Goal: Task Accomplishment & Management: Complete application form

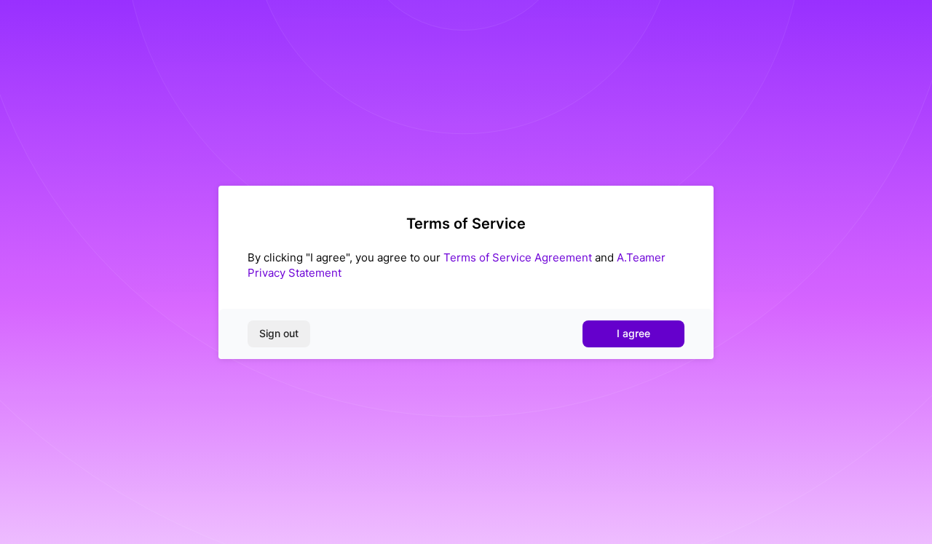
click at [631, 333] on span "I agree" at bounding box center [634, 333] width 34 height 15
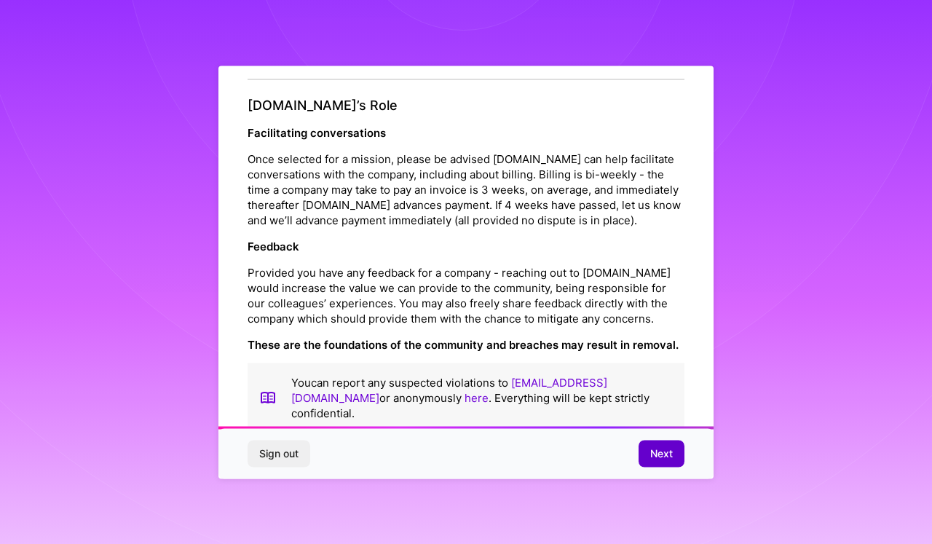
click at [666, 454] on span "Next" at bounding box center [661, 453] width 23 height 15
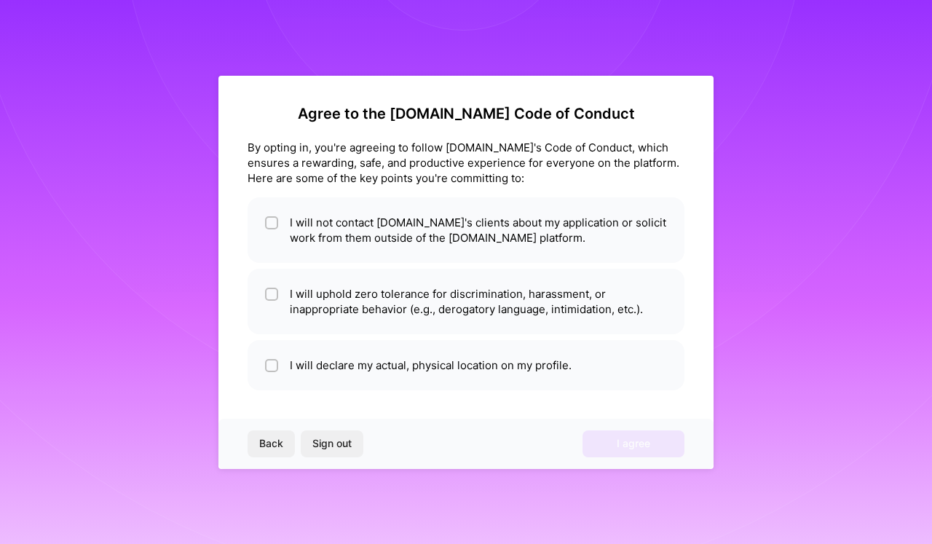
click at [417, 275] on div "Agree to the [DOMAIN_NAME] Code of Conduct By opting in, you're agreeing to fol…" at bounding box center [465, 272] width 495 height 393
click at [270, 435] on button "Back" at bounding box center [271, 443] width 47 height 26
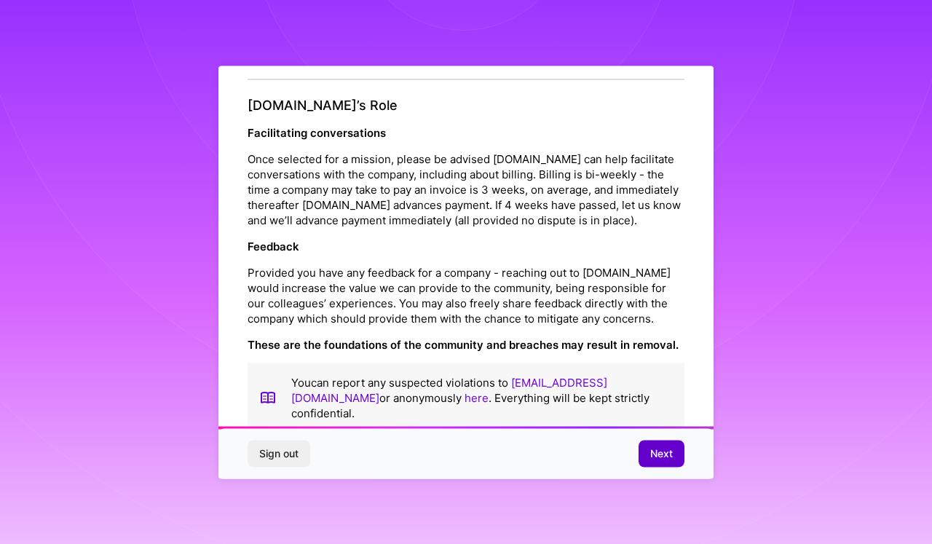
click at [653, 447] on span "Next" at bounding box center [661, 453] width 23 height 15
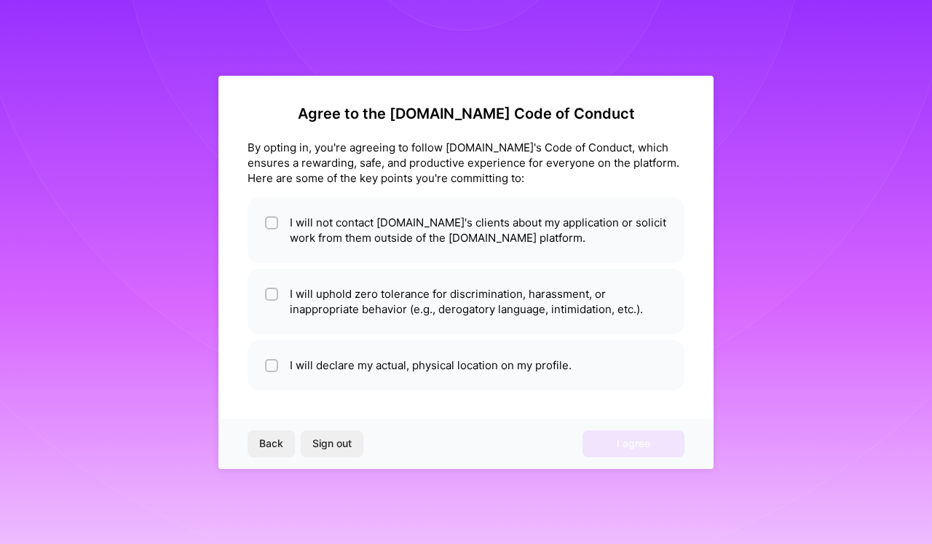
click at [510, 321] on div "Agree to the [DOMAIN_NAME] Code of Conduct By opting in, you're agreeing to fol…" at bounding box center [465, 272] width 495 height 393
click at [621, 433] on div "Back Sign out I agree" at bounding box center [465, 444] width 495 height 50
click at [621, 443] on div "Back Sign out I agree" at bounding box center [465, 444] width 495 height 50
click at [650, 443] on div "Back Sign out I agree" at bounding box center [465, 444] width 495 height 50
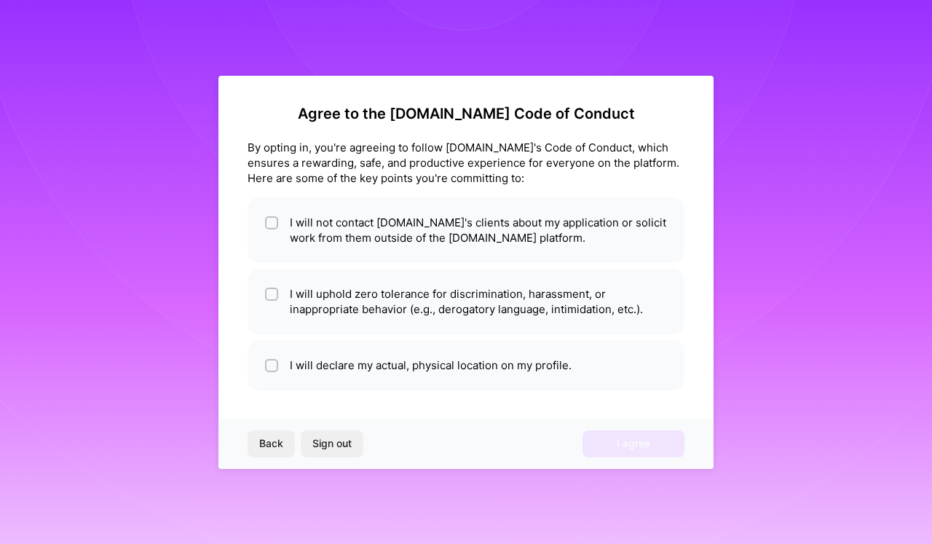
click at [626, 453] on div "Back Sign out I agree" at bounding box center [465, 444] width 495 height 50
click at [508, 240] on div "Agree to the [DOMAIN_NAME] Code of Conduct By opting in, you're agreeing to fol…" at bounding box center [465, 272] width 495 height 393
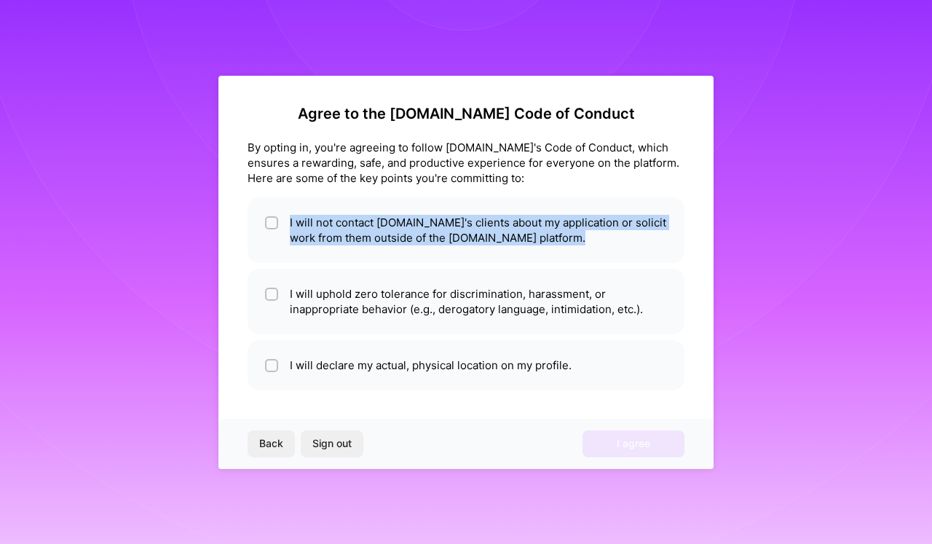
click at [508, 240] on div "Agree to the [DOMAIN_NAME] Code of Conduct By opting in, you're agreeing to fol…" at bounding box center [465, 272] width 495 height 393
click at [378, 259] on div "Agree to the [DOMAIN_NAME] Code of Conduct By opting in, you're agreeing to fol…" at bounding box center [465, 272] width 495 height 393
click at [376, 229] on li "I will not contact [DOMAIN_NAME]'s clients about my application or solicit work…" at bounding box center [466, 230] width 437 height 66
checkbox input "true"
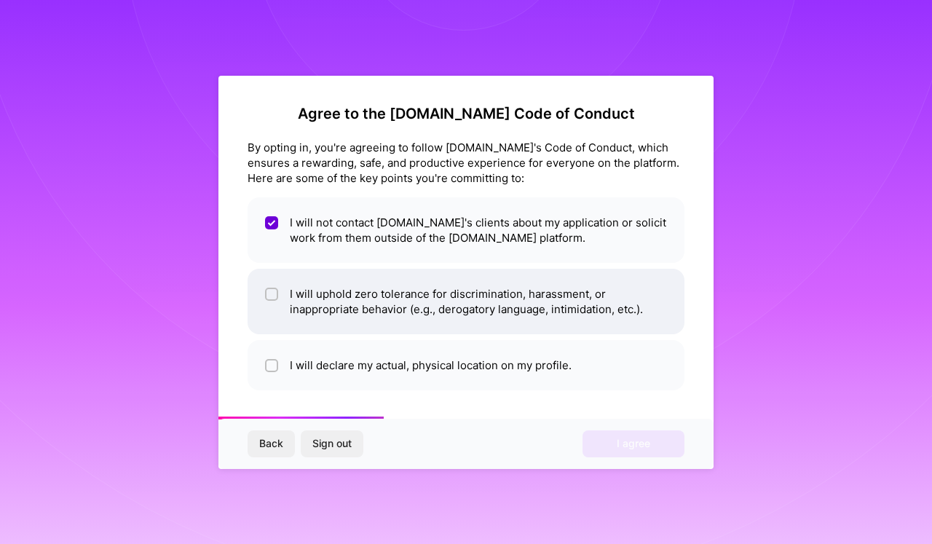
click at [325, 296] on li "I will uphold zero tolerance for discrimination, harassment, or inappropriate b…" at bounding box center [466, 302] width 437 height 66
checkbox input "true"
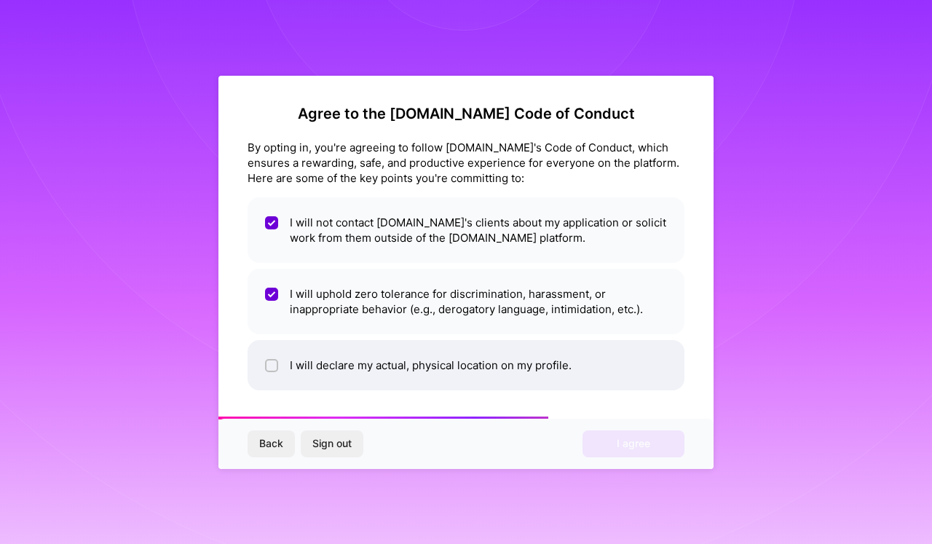
click at [383, 369] on li "I will declare my actual, physical location on my profile." at bounding box center [466, 365] width 437 height 50
checkbox input "true"
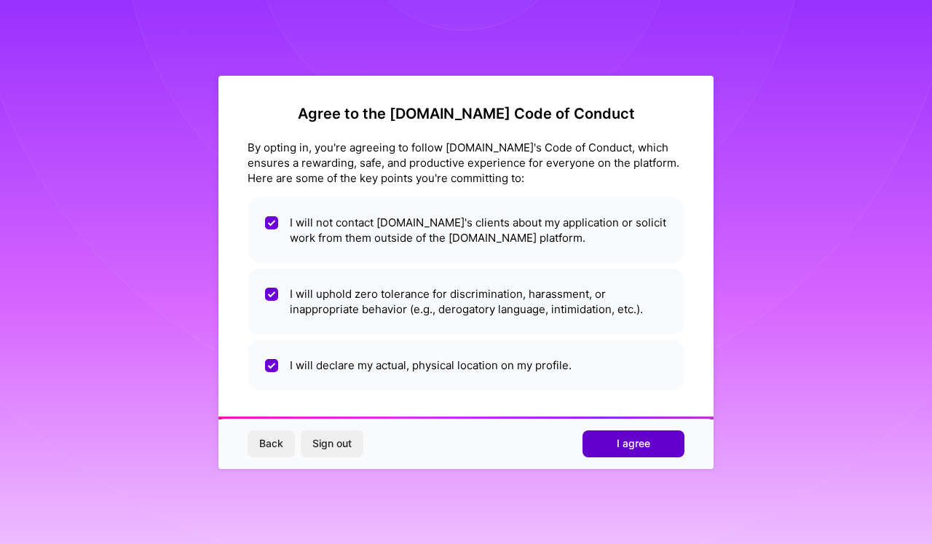
click at [614, 447] on button "I agree" at bounding box center [634, 443] width 102 height 26
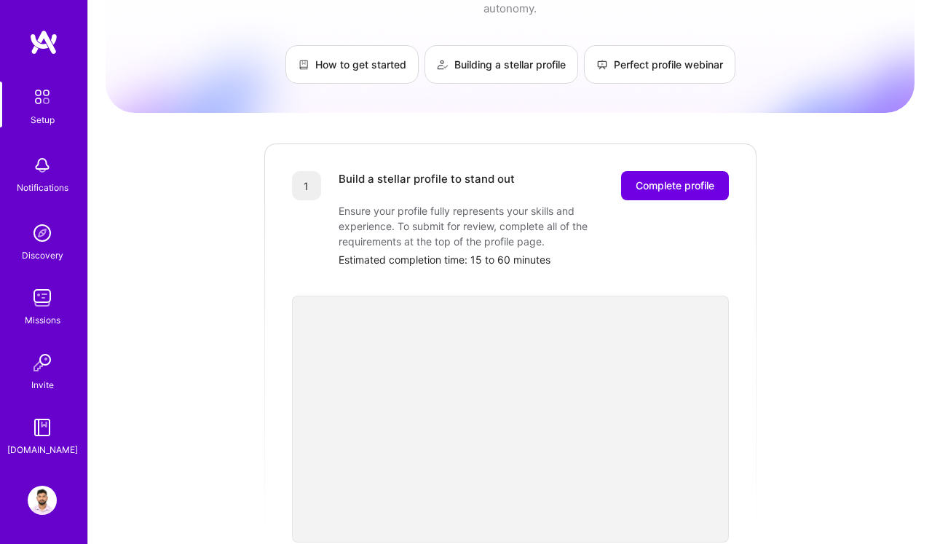
scroll to position [76, 0]
click at [647, 178] on span "Complete profile" at bounding box center [675, 185] width 79 height 15
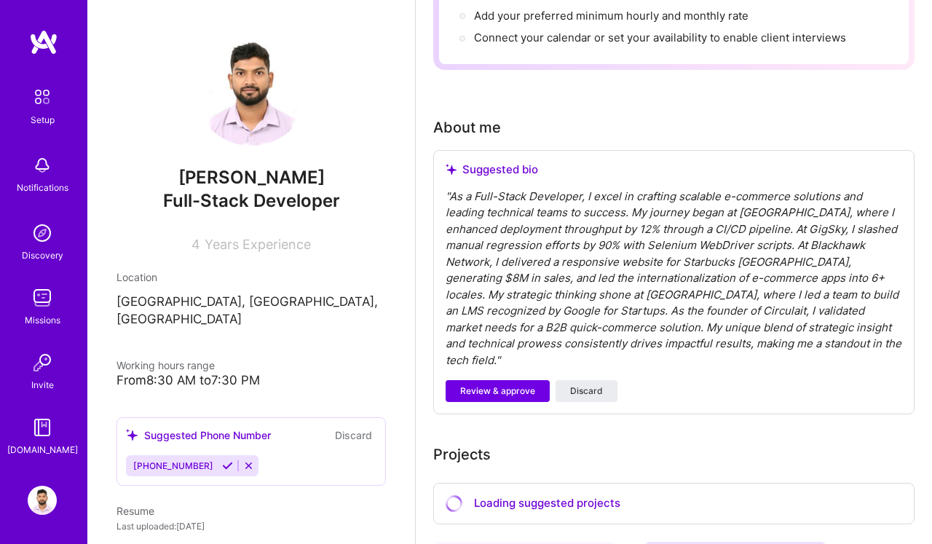
scroll to position [331, 0]
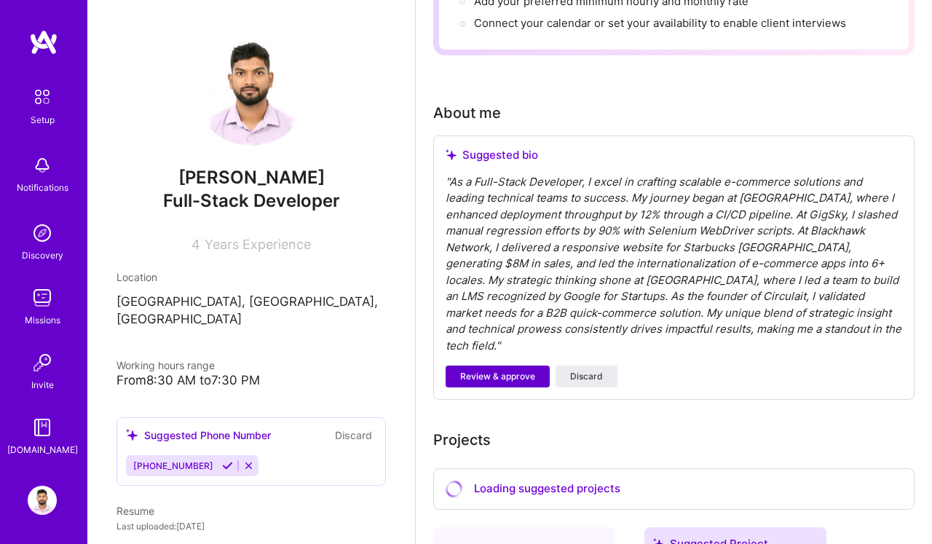
click at [506, 370] on span "Review & approve" at bounding box center [497, 376] width 75 height 13
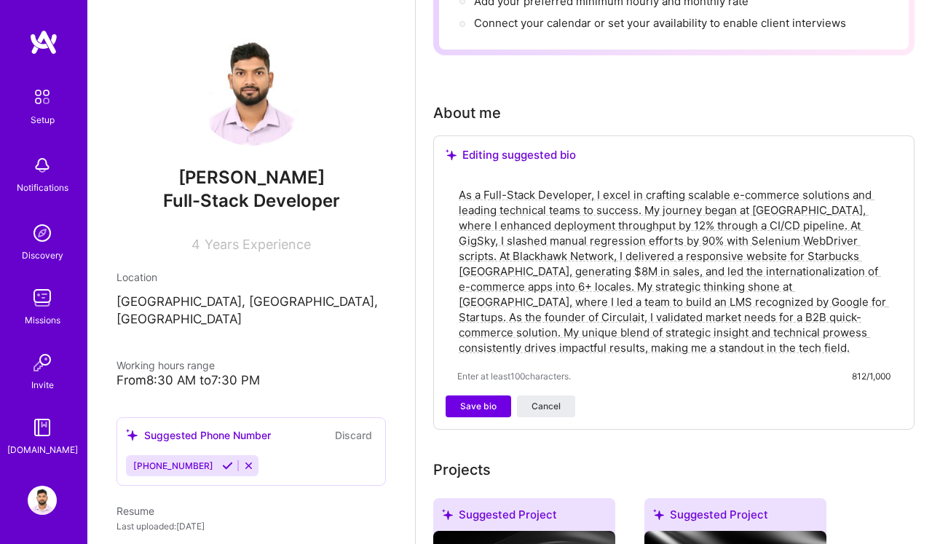
click at [536, 283] on textarea "As a Full-Stack Developer, I excel in crafting scalable e-commerce solutions an…" at bounding box center [673, 271] width 433 height 171
paste textarea "Hey team, I’m Vinay - a full-stack developer who’s led international launches l…"
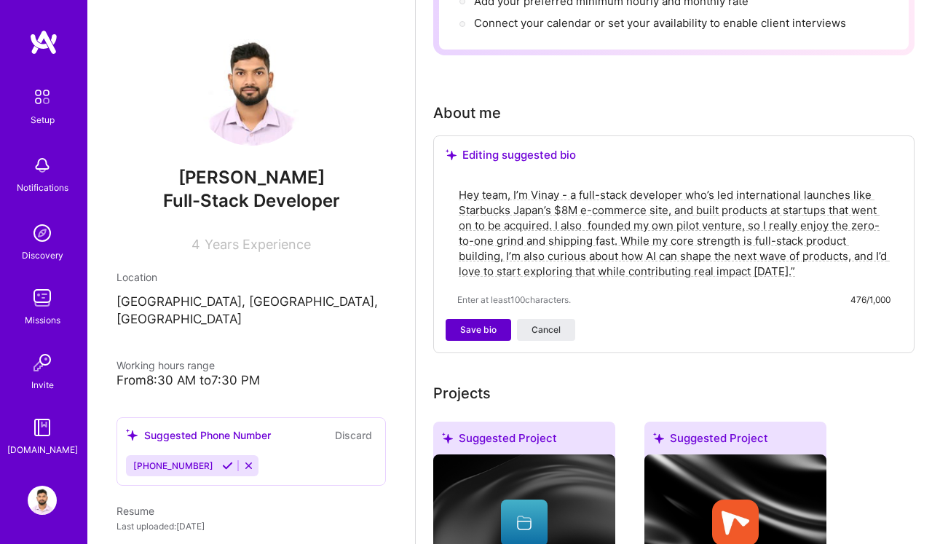
type textarea "Hey team, I’m Vinay - a full-stack developer who’s led international launches l…"
click at [476, 330] on span "Save bio" at bounding box center [478, 329] width 36 height 13
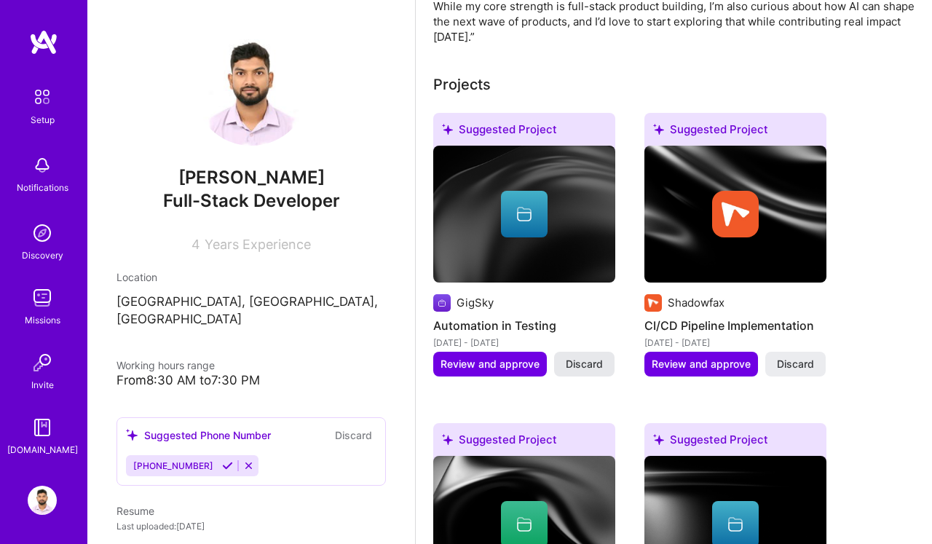
scroll to position [494, 0]
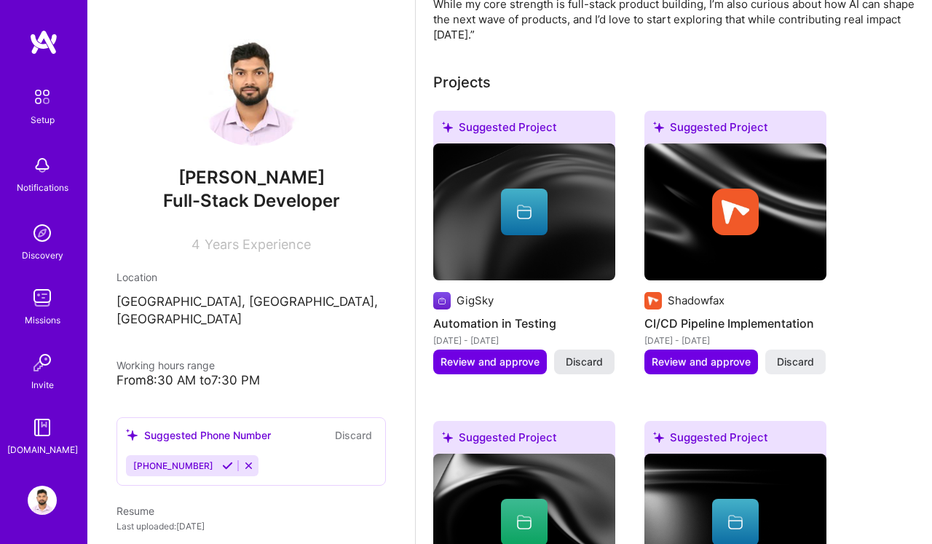
click at [589, 366] on span "Discard" at bounding box center [584, 362] width 37 height 15
click at [785, 357] on span "Discard" at bounding box center [795, 362] width 37 height 15
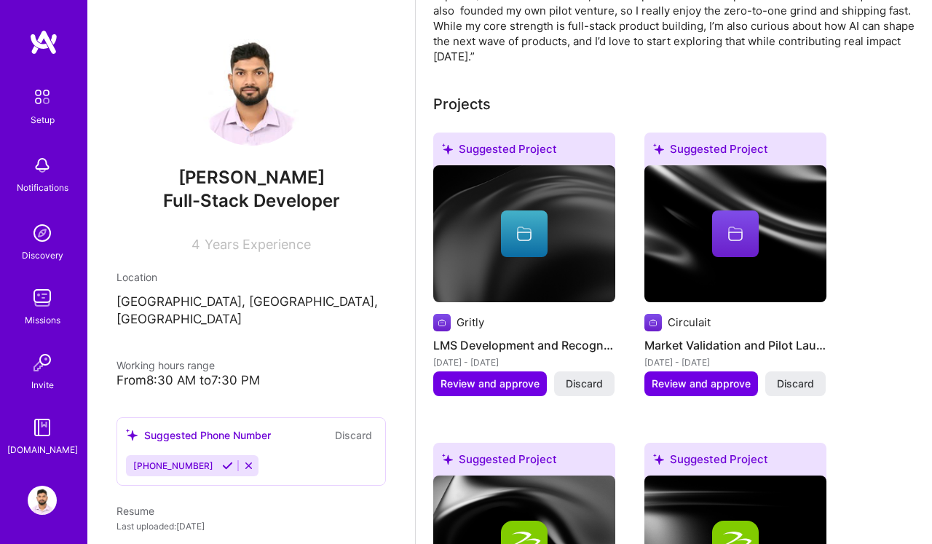
scroll to position [484, 0]
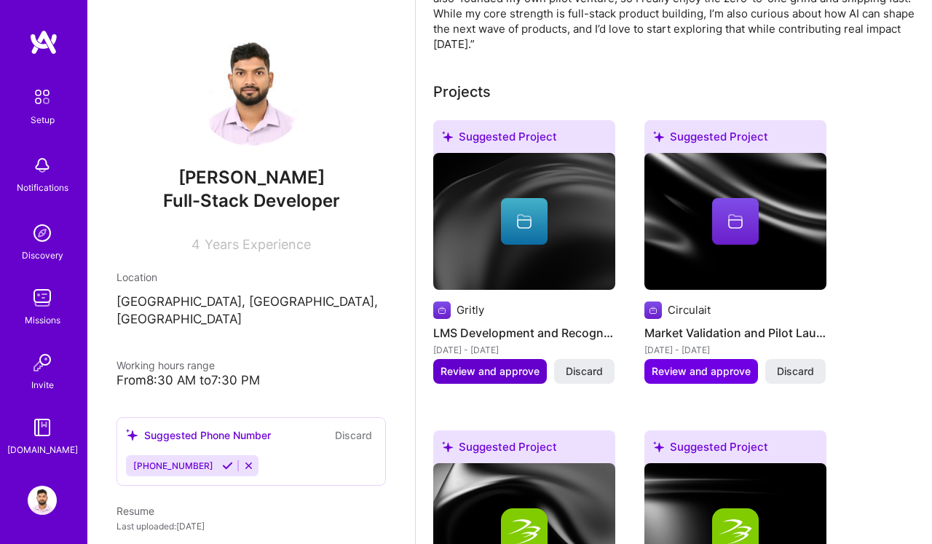
click at [476, 376] on span "Review and approve" at bounding box center [490, 371] width 99 height 15
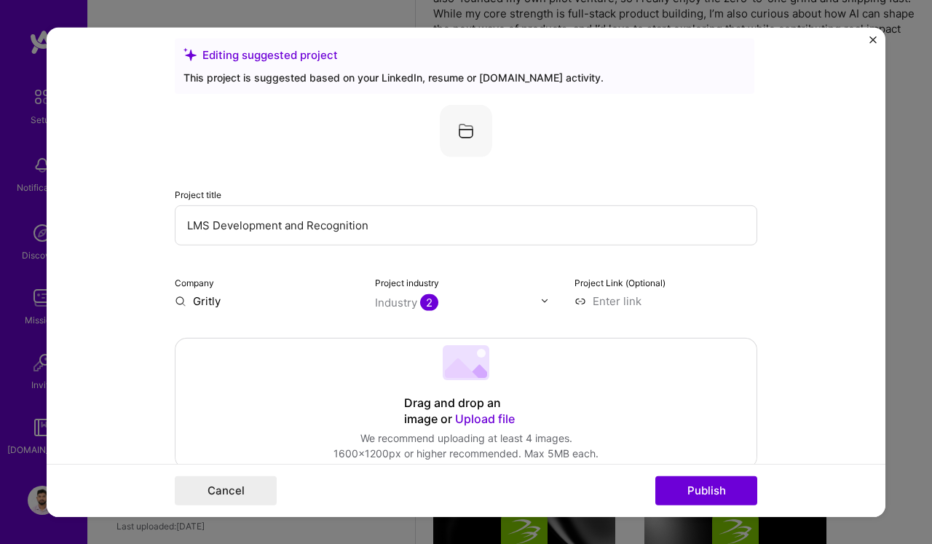
scroll to position [19, 0]
drag, startPoint x: 382, startPoint y: 226, endPoint x: 284, endPoint y: 226, distance: 98.3
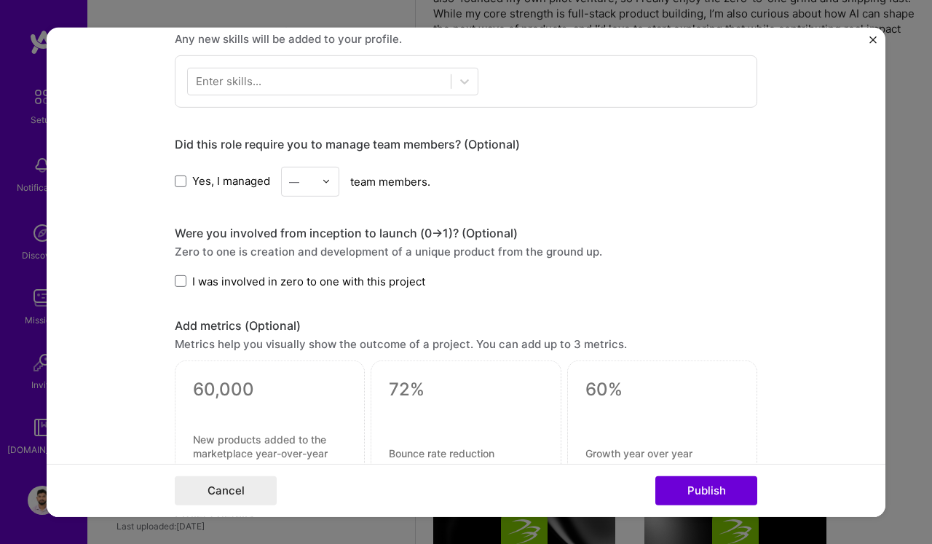
scroll to position [728, 0]
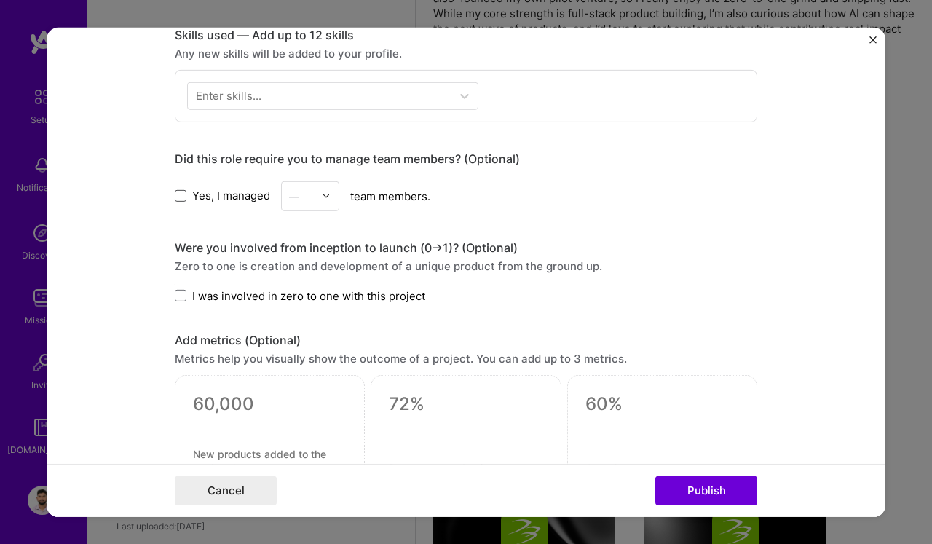
type input "LMS Development"
click at [183, 195] on span at bounding box center [181, 196] width 12 height 12
click at [0, 0] on input "Yes, I managed" at bounding box center [0, 0] width 0 height 0
click at [292, 196] on div "—" at bounding box center [294, 195] width 10 height 15
click at [298, 318] on div "4" at bounding box center [311, 315] width 50 height 27
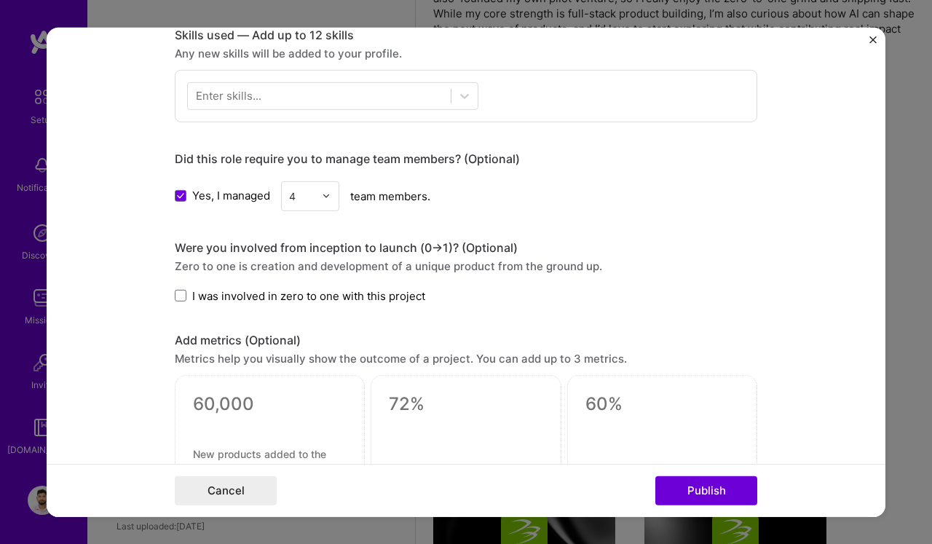
click at [148, 297] on form "Editing suggested project This project is suggested based on your LinkedIn, res…" at bounding box center [466, 271] width 839 height 489
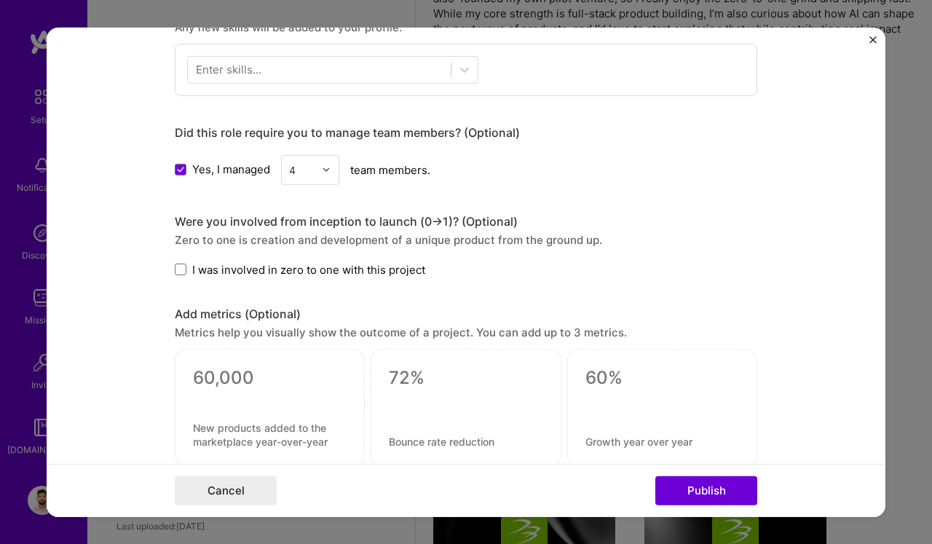
scroll to position [757, 0]
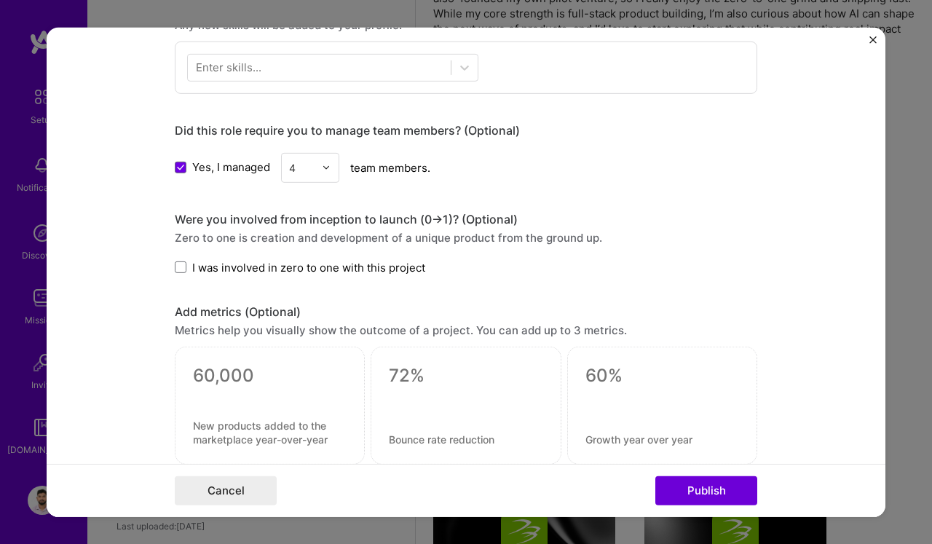
click at [187, 264] on label "I was involved in zero to one with this project" at bounding box center [300, 266] width 251 height 15
click at [0, 0] on input "I was involved in zero to one with this project" at bounding box center [0, 0] width 0 height 0
click at [187, 264] on label "I was involved in zero to one with this project" at bounding box center [300, 266] width 251 height 15
click at [0, 0] on input "I was involved in zero to one with this project" at bounding box center [0, 0] width 0 height 0
click at [147, 287] on form "Editing suggested project This project is suggested based on your LinkedIn, res…" at bounding box center [466, 271] width 839 height 489
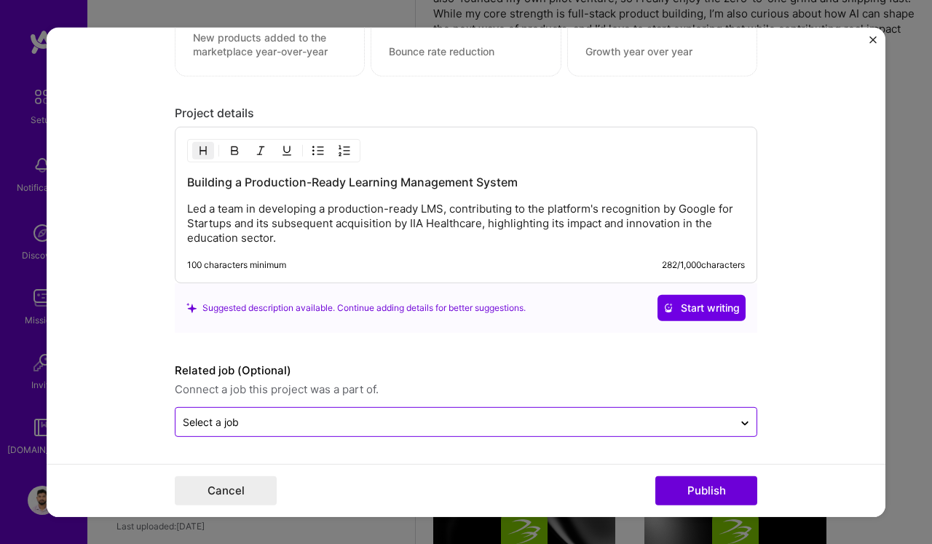
scroll to position [1145, 0]
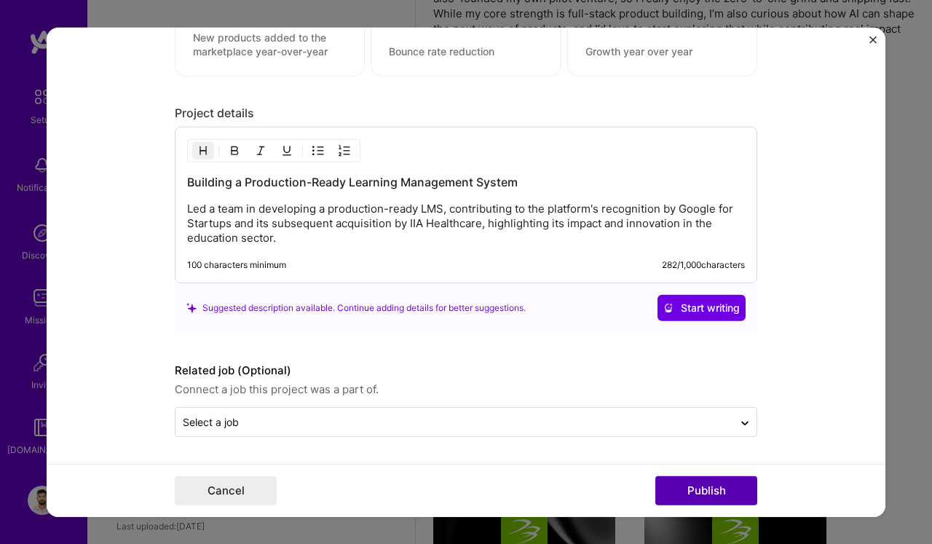
click at [701, 494] on button "Publish" at bounding box center [706, 490] width 102 height 29
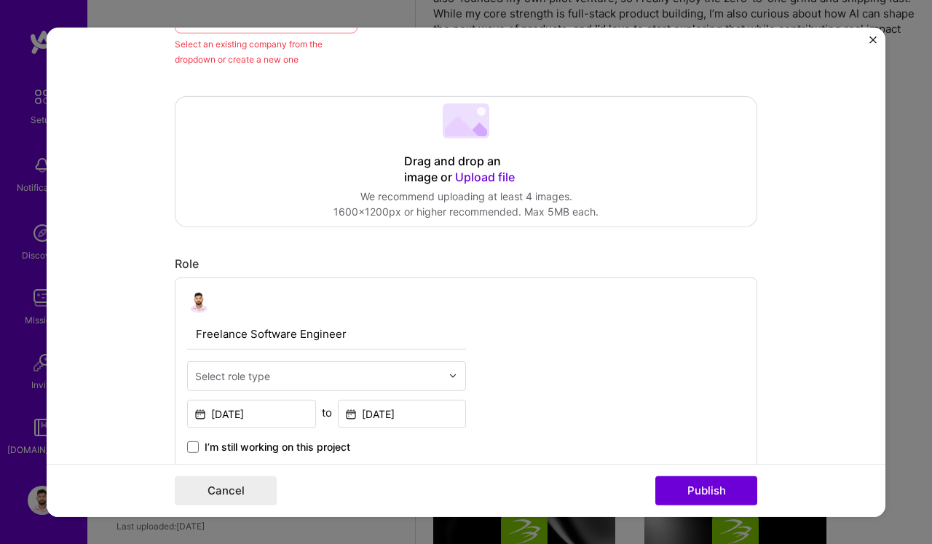
scroll to position [95, 0]
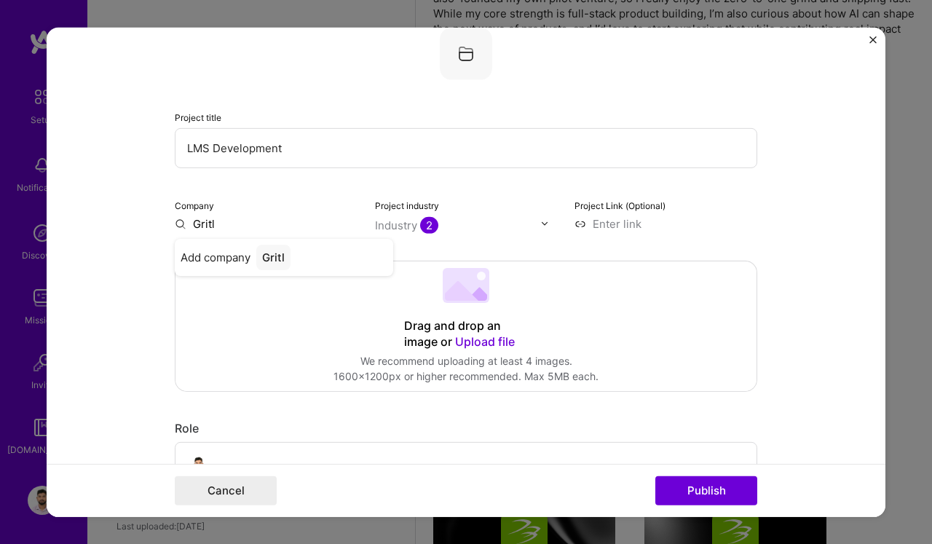
type input "Gritly"
click at [274, 259] on div "Gritly" at bounding box center [276, 256] width 41 height 25
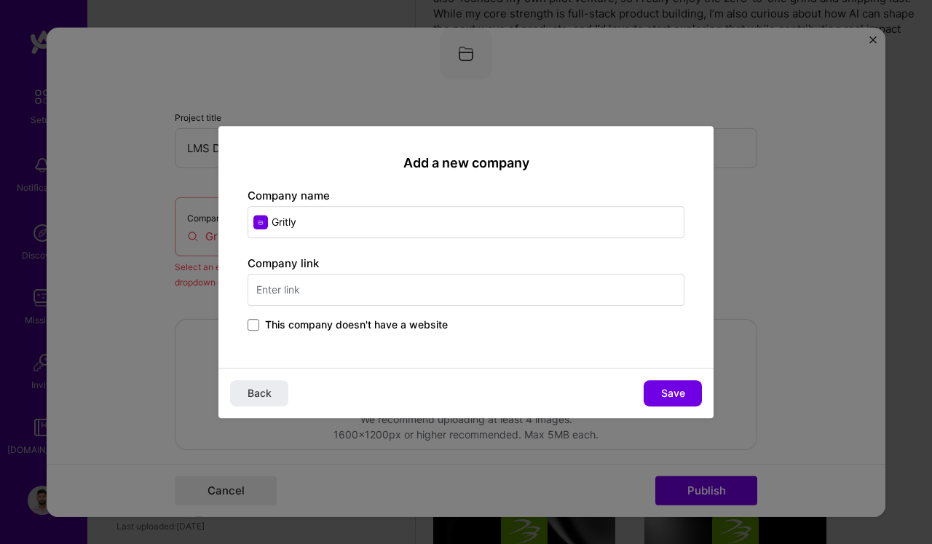
click at [297, 286] on input "text" at bounding box center [466, 290] width 437 height 32
type input "gritly"
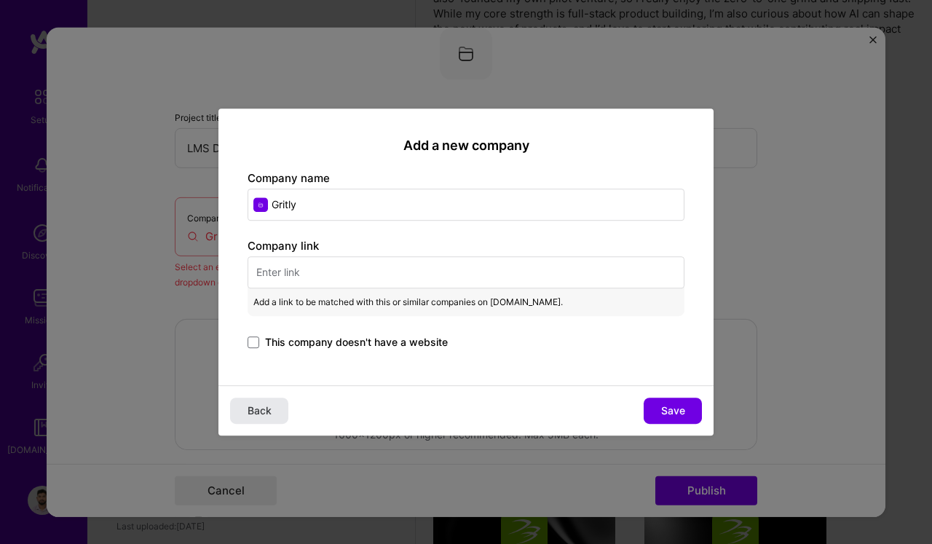
click at [264, 417] on span "Back" at bounding box center [260, 410] width 24 height 15
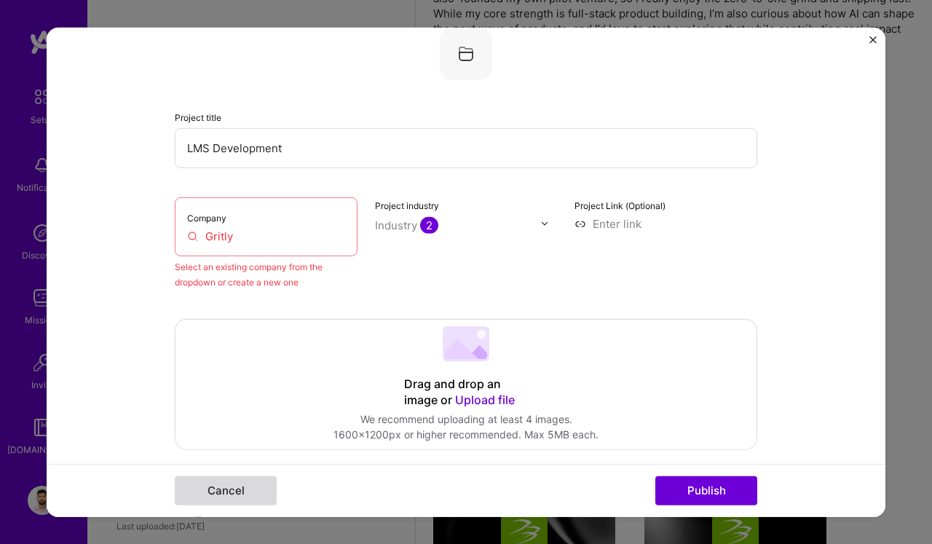
click at [243, 489] on button "Cancel" at bounding box center [226, 490] width 102 height 29
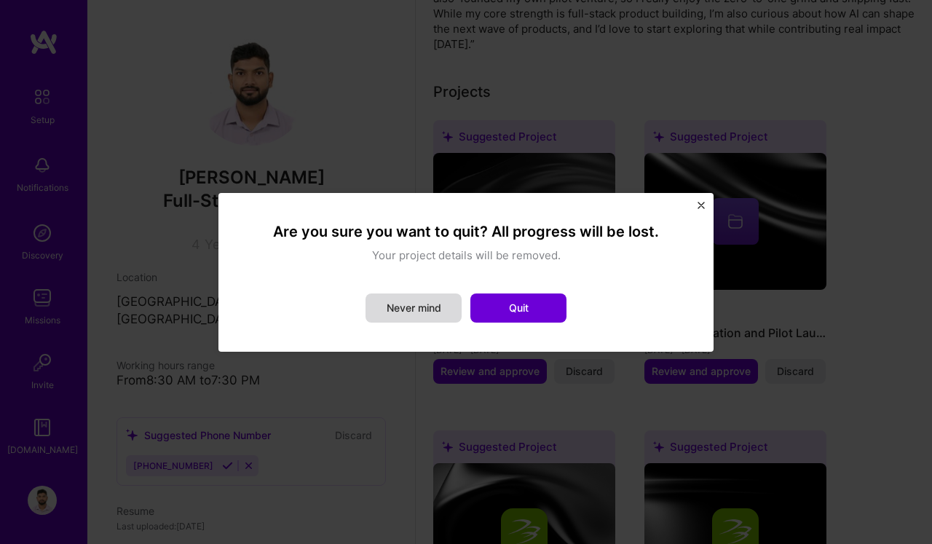
click at [428, 309] on button "Never mind" at bounding box center [414, 308] width 96 height 29
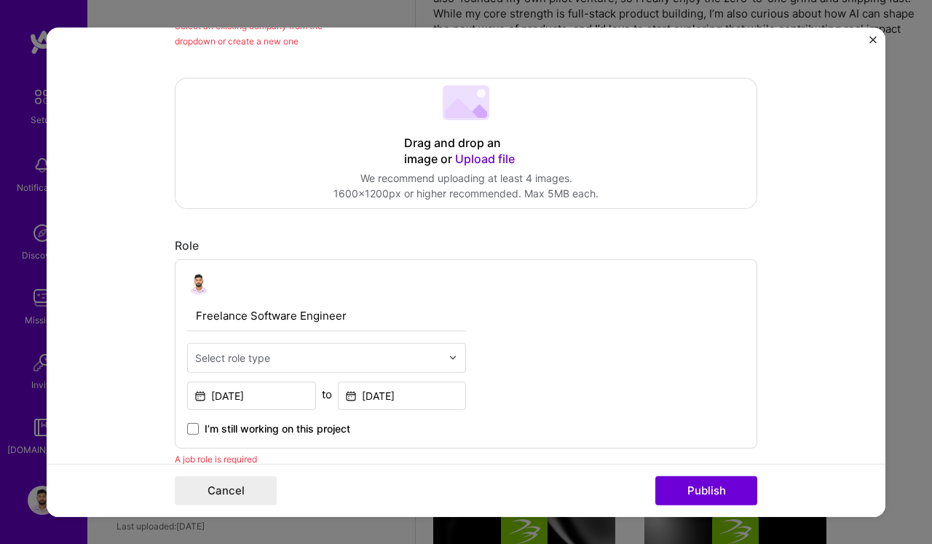
scroll to position [54, 0]
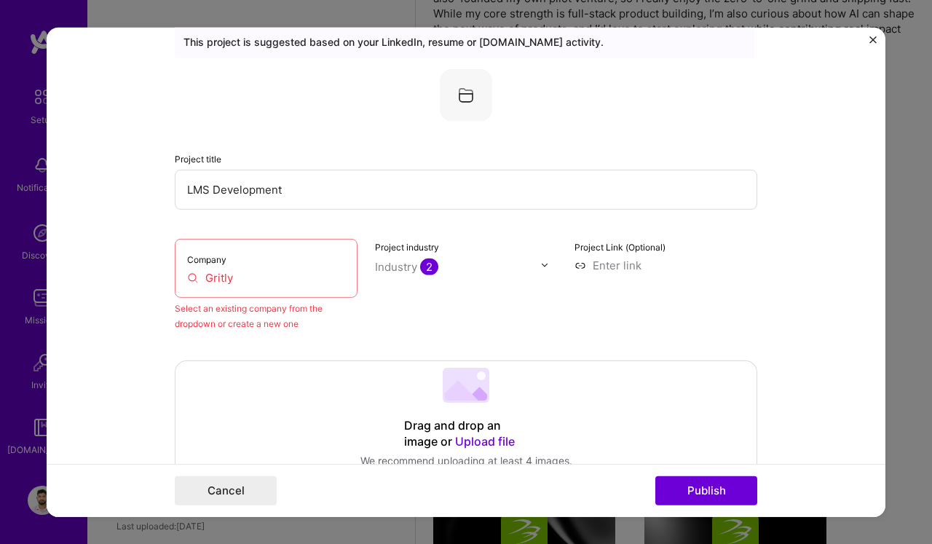
click at [234, 276] on input "Gritly" at bounding box center [266, 276] width 158 height 15
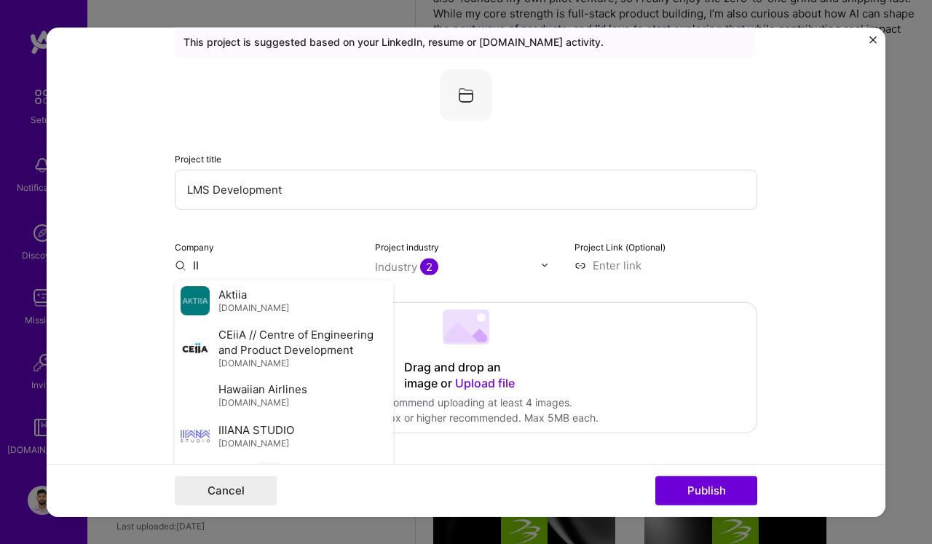
type input "I"
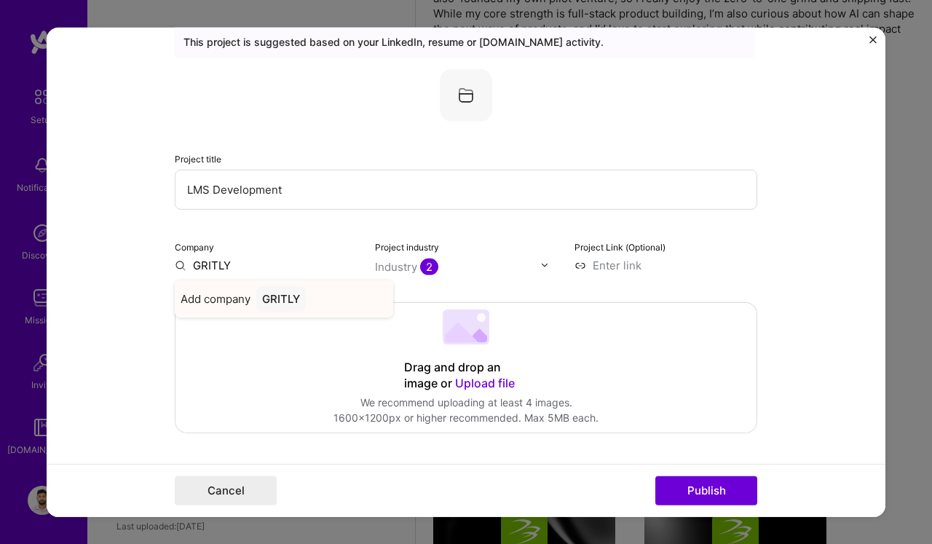
type input "GRITLY"
click at [275, 298] on div "GRITLY" at bounding box center [281, 298] width 50 height 25
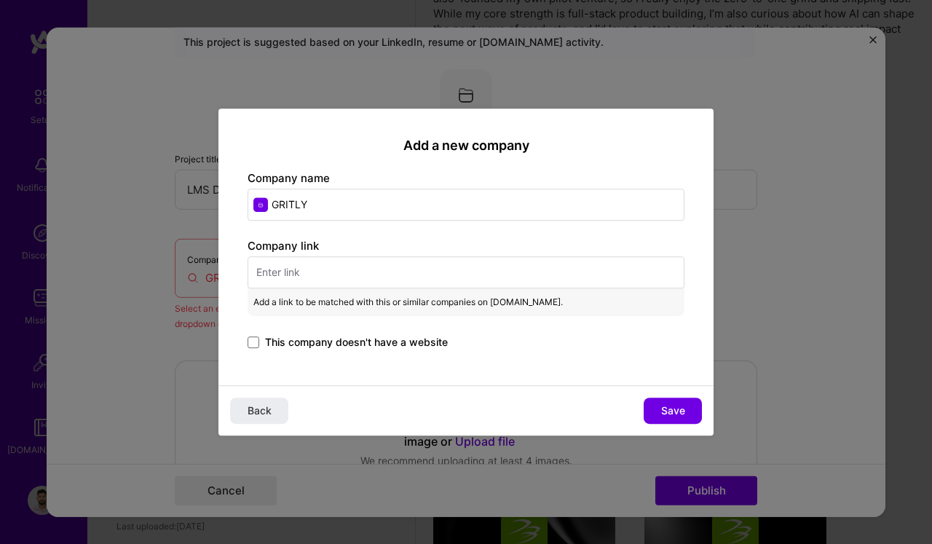
click at [302, 273] on input "text" at bounding box center [466, 272] width 437 height 32
paste input "[URL][DOMAIN_NAME]"
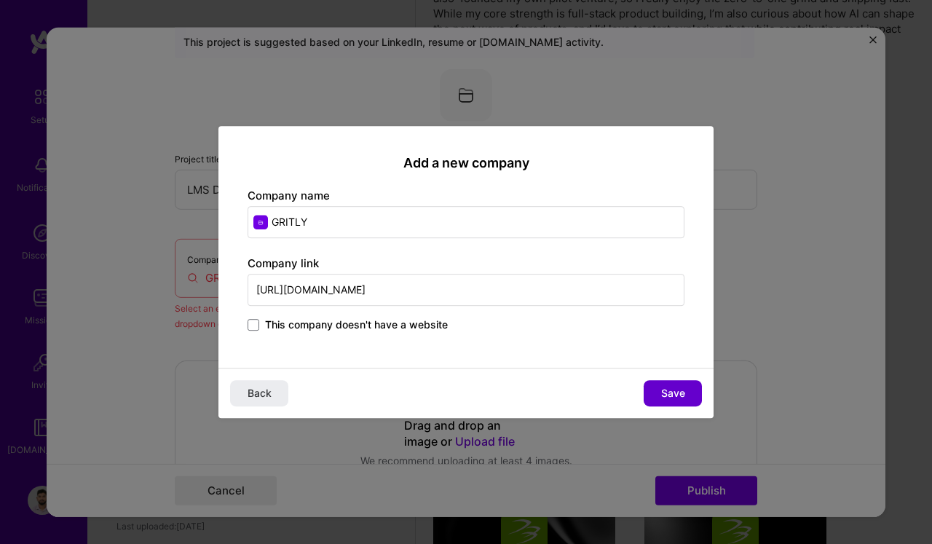
type input "[URL][DOMAIN_NAME]"
click at [666, 387] on span "Save" at bounding box center [673, 393] width 24 height 15
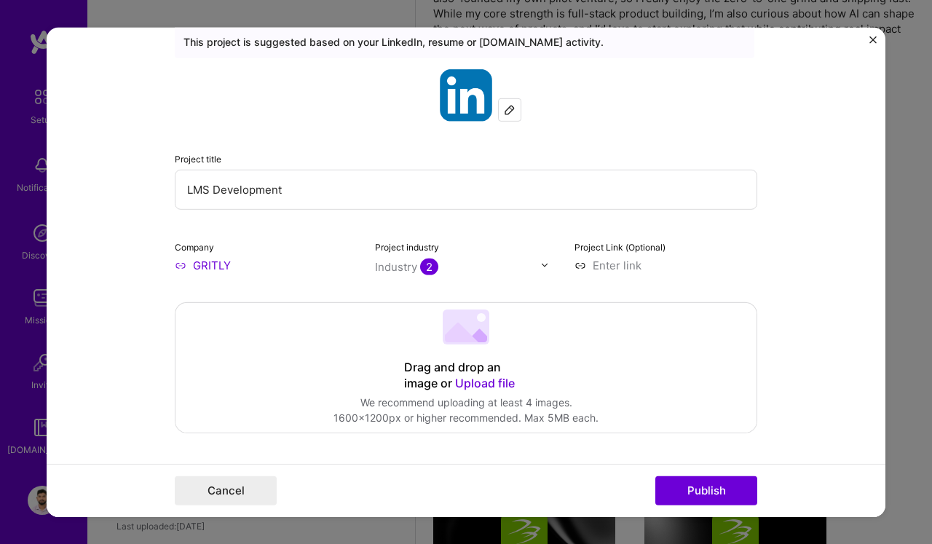
click at [216, 268] on input "GRITLY" at bounding box center [266, 264] width 183 height 15
click at [234, 264] on input "GRITLY" at bounding box center [266, 264] width 183 height 15
click at [232, 267] on input "text" at bounding box center [266, 264] width 183 height 15
type input "gritly"
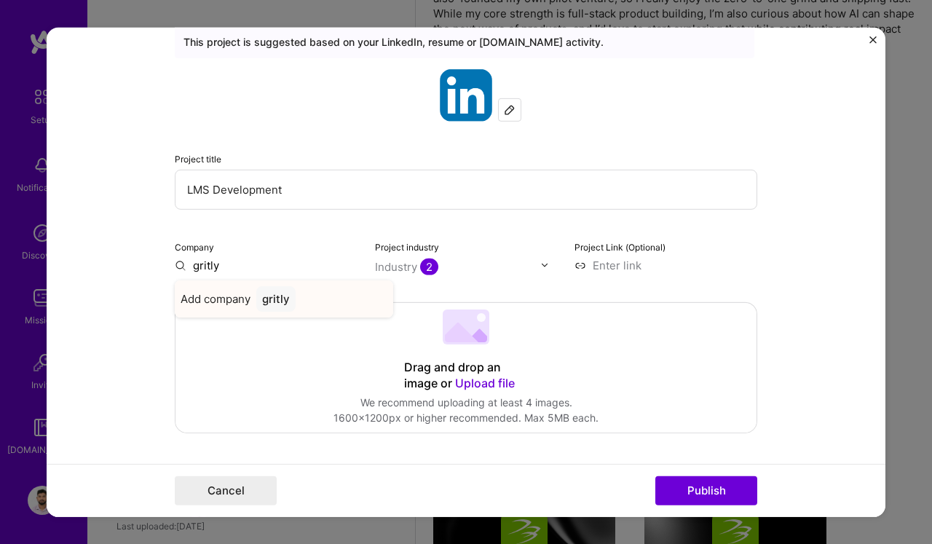
click at [276, 298] on div "gritly" at bounding box center [275, 298] width 39 height 25
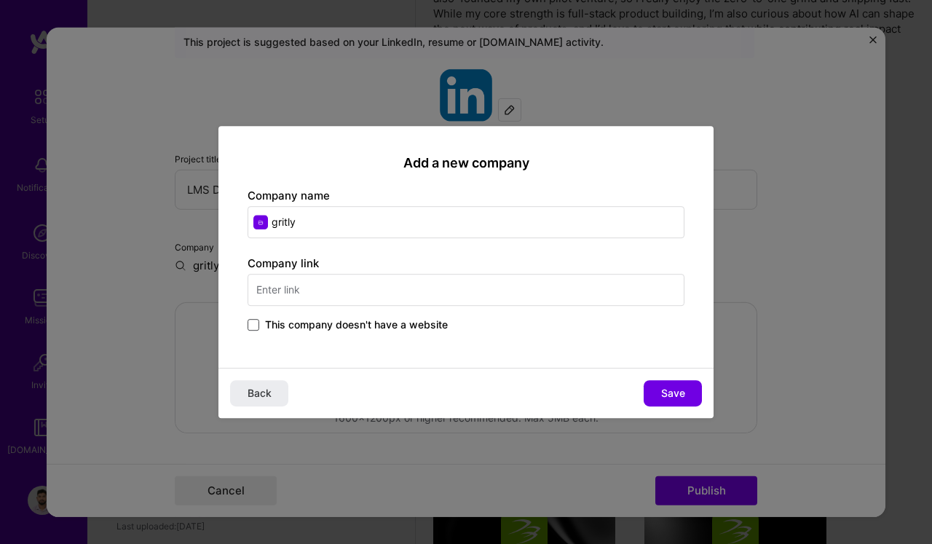
click at [257, 325] on span at bounding box center [254, 325] width 12 height 12
click at [0, 0] on input "This company doesn't have a website" at bounding box center [0, 0] width 0 height 0
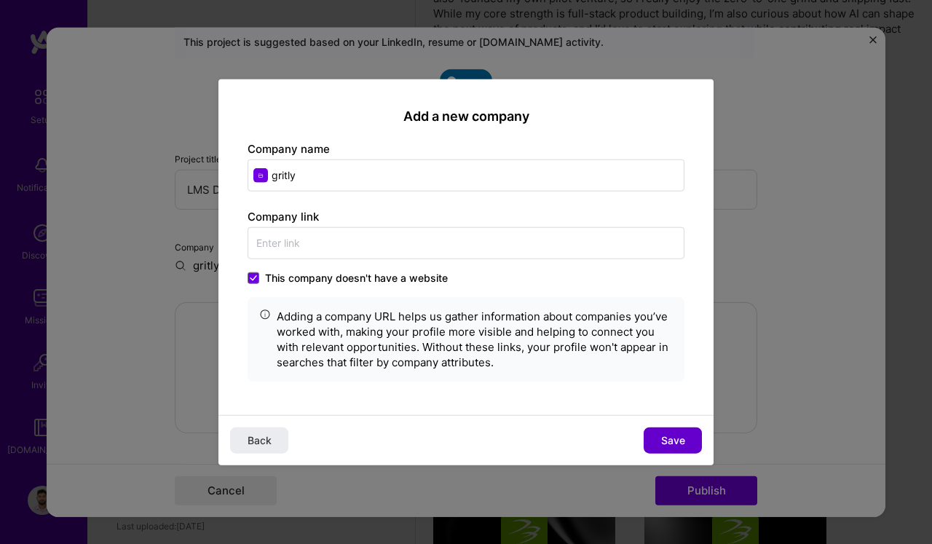
click at [672, 437] on span "Save" at bounding box center [673, 440] width 24 height 15
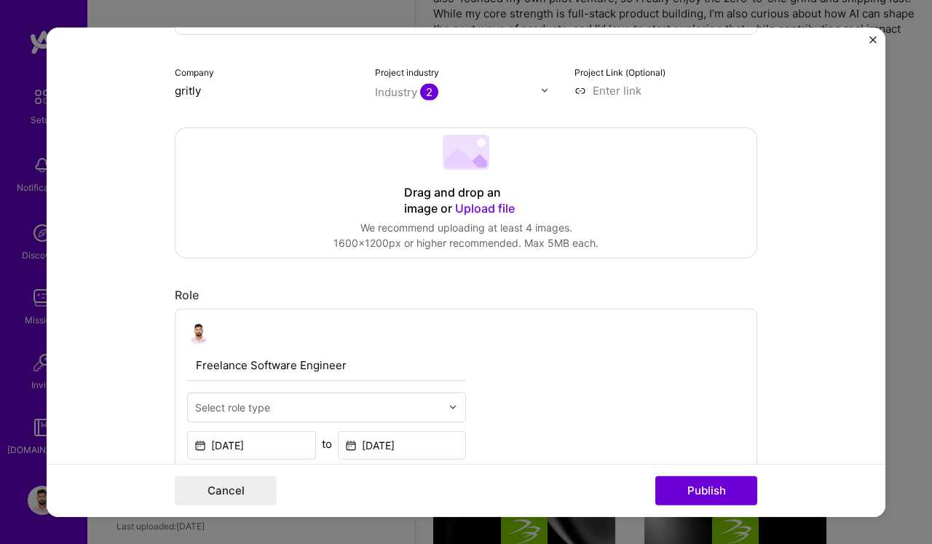
scroll to position [231, 0]
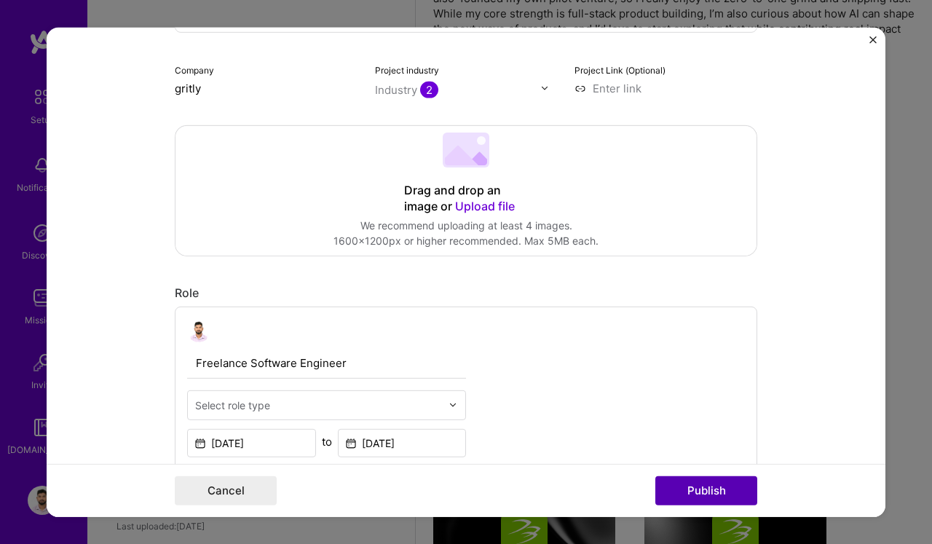
click at [701, 492] on button "Publish" at bounding box center [706, 490] width 102 height 29
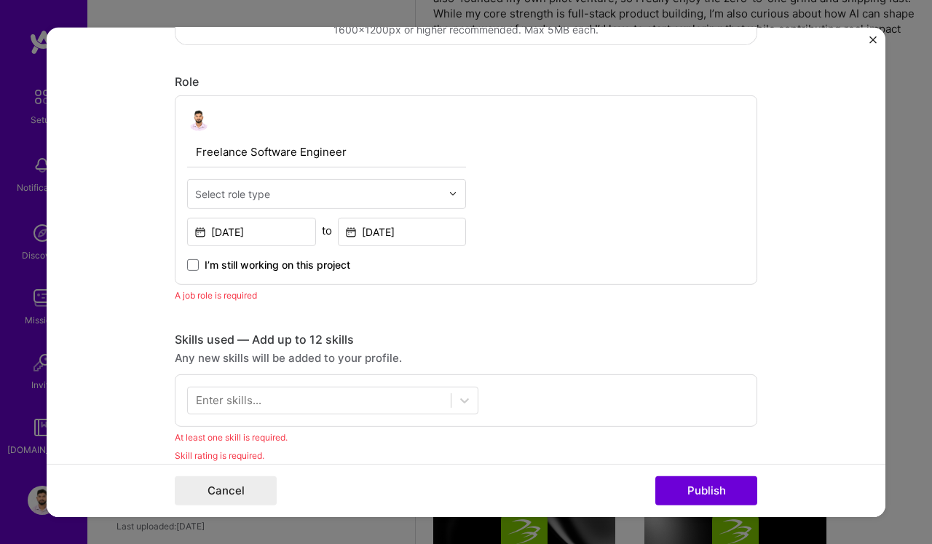
scroll to position [428, 0]
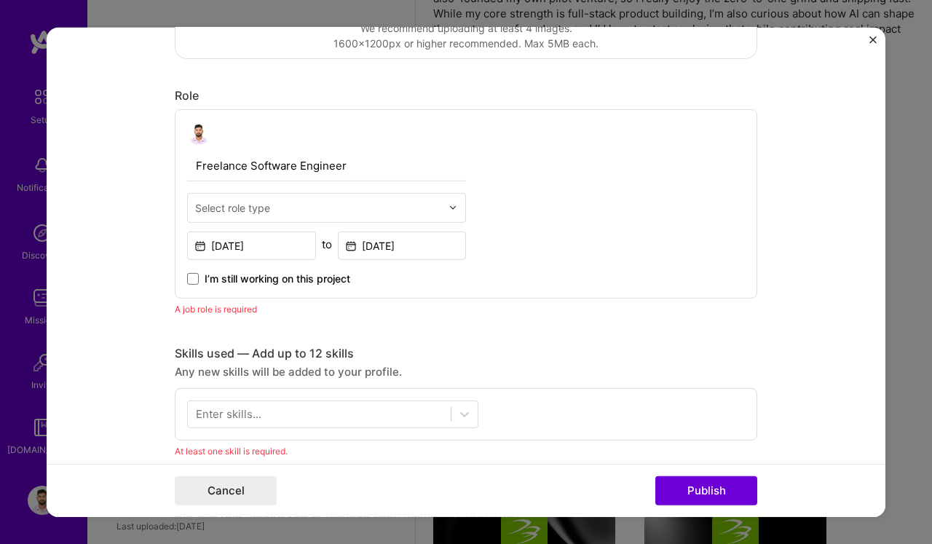
click at [292, 212] on input "text" at bounding box center [318, 207] width 246 height 15
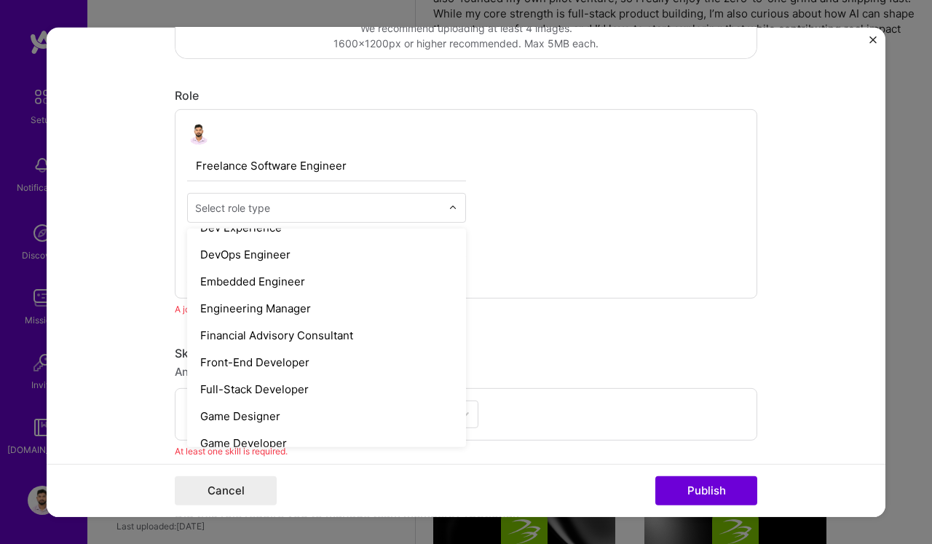
scroll to position [741, 0]
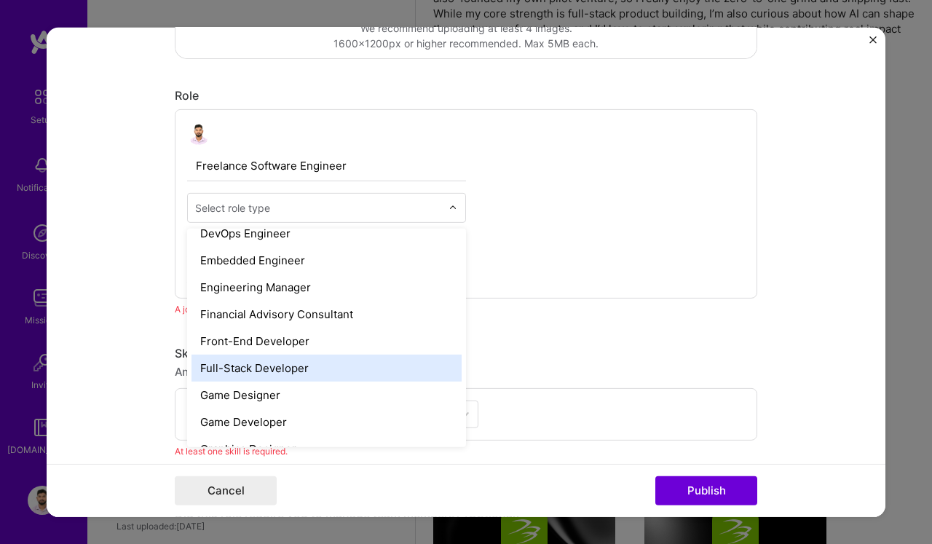
click at [255, 373] on div "Full-Stack Developer" at bounding box center [327, 367] width 270 height 27
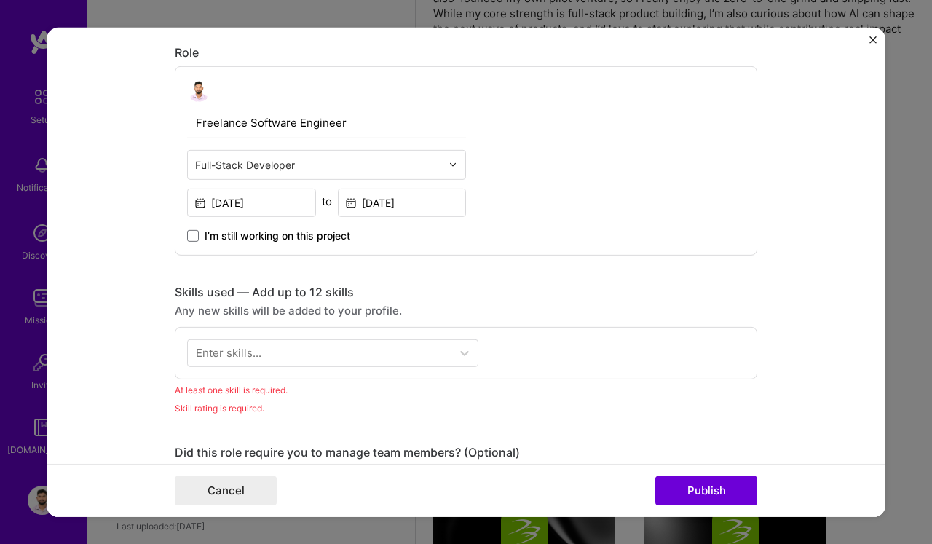
scroll to position [545, 0]
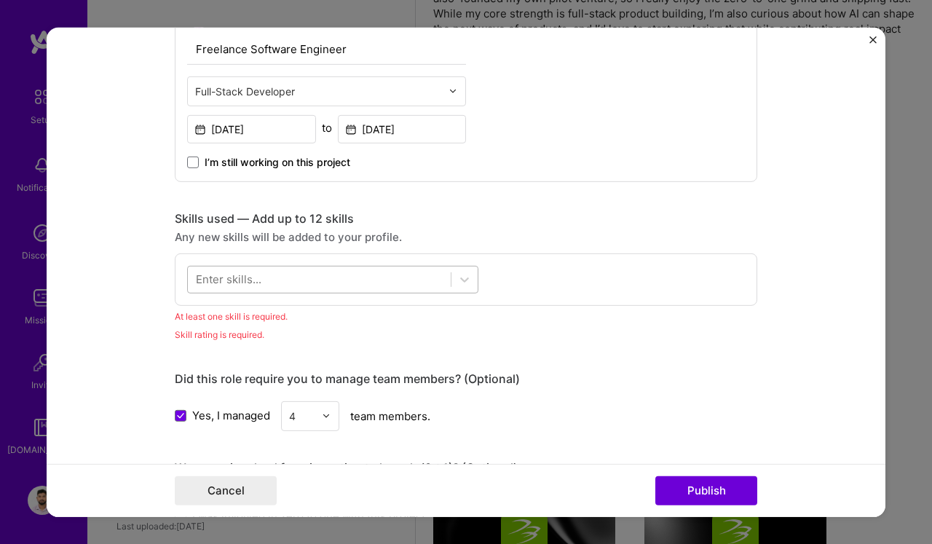
click at [267, 280] on div at bounding box center [319, 279] width 263 height 24
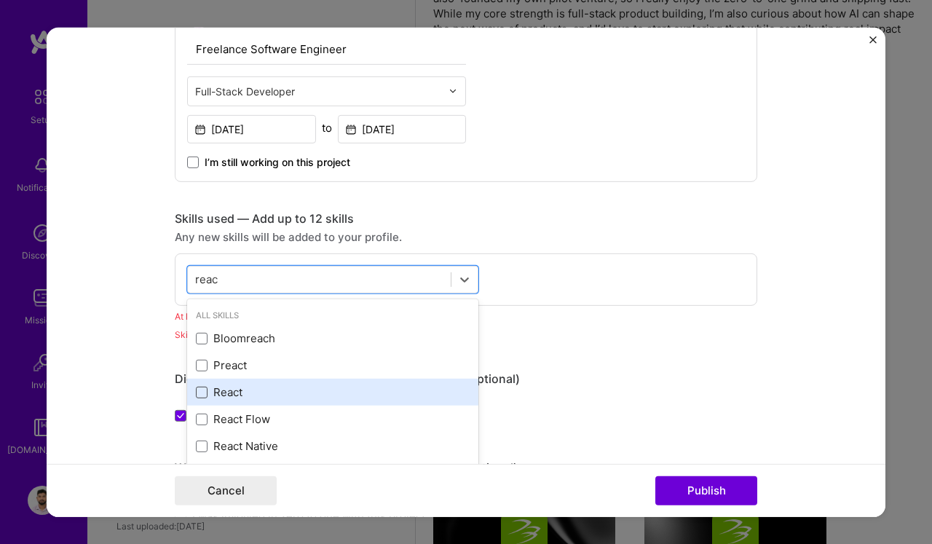
click at [202, 393] on span at bounding box center [202, 393] width 12 height 12
click at [0, 0] on input "checkbox" at bounding box center [0, 0] width 0 height 0
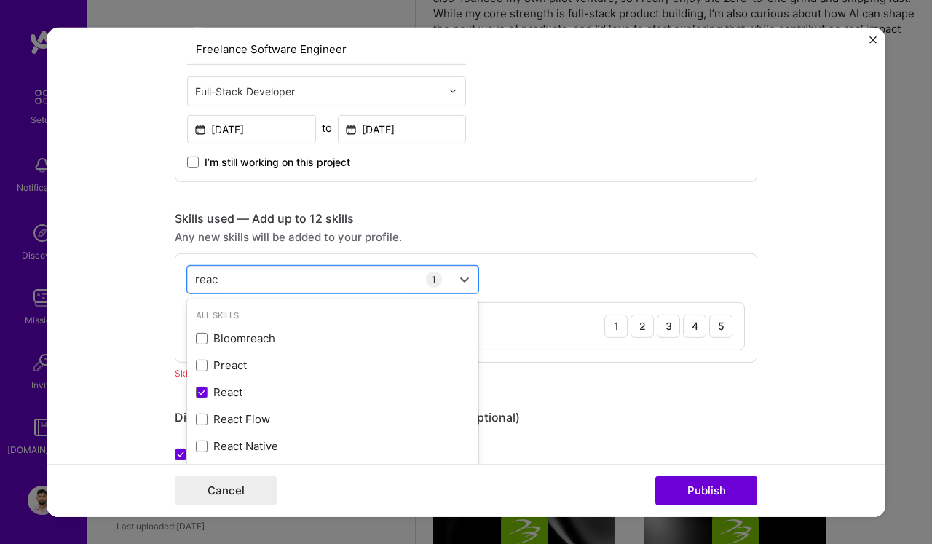
type input "reac"
click at [669, 393] on div "Editing suggested project This project is suggested based on your LinkedIn, res…" at bounding box center [466, 442] width 583 height 1863
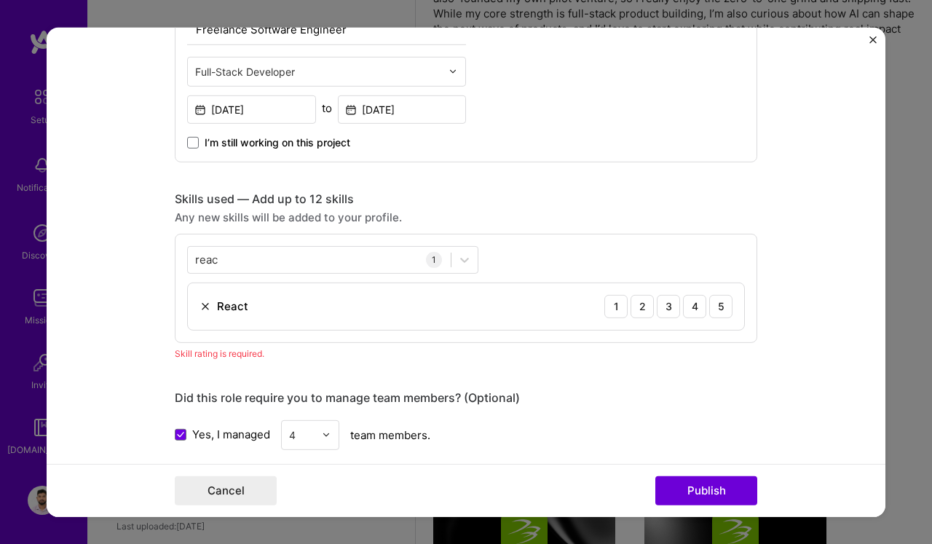
scroll to position [565, 0]
click at [716, 304] on div "5" at bounding box center [720, 305] width 23 height 23
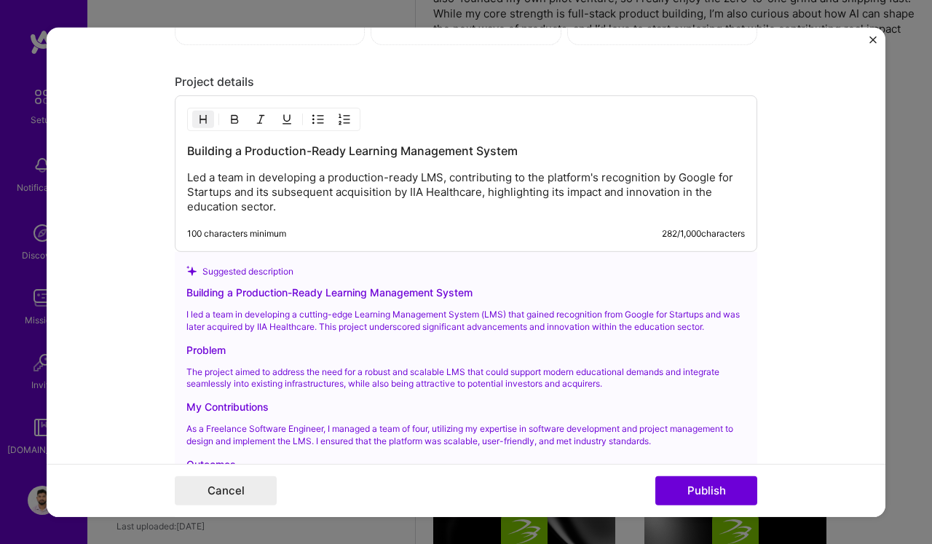
scroll to position [1251, 0]
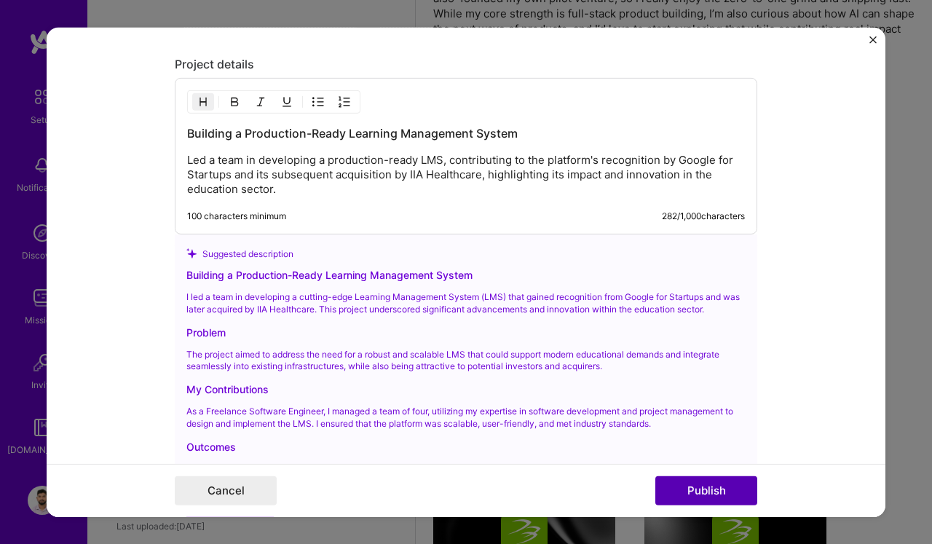
click at [684, 487] on button "Publish" at bounding box center [706, 490] width 102 height 29
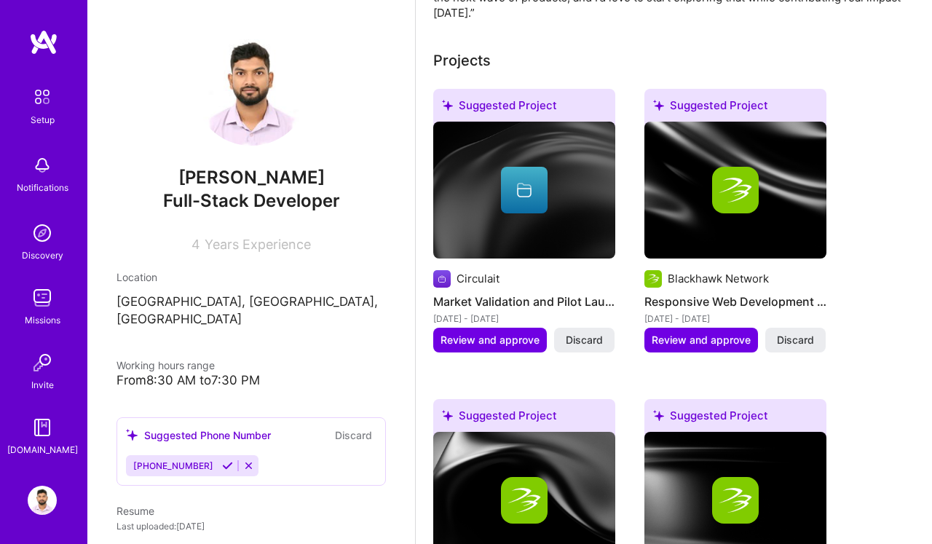
scroll to position [516, 0]
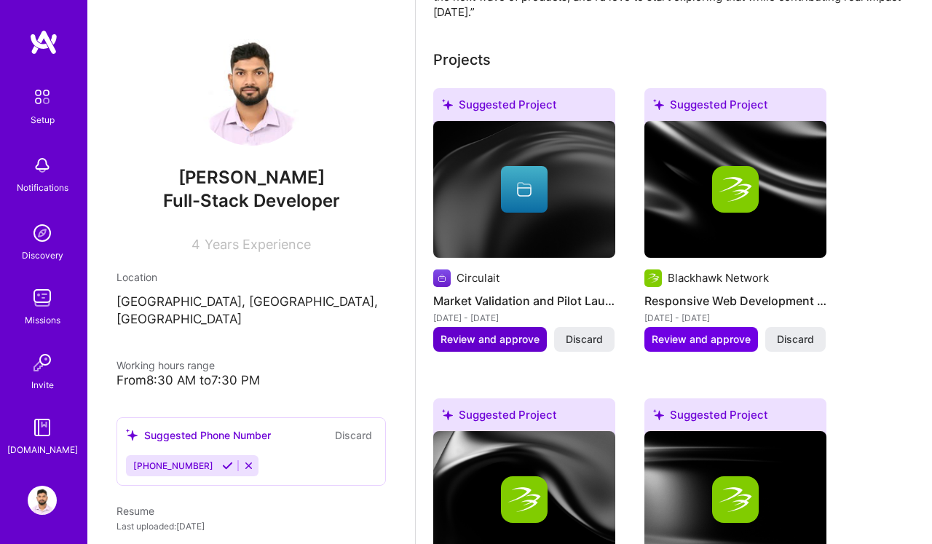
click at [508, 342] on span "Review and approve" at bounding box center [490, 339] width 99 height 15
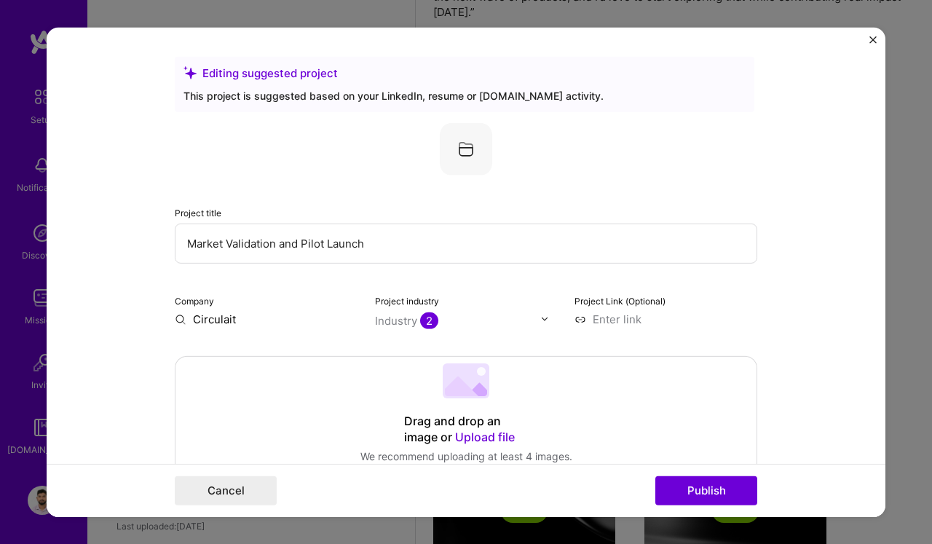
click at [275, 279] on div "Project title Market Validation and Pilot Launch Company Circulait Project indu…" at bounding box center [466, 224] width 583 height 204
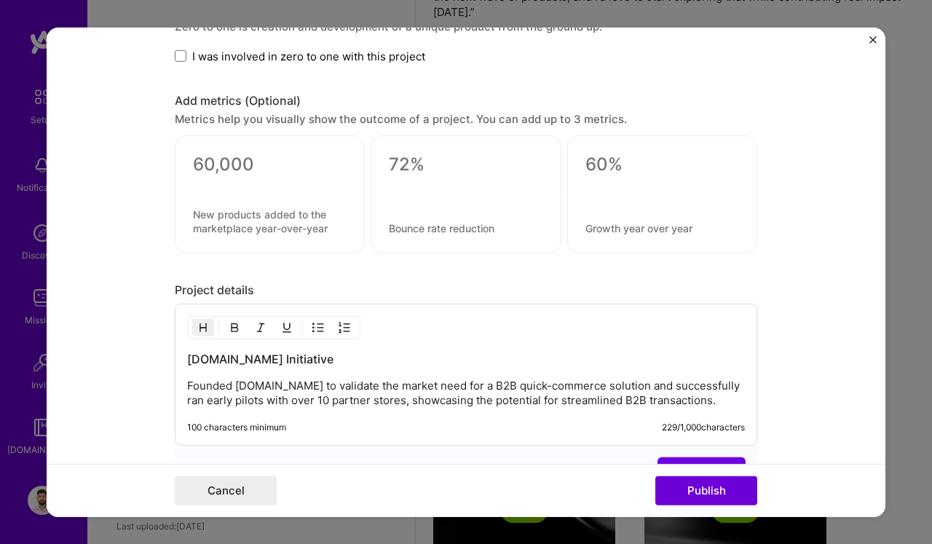
scroll to position [939, 0]
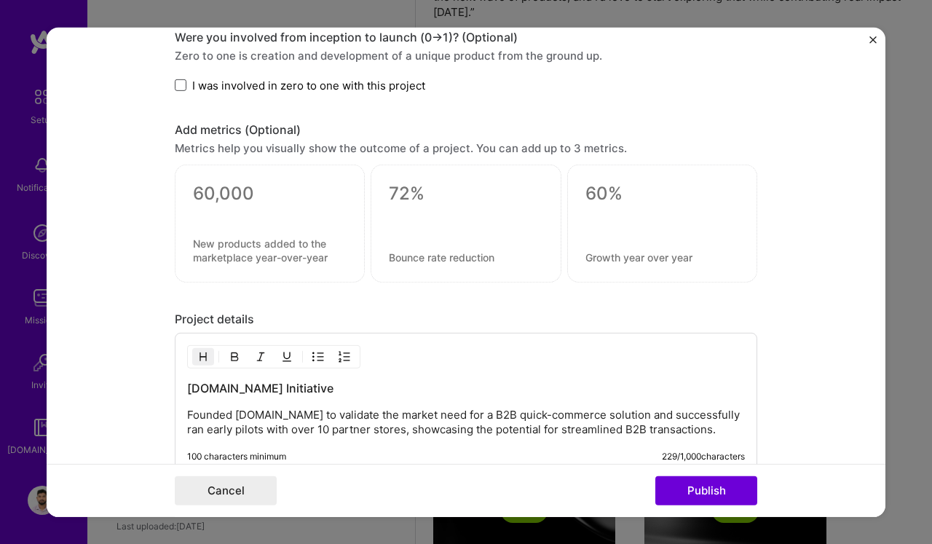
click at [180, 87] on span at bounding box center [181, 85] width 12 height 12
click at [0, 0] on input "I was involved in zero to one with this project" at bounding box center [0, 0] width 0 height 0
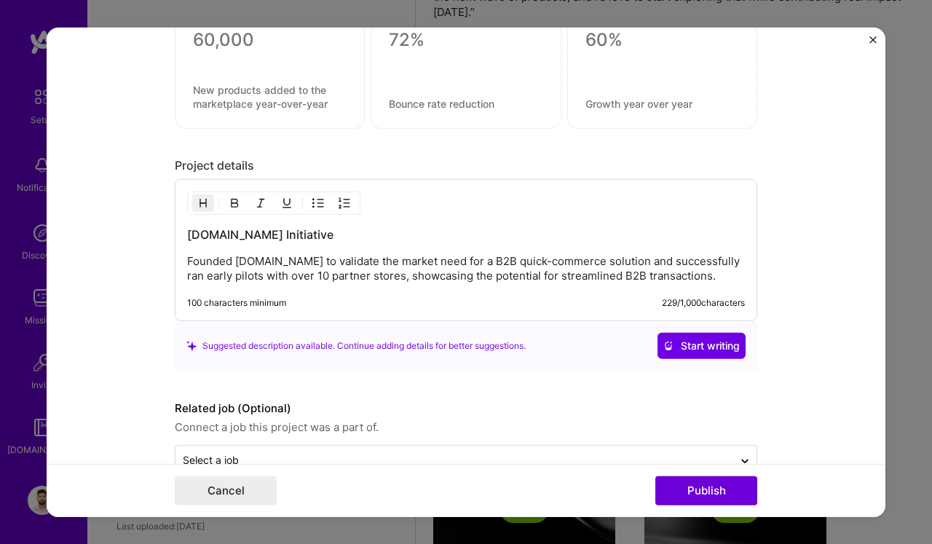
scroll to position [1130, 0]
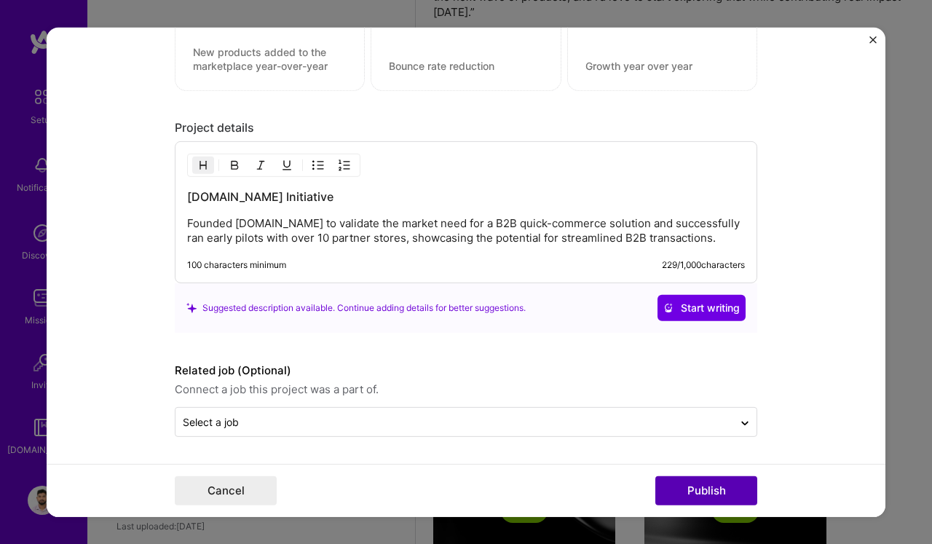
click at [698, 482] on button "Publish" at bounding box center [706, 490] width 102 height 29
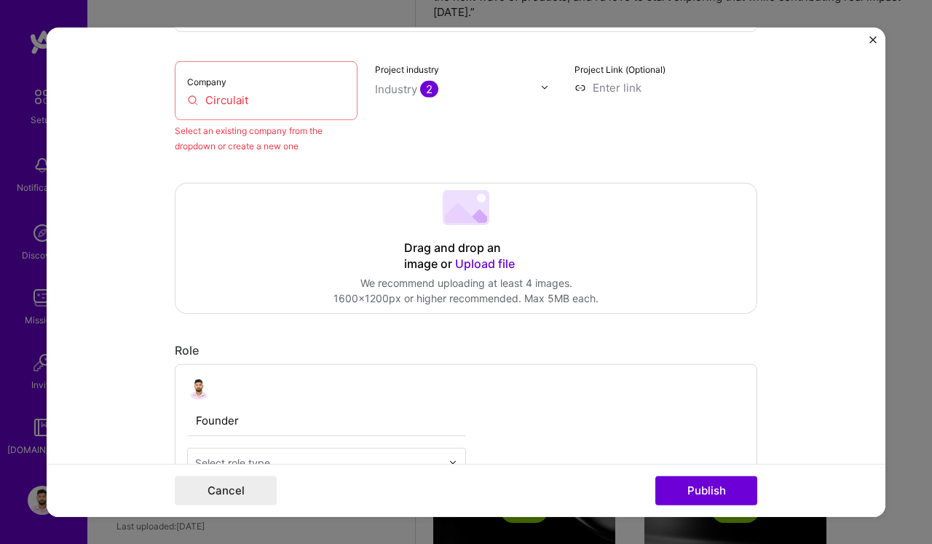
scroll to position [95, 0]
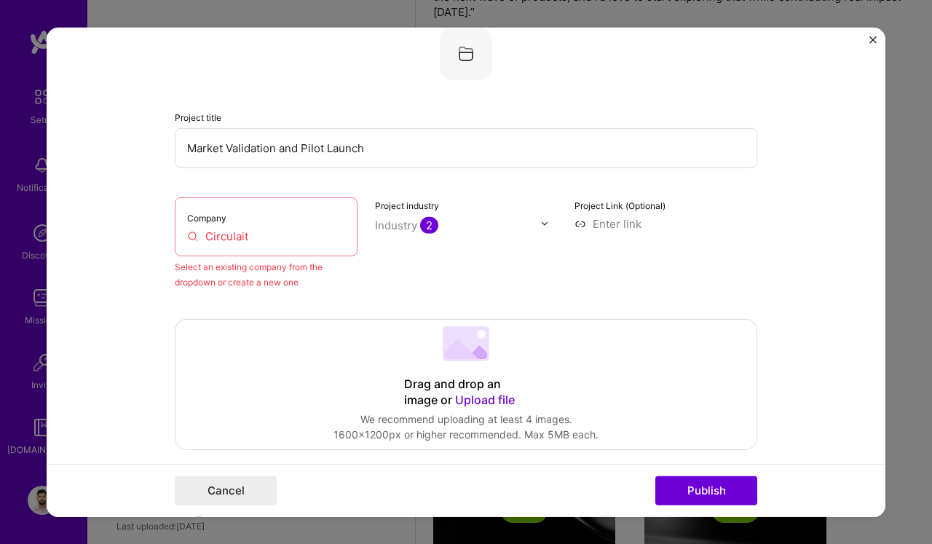
click at [286, 243] on input "Circulait" at bounding box center [266, 235] width 158 height 15
click at [283, 241] on input "Circulait" at bounding box center [266, 235] width 158 height 15
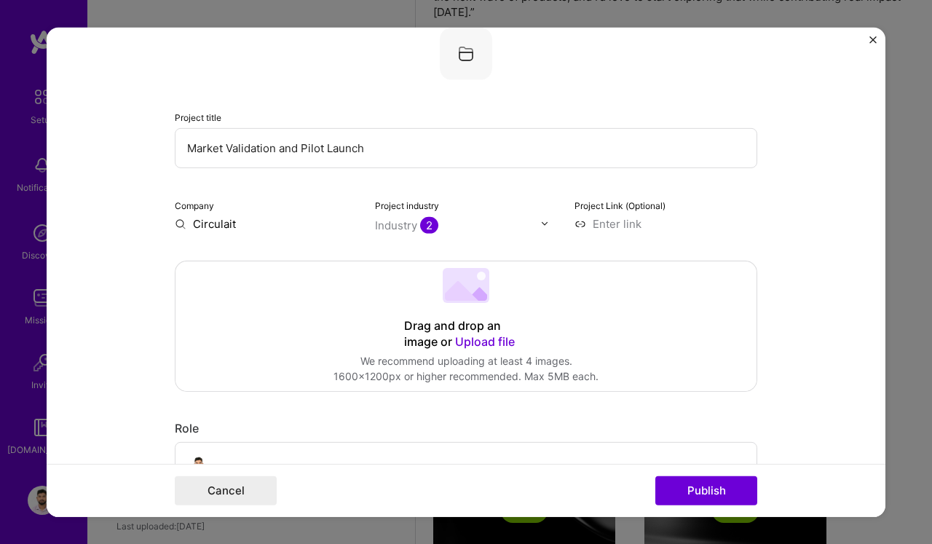
click at [226, 221] on input "Circulait" at bounding box center [266, 223] width 183 height 15
type input "circulait"
click at [284, 259] on div "circulait" at bounding box center [283, 256] width 55 height 25
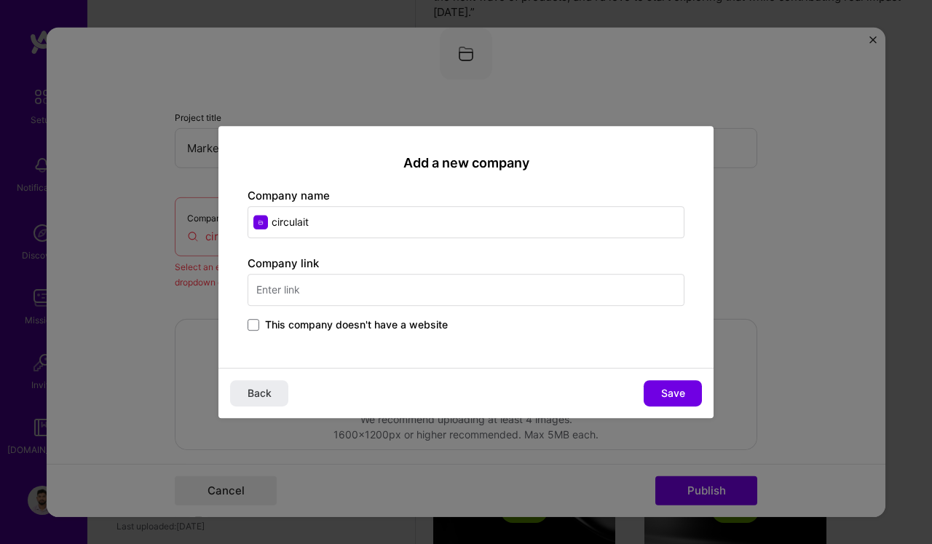
click at [324, 289] on input "text" at bounding box center [466, 290] width 437 height 32
type input "[DOMAIN_NAME]"
click at [677, 387] on span "Save" at bounding box center [673, 393] width 24 height 15
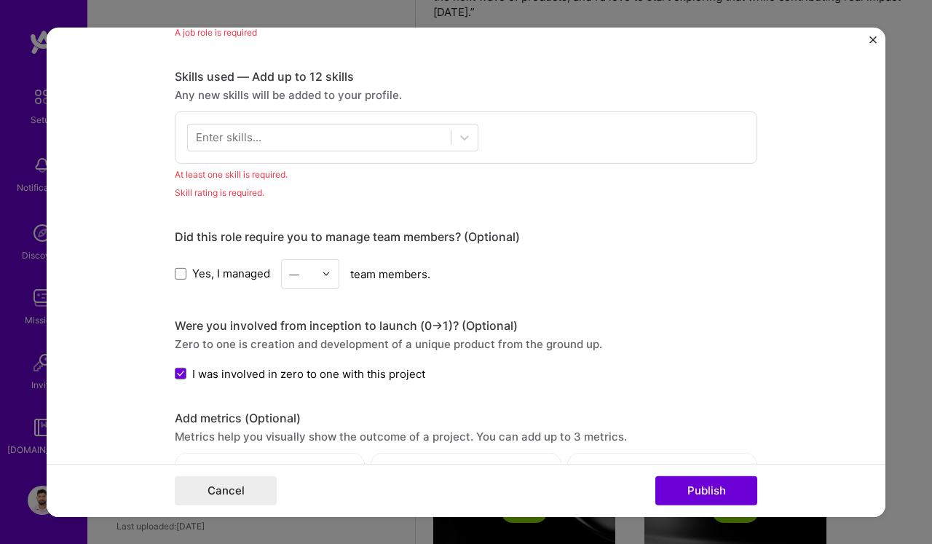
scroll to position [667, 0]
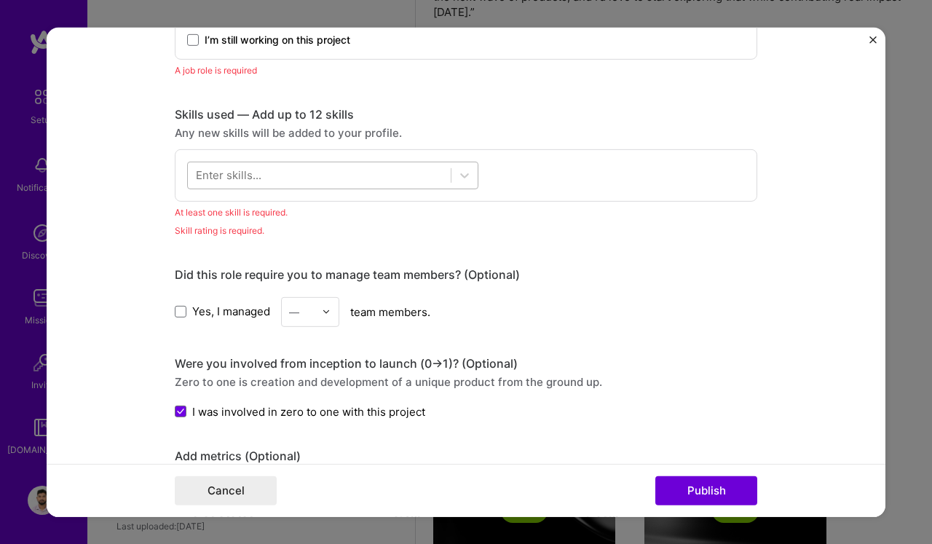
click at [293, 168] on div at bounding box center [319, 175] width 263 height 24
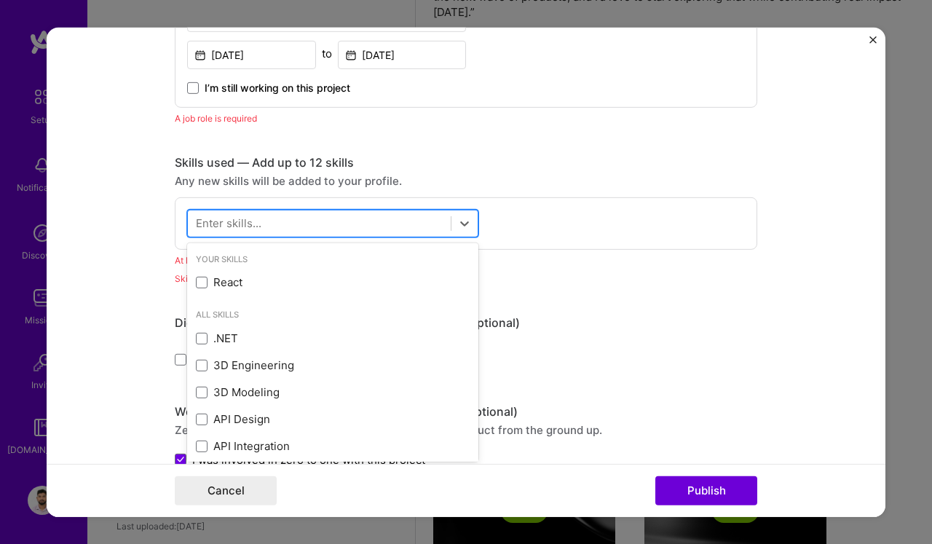
scroll to position [617, 0]
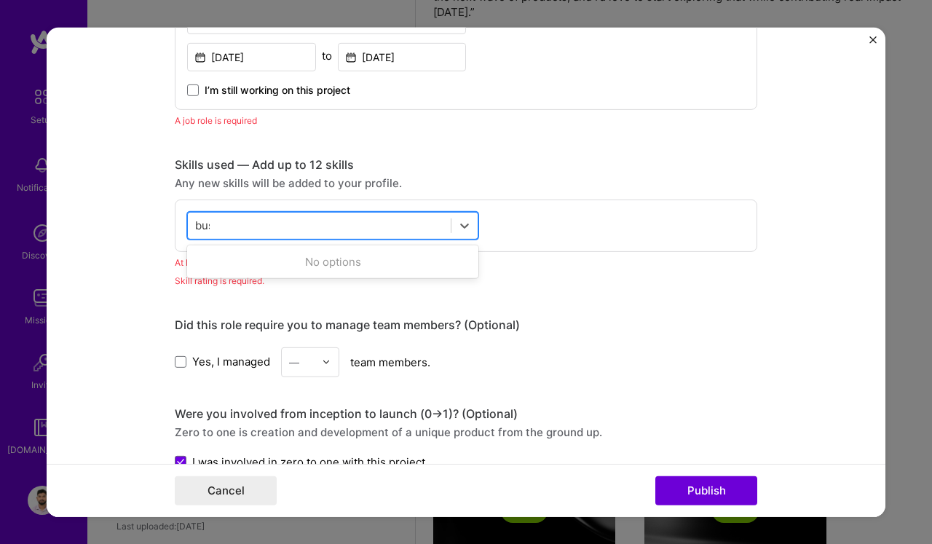
type input "busi"
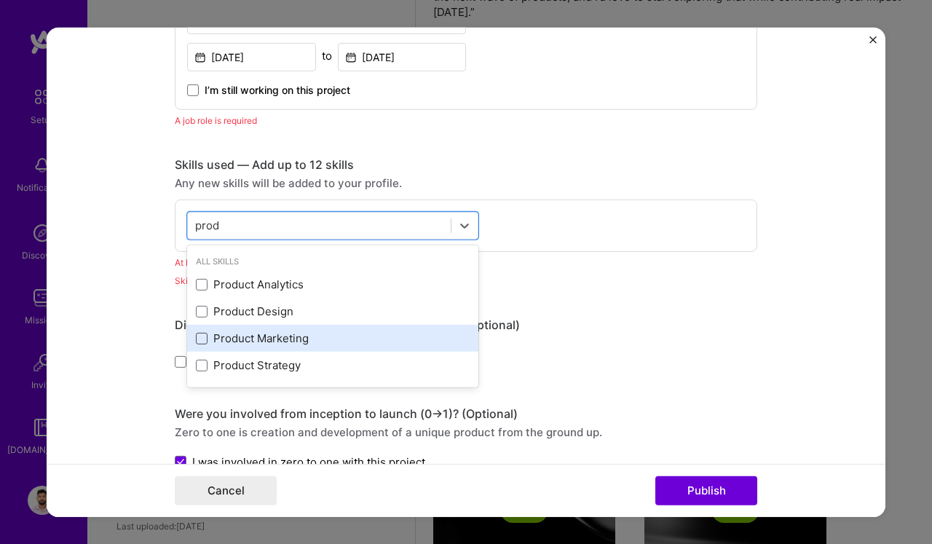
click at [206, 337] on span at bounding box center [202, 339] width 12 height 12
click at [0, 0] on input "checkbox" at bounding box center [0, 0] width 0 height 0
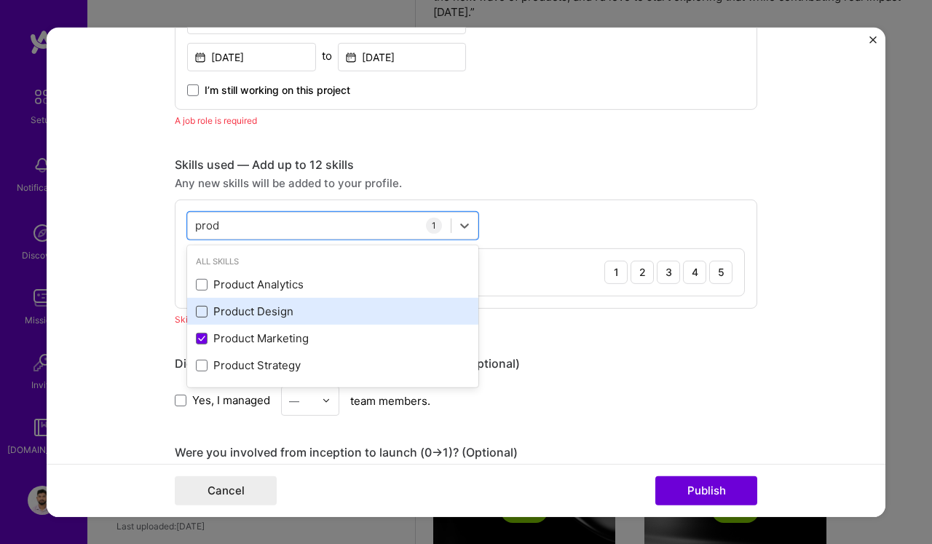
click at [205, 315] on span at bounding box center [202, 312] width 12 height 12
click at [0, 0] on input "checkbox" at bounding box center [0, 0] width 0 height 0
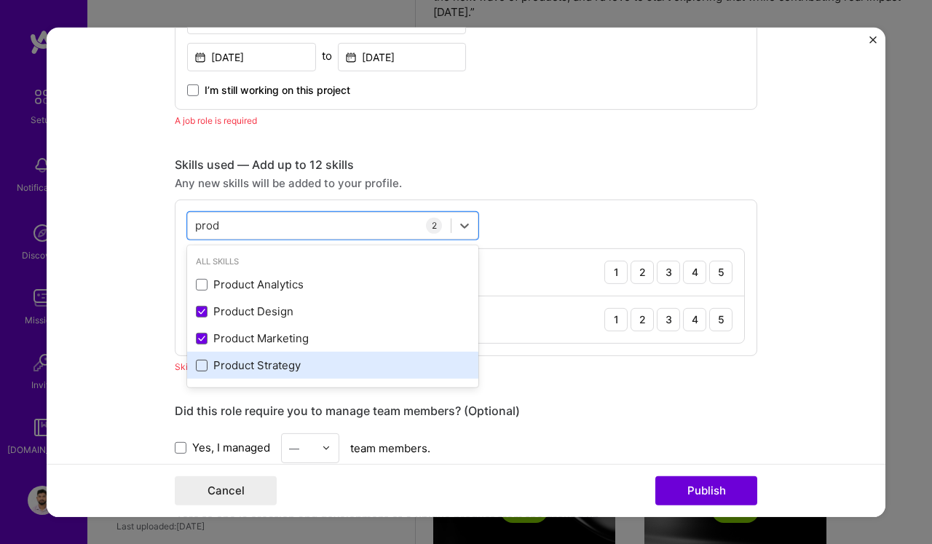
click at [202, 361] on span at bounding box center [202, 366] width 12 height 12
click at [0, 0] on input "checkbox" at bounding box center [0, 0] width 0 height 0
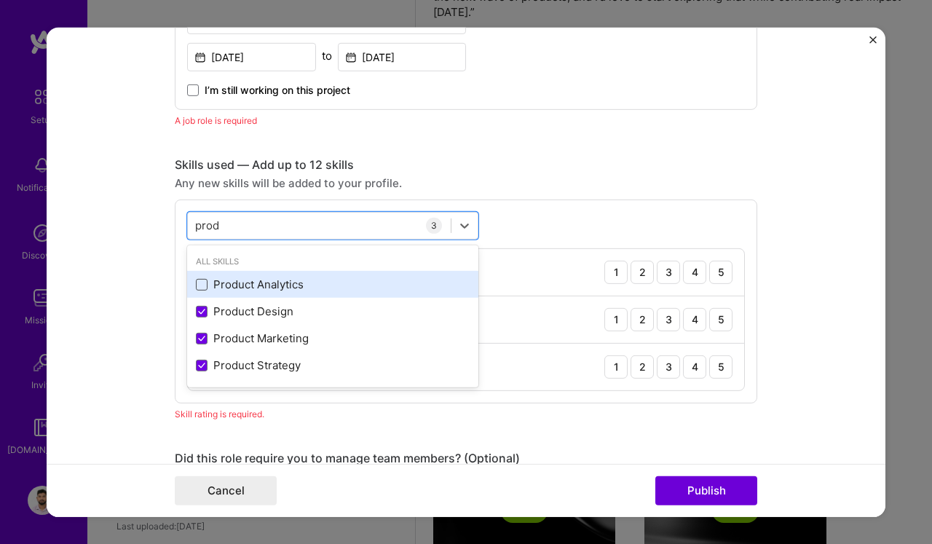
click at [202, 288] on span at bounding box center [202, 285] width 12 height 12
click at [0, 0] on input "checkbox" at bounding box center [0, 0] width 0 height 0
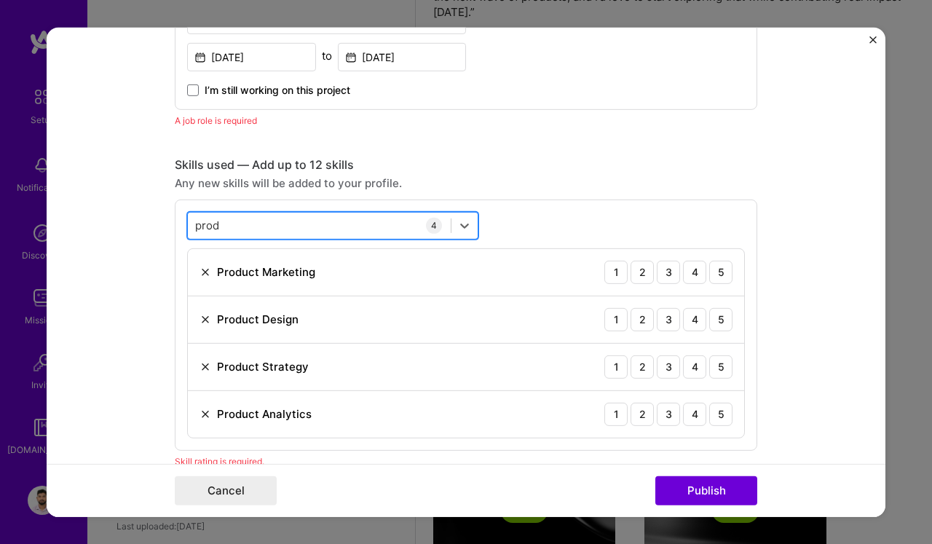
click at [223, 227] on div "prod prod" at bounding box center [319, 225] width 263 height 24
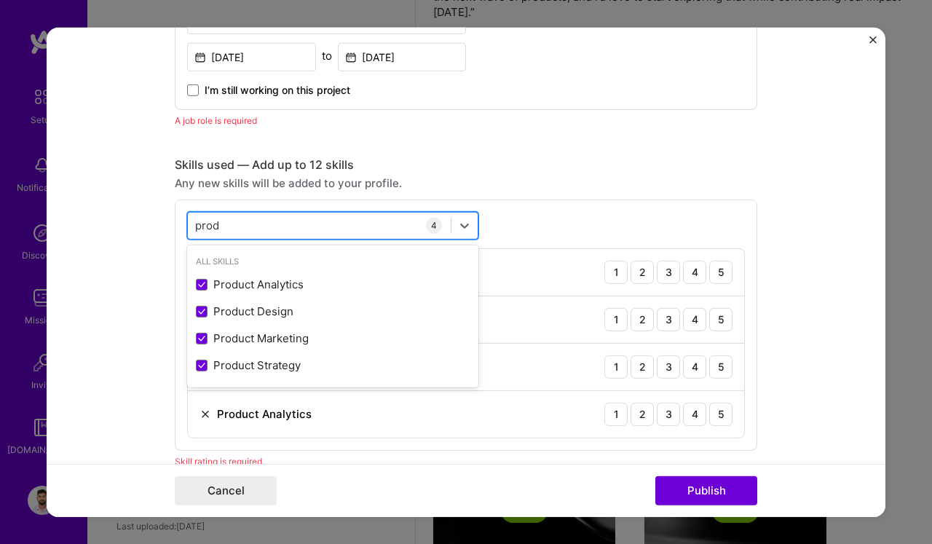
click at [223, 227] on div "prod prod" at bounding box center [319, 225] width 263 height 24
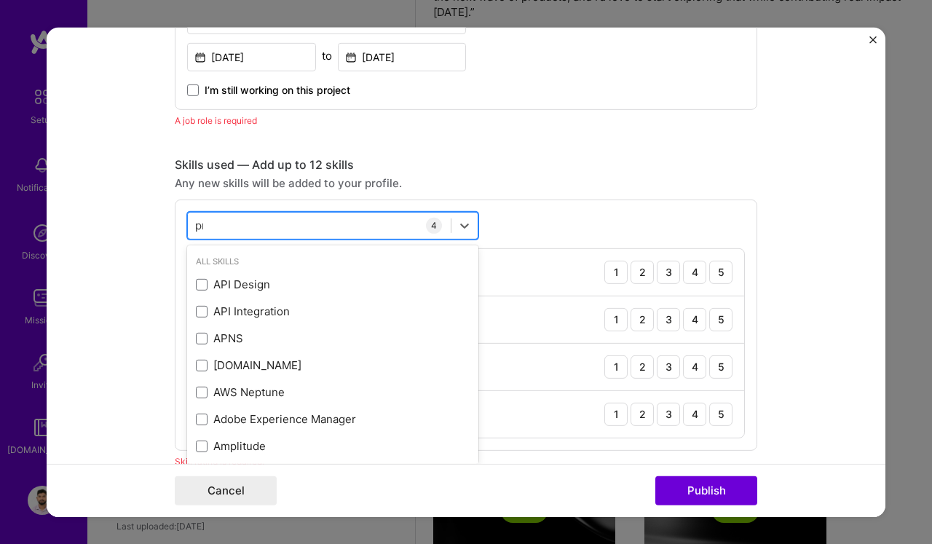
type input "p"
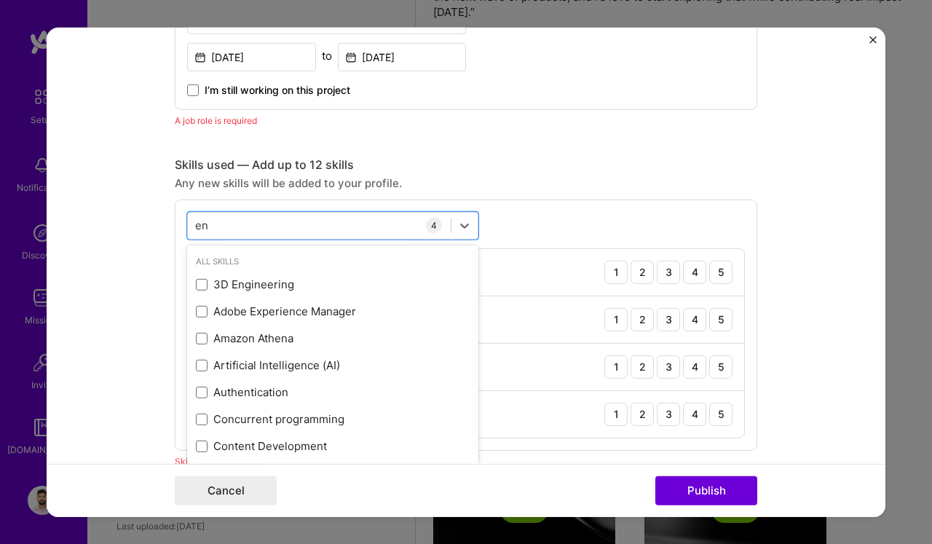
type input "e"
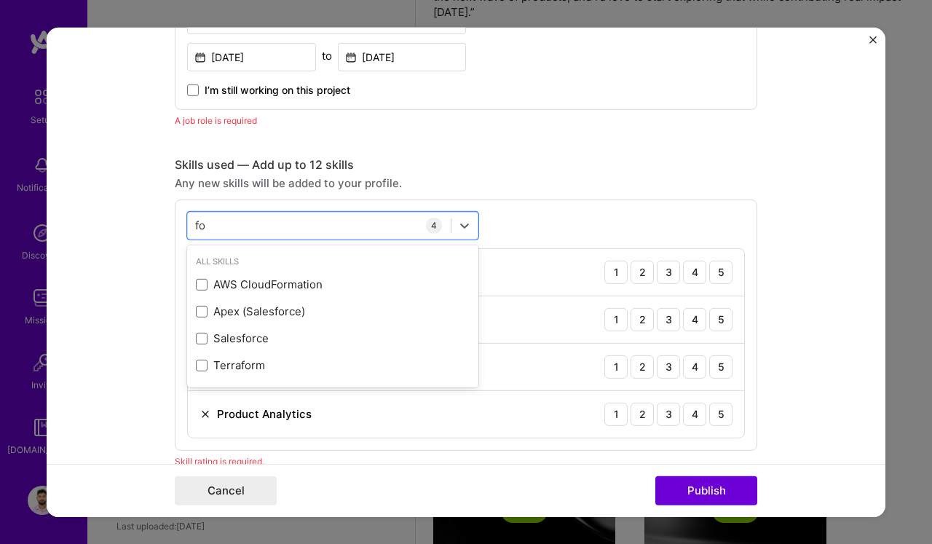
type input "f"
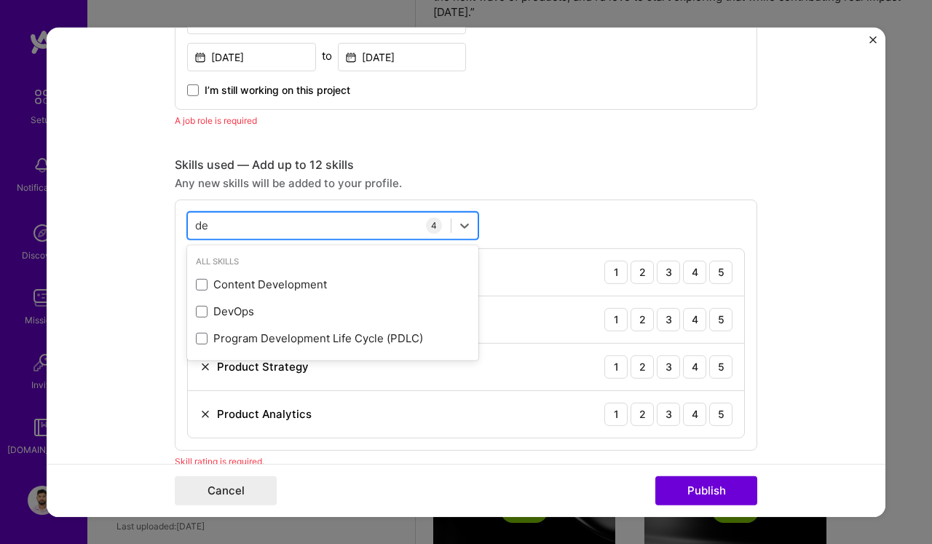
type input "d"
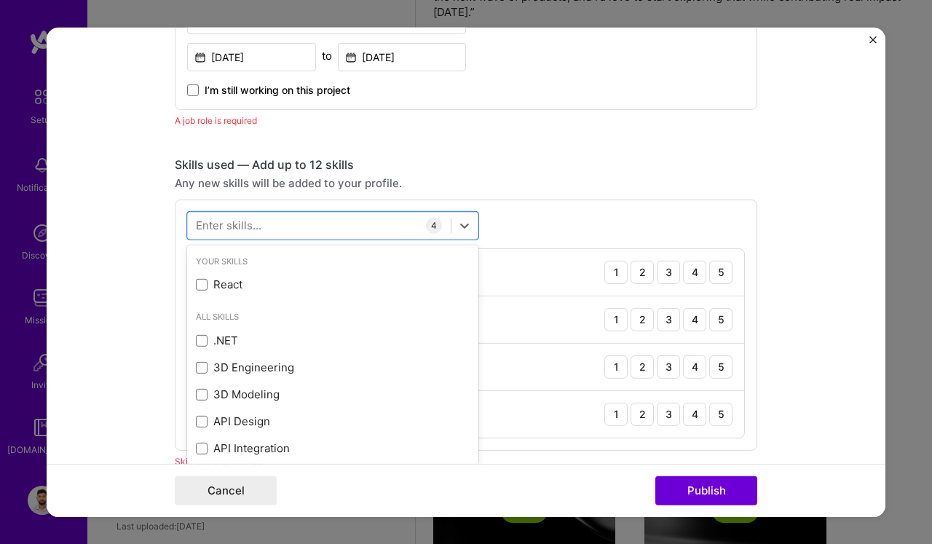
click at [139, 218] on form "Editing suggested project This project is suggested based on your LinkedIn, res…" at bounding box center [466, 271] width 839 height 489
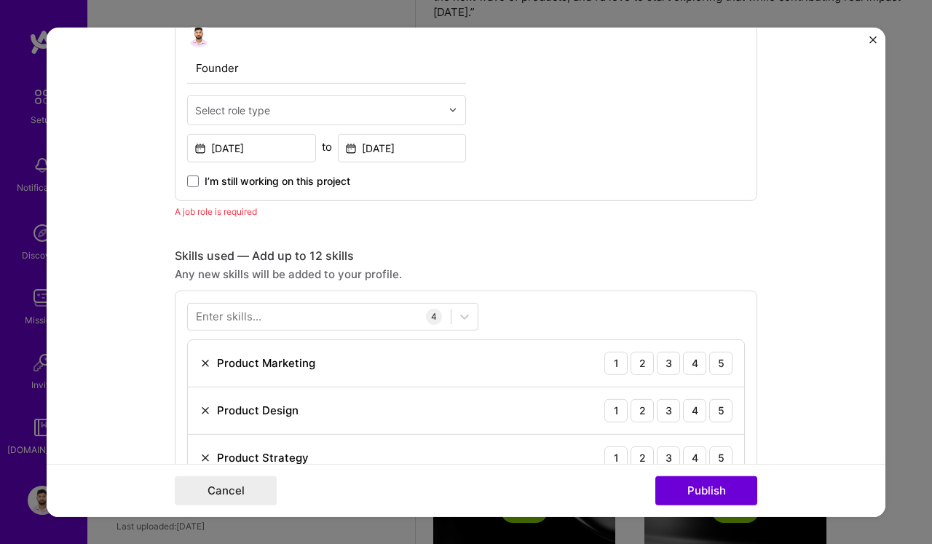
scroll to position [487, 0]
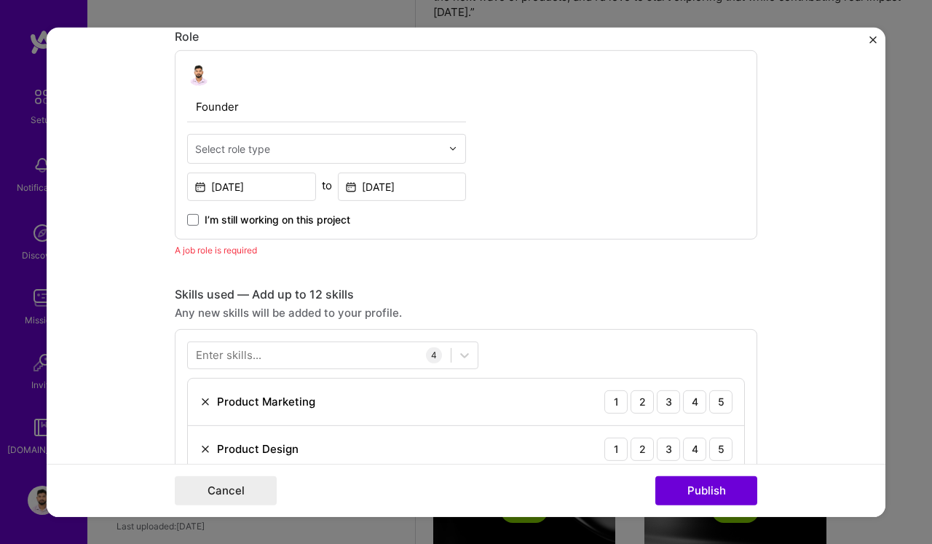
click at [235, 151] on div "Select role type" at bounding box center [232, 148] width 75 height 15
type input "f"
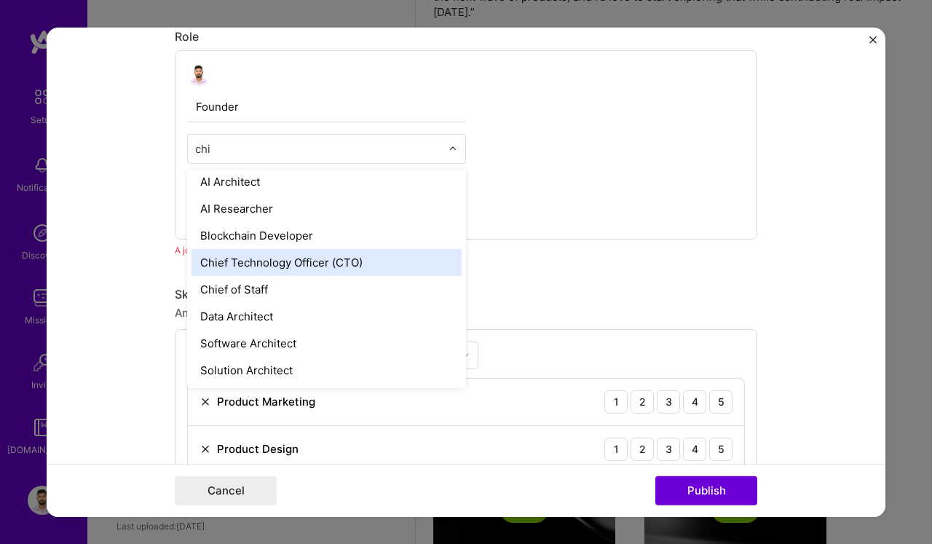
scroll to position [0, 0]
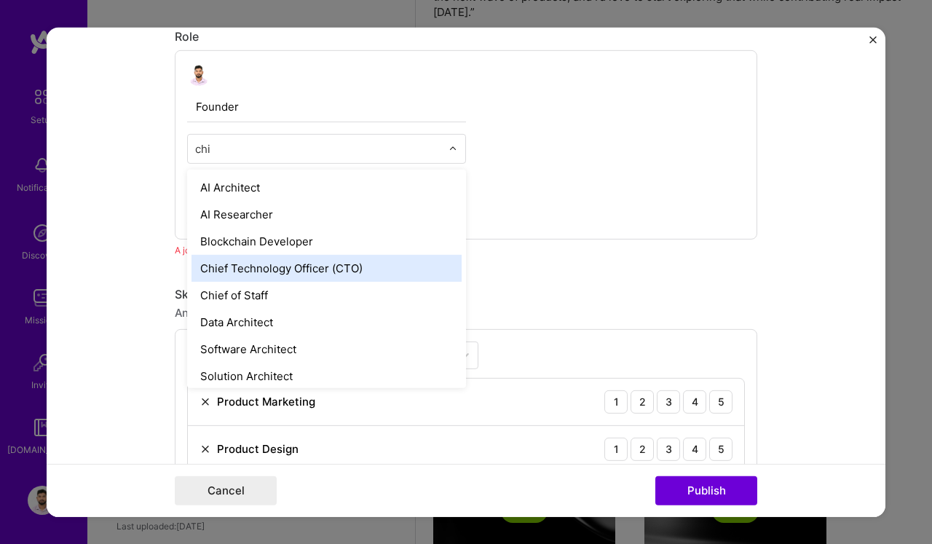
type input "chie"
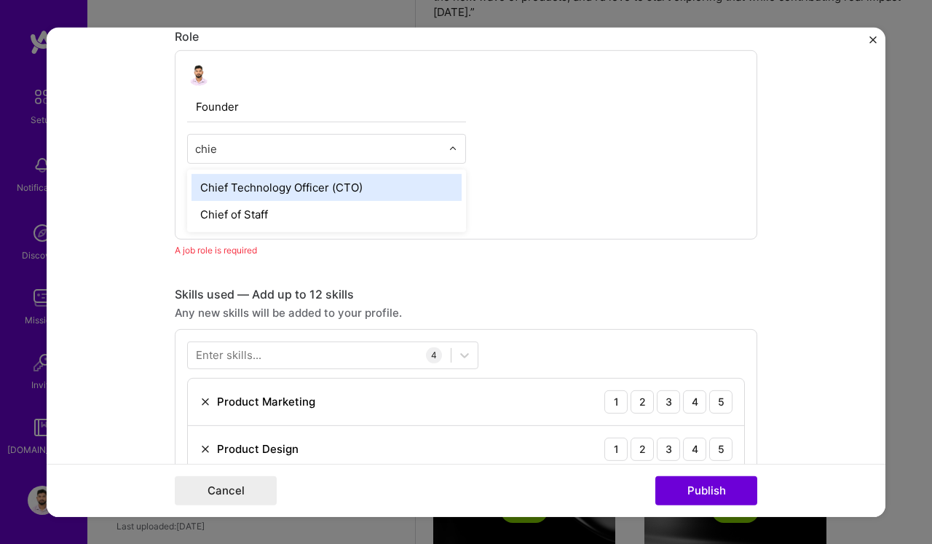
click at [302, 186] on div "Chief Technology Officer (CTO)" at bounding box center [327, 186] width 270 height 27
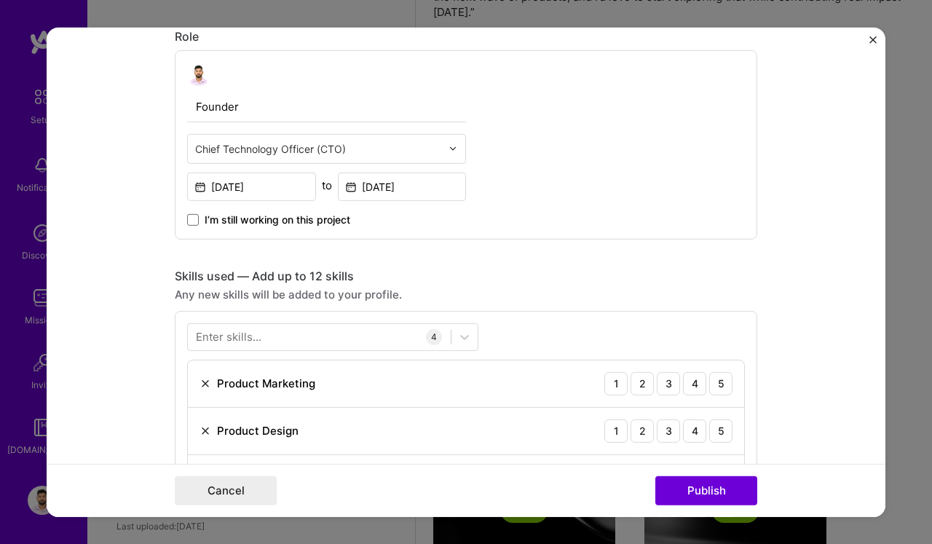
click at [122, 212] on form "Editing suggested project This project is suggested based on your LinkedIn, res…" at bounding box center [466, 271] width 839 height 489
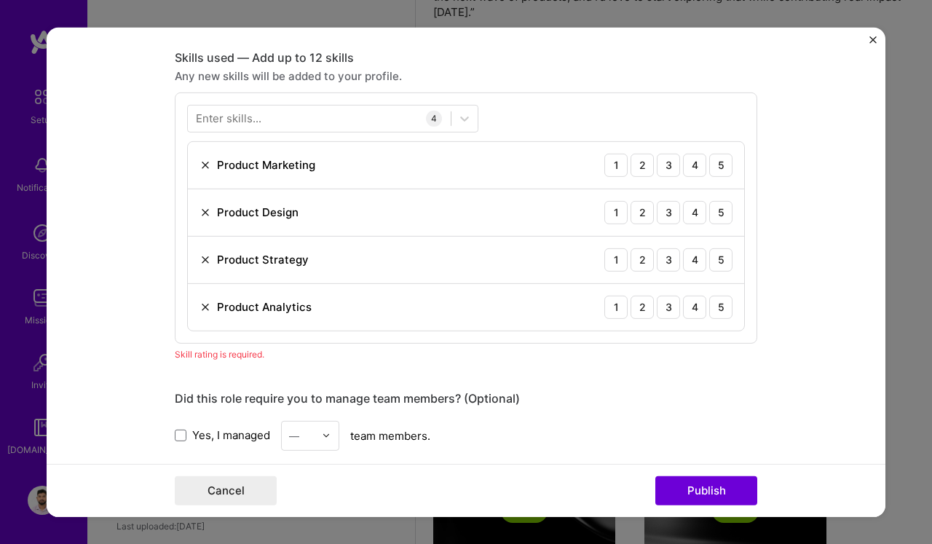
scroll to position [693, 0]
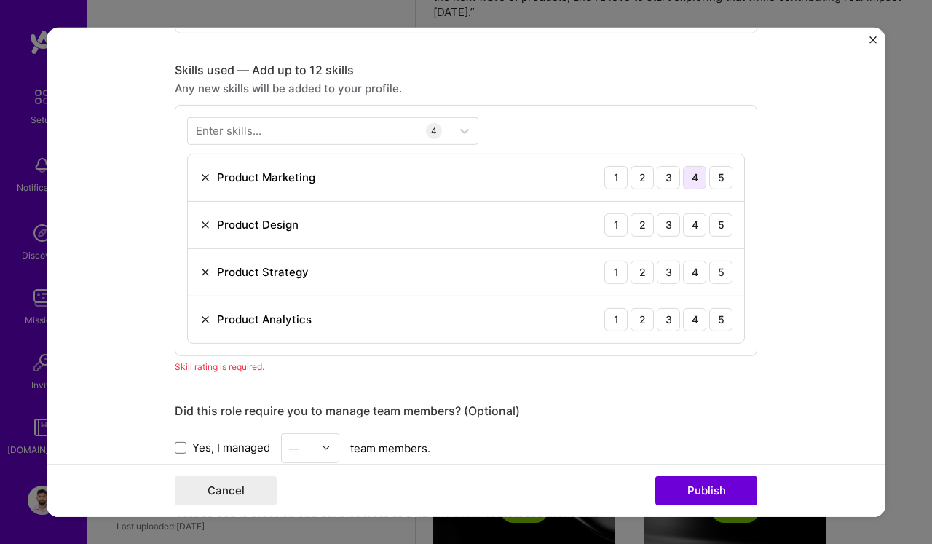
click at [695, 173] on div "4" at bounding box center [694, 176] width 23 height 23
click at [695, 225] on div "4" at bounding box center [694, 224] width 23 height 23
click at [695, 267] on div "4" at bounding box center [694, 271] width 23 height 23
click at [695, 316] on div "4" at bounding box center [694, 318] width 23 height 23
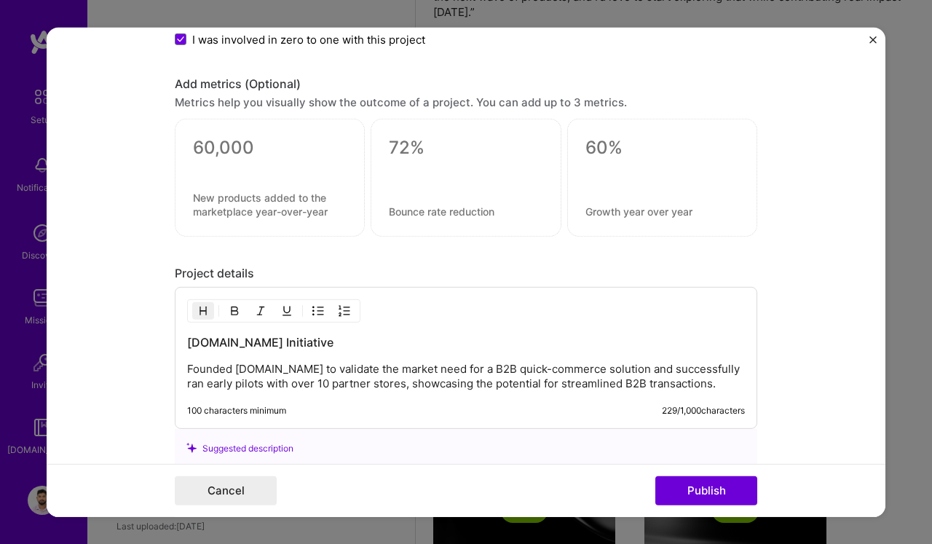
scroll to position [1251, 0]
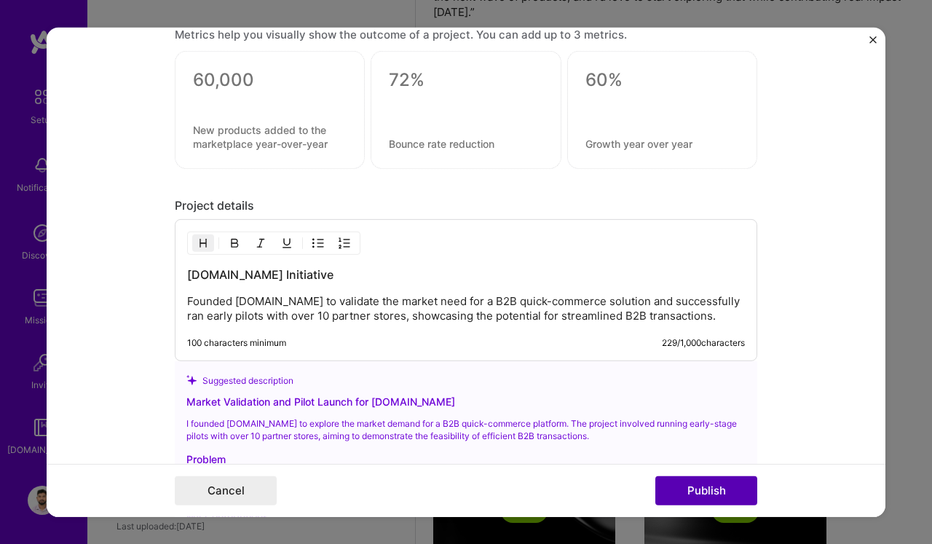
click at [685, 486] on button "Publish" at bounding box center [706, 490] width 102 height 29
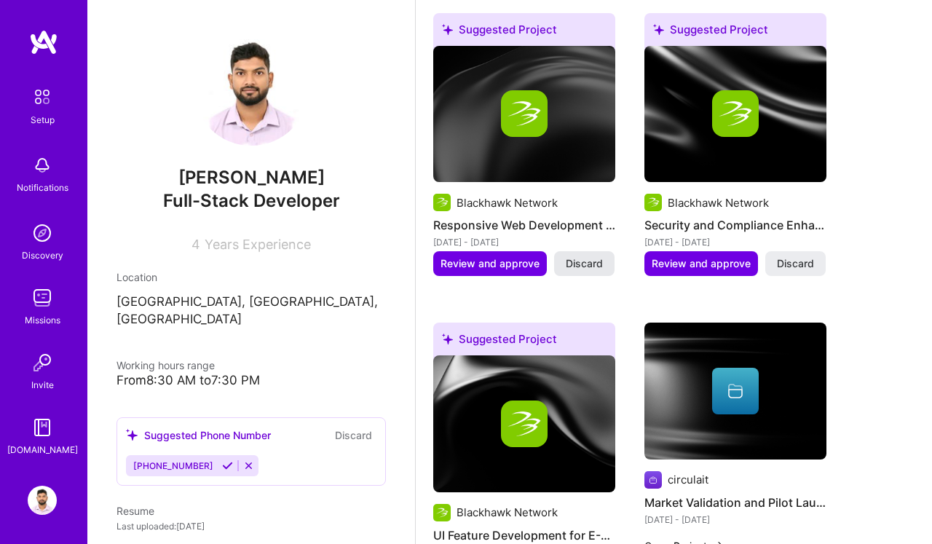
scroll to position [549, 0]
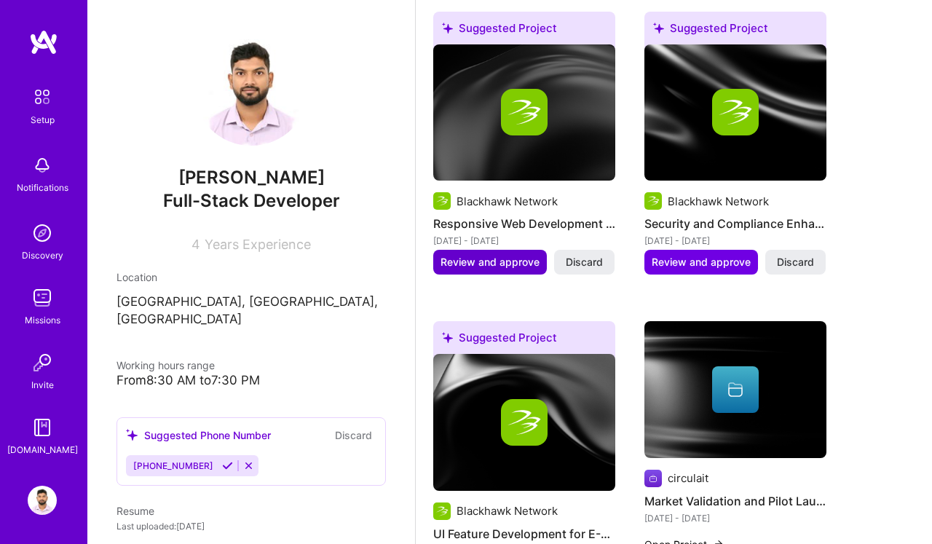
click at [489, 261] on span "Review and approve" at bounding box center [490, 262] width 99 height 15
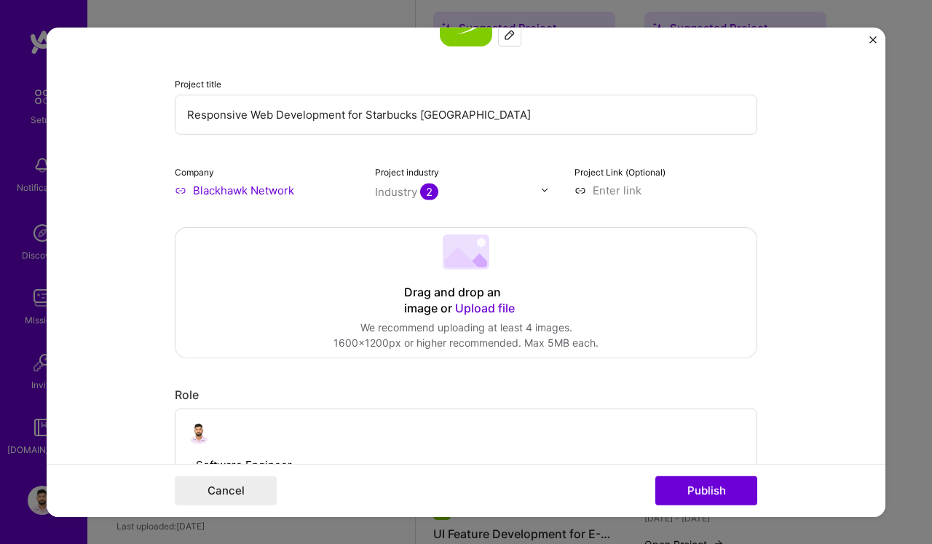
scroll to position [54, 0]
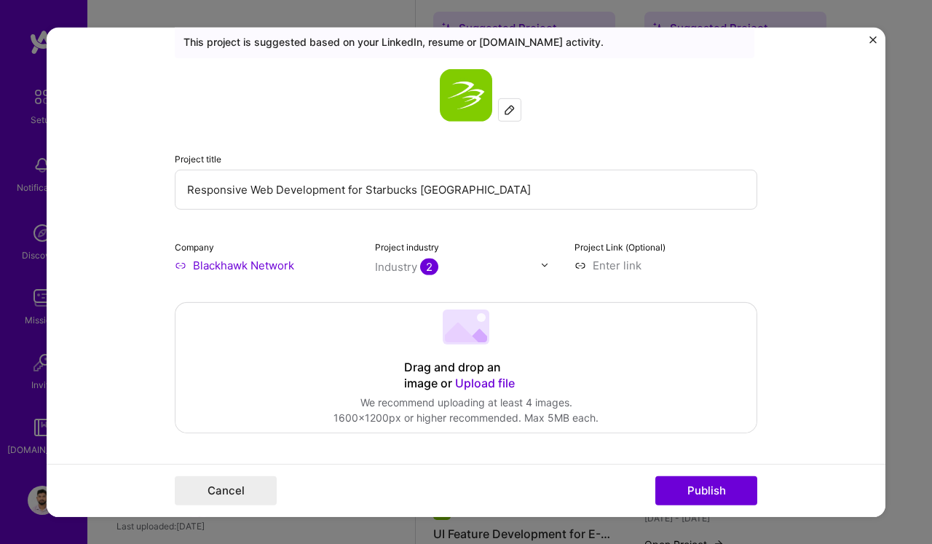
drag, startPoint x: 365, startPoint y: 187, endPoint x: 554, endPoint y: 192, distance: 189.4
click at [186, 189] on input "Responsive Web Development for" at bounding box center [466, 189] width 583 height 40
paste input "Starbucks [GEOGRAPHIC_DATA]"
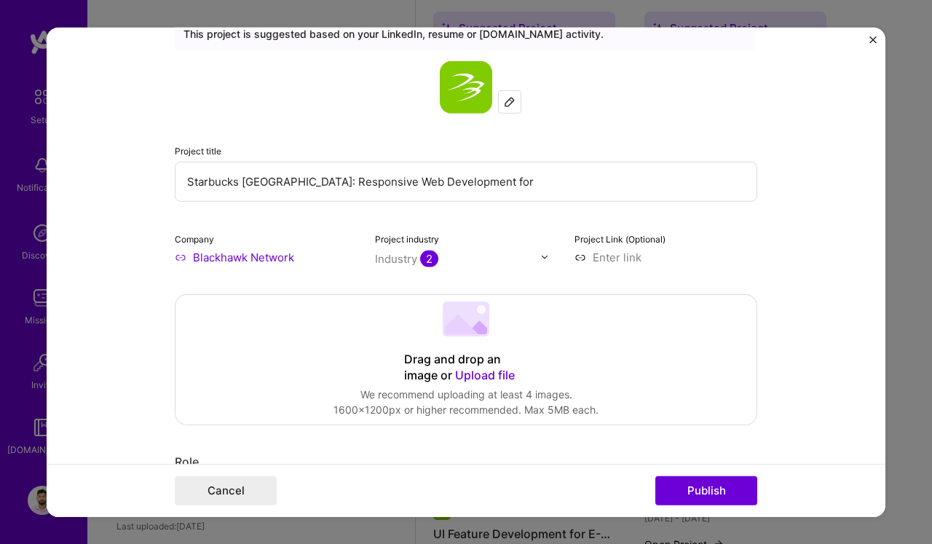
scroll to position [63, 0]
click at [473, 167] on input "Starbucks [GEOGRAPHIC_DATA]: Responsive Web Development for" at bounding box center [466, 180] width 583 height 40
click at [468, 182] on input "Starbucks [GEOGRAPHIC_DATA]: Responsive Web Development for" at bounding box center [466, 180] width 583 height 40
type input "Starbucks [GEOGRAPHIC_DATA]: Responsive Web Development"
click at [310, 219] on div "Project title Starbucks [GEOGRAPHIC_DATA]: Responsive Web Development Company B…" at bounding box center [466, 162] width 583 height 204
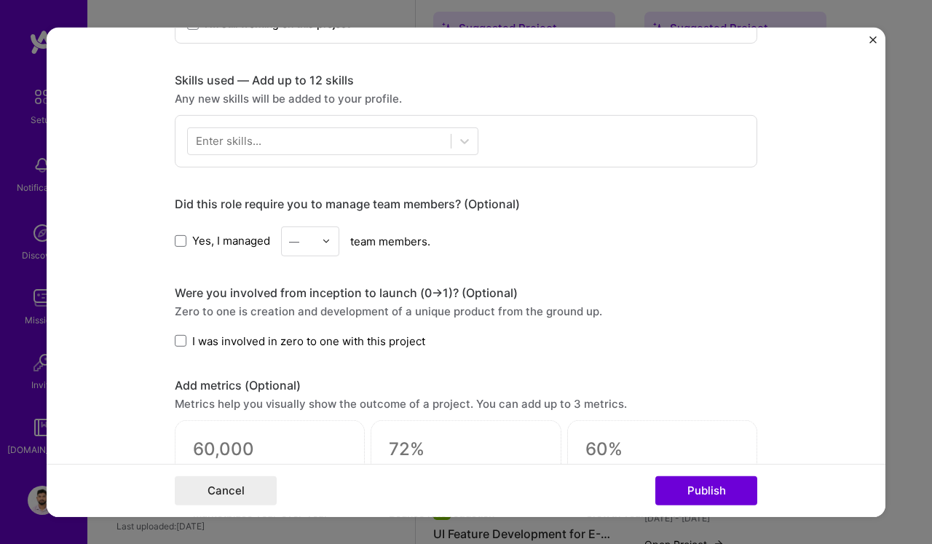
scroll to position [688, 0]
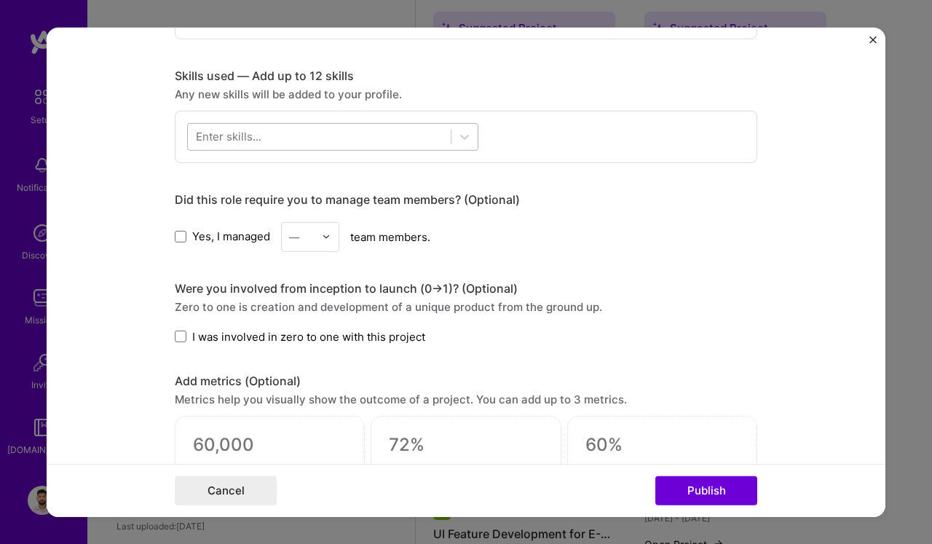
click at [295, 132] on div at bounding box center [319, 137] width 263 height 24
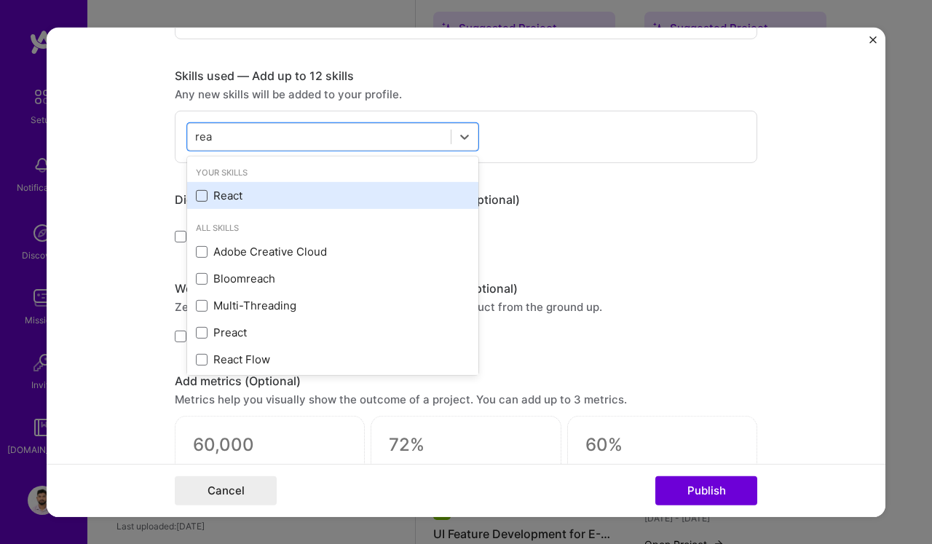
click at [200, 194] on span at bounding box center [202, 196] width 12 height 12
click at [0, 0] on input "checkbox" at bounding box center [0, 0] width 0 height 0
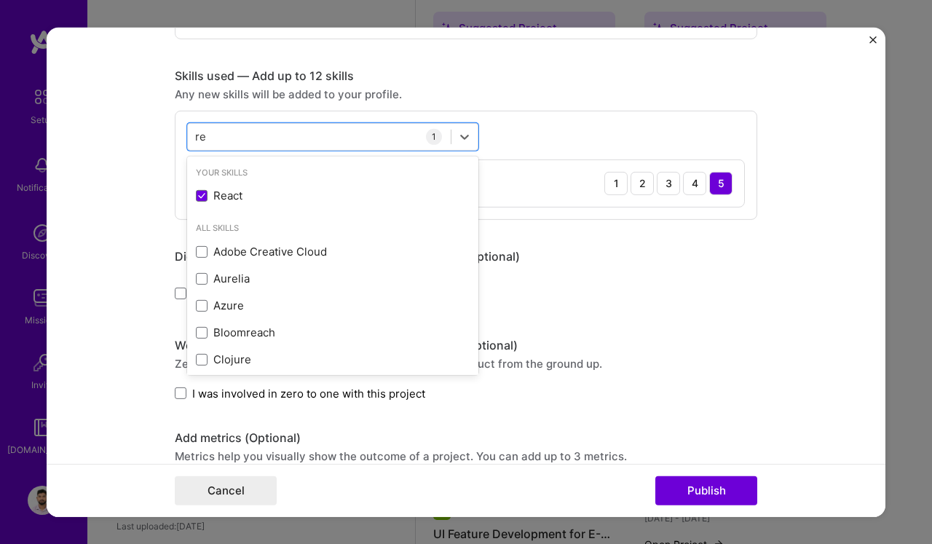
type input "r"
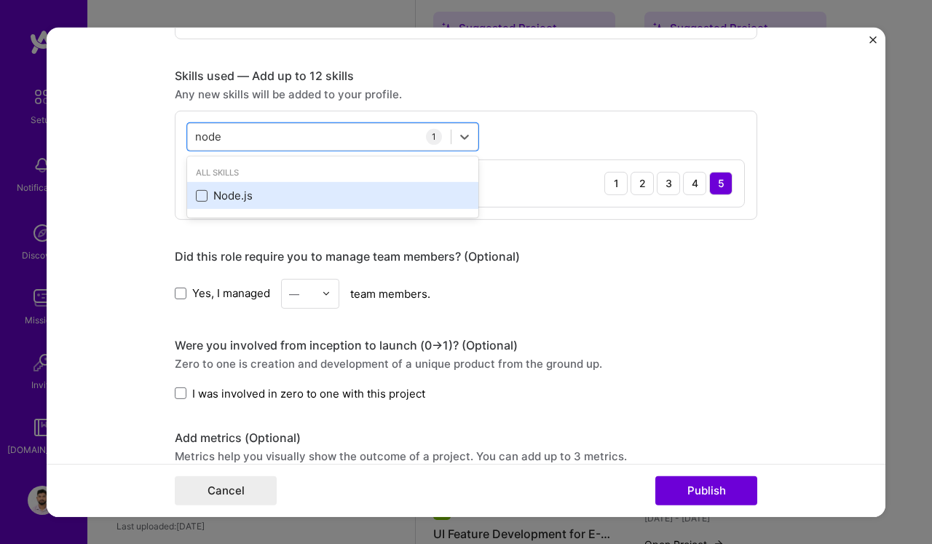
click at [202, 194] on span at bounding box center [202, 196] width 12 height 12
click at [0, 0] on input "checkbox" at bounding box center [0, 0] width 0 height 0
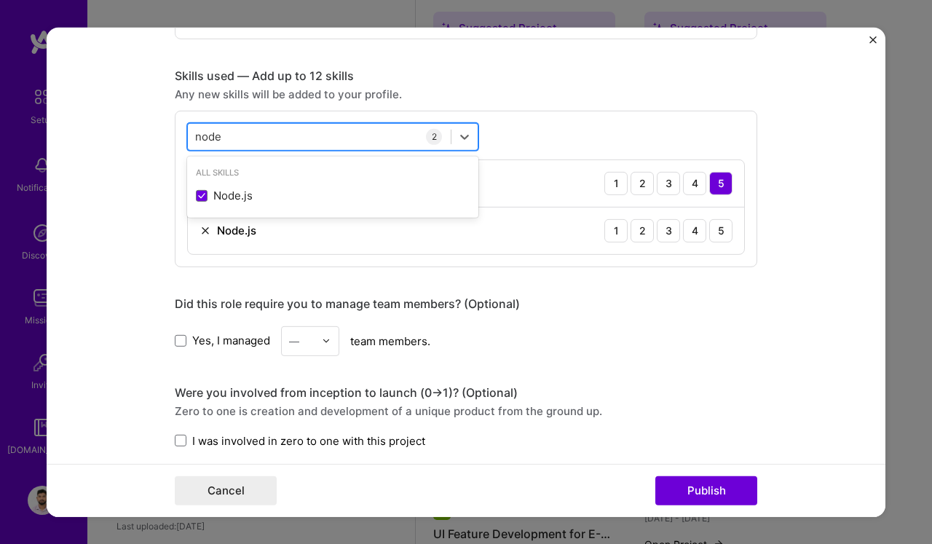
click at [246, 143] on div "node node" at bounding box center [319, 137] width 263 height 24
type input "djan"
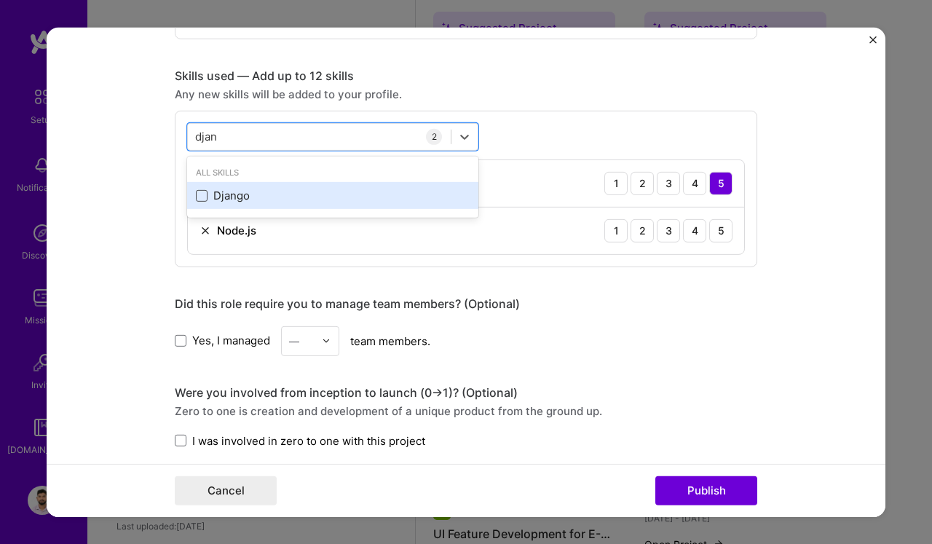
click at [202, 192] on span at bounding box center [202, 196] width 12 height 12
click at [0, 0] on input "checkbox" at bounding box center [0, 0] width 0 height 0
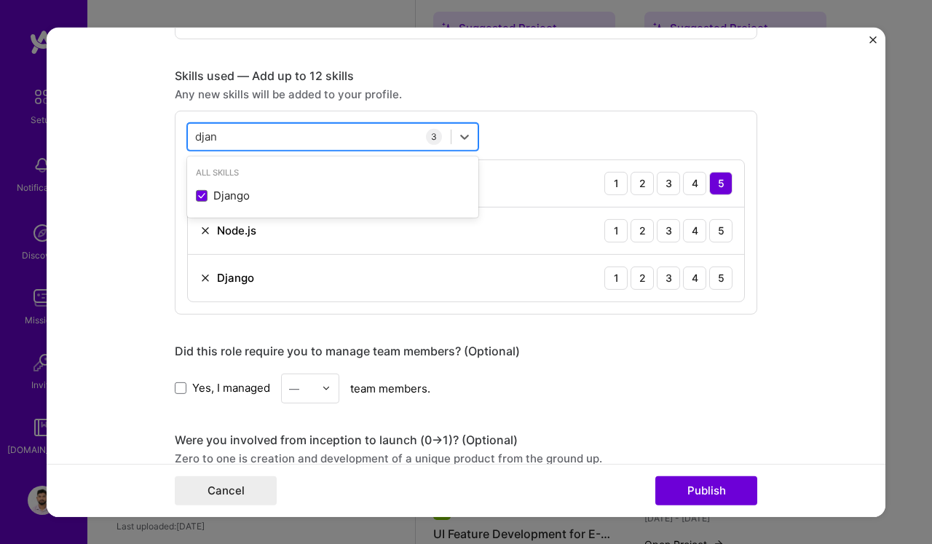
click at [244, 136] on div "djan djan" at bounding box center [319, 137] width 263 height 24
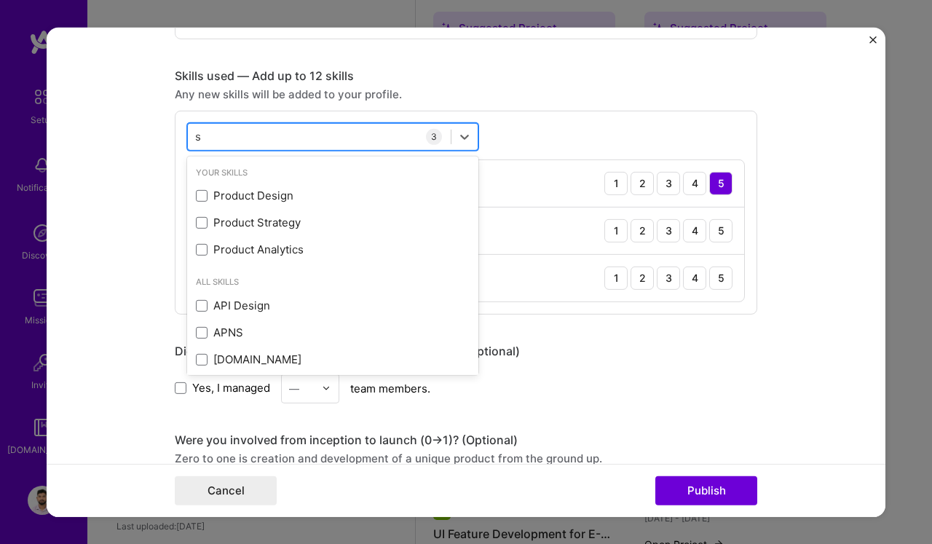
type input "sq"
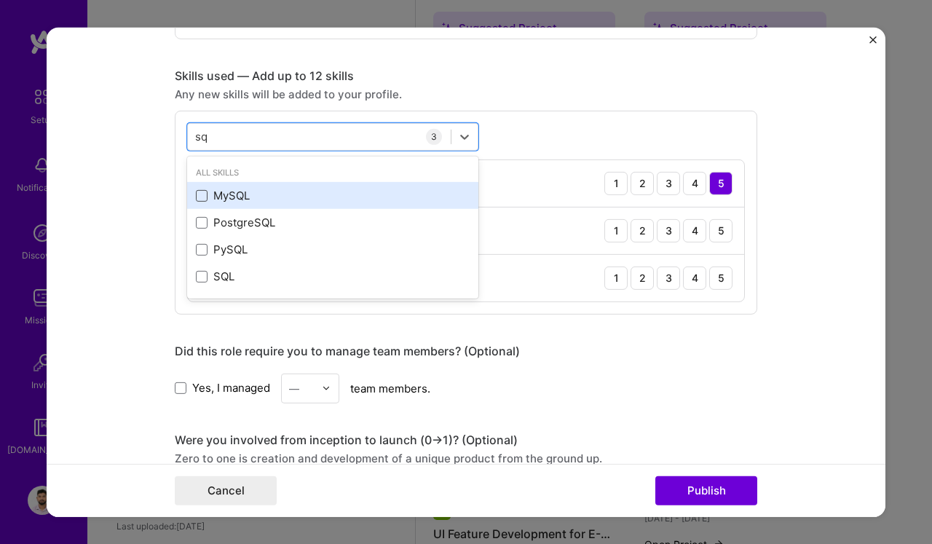
click at [202, 199] on span at bounding box center [202, 196] width 12 height 12
click at [0, 0] on input "checkbox" at bounding box center [0, 0] width 0 height 0
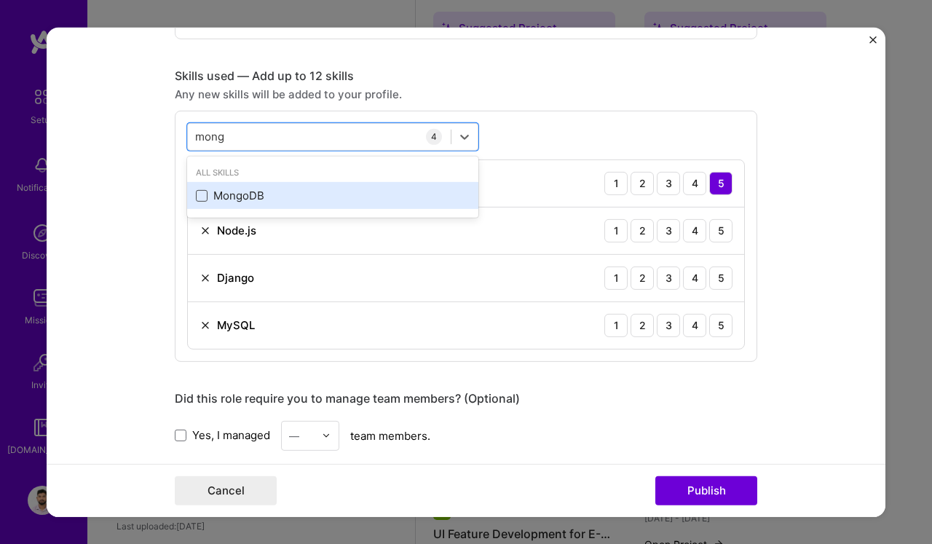
click at [204, 196] on span at bounding box center [202, 196] width 12 height 12
click at [0, 0] on input "checkbox" at bounding box center [0, 0] width 0 height 0
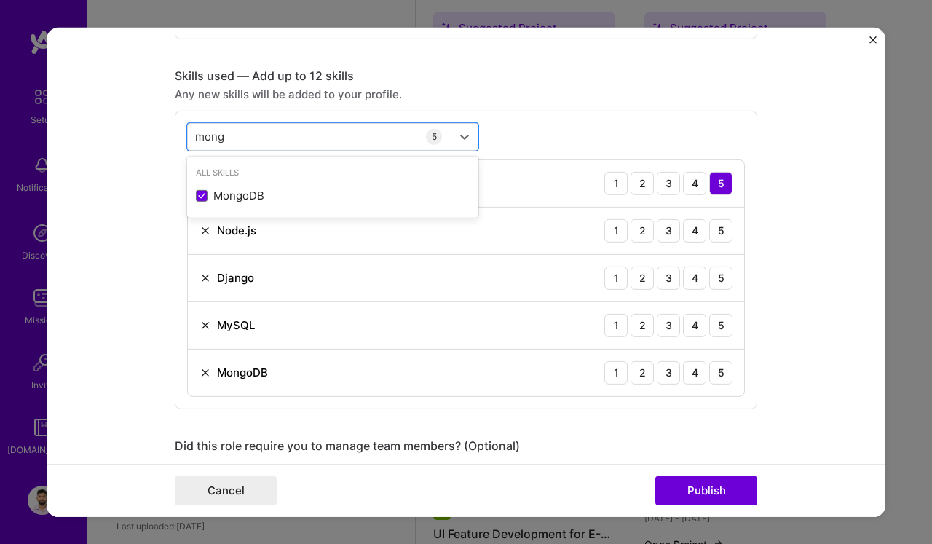
type input "mong"
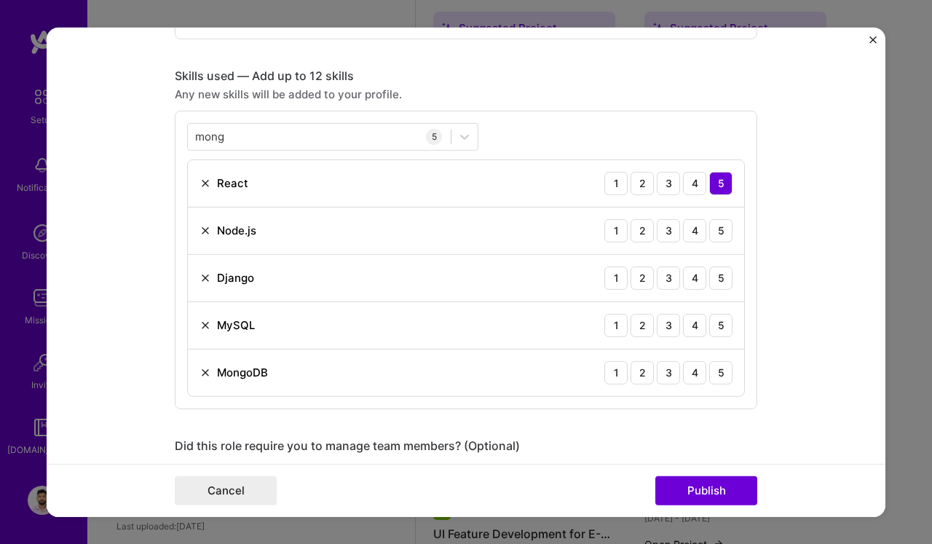
click at [133, 189] on form "Editing suggested project This project is suggested based on your LinkedIn, res…" at bounding box center [466, 271] width 839 height 489
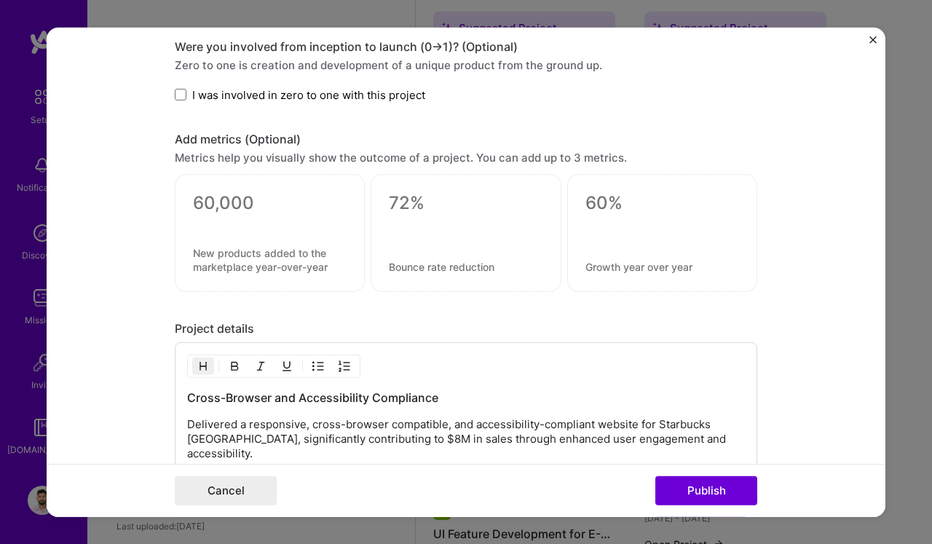
scroll to position [1157, 0]
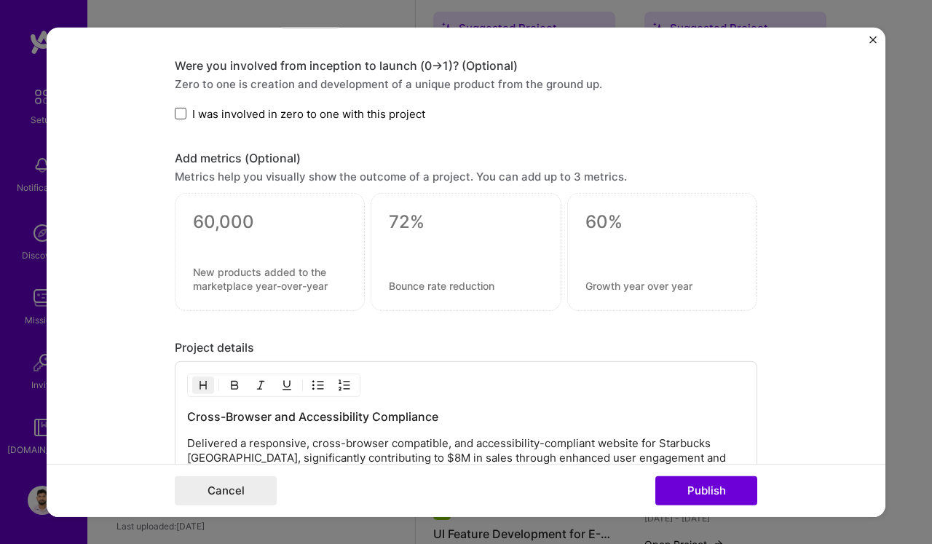
click at [182, 114] on span at bounding box center [181, 114] width 12 height 12
click at [0, 0] on input "I was involved in zero to one with this project" at bounding box center [0, 0] width 0 height 0
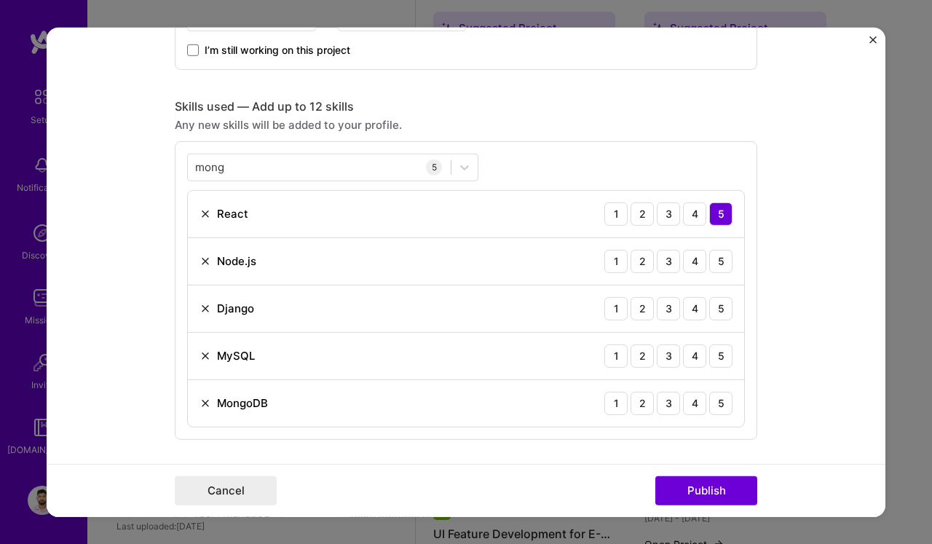
scroll to position [659, 0]
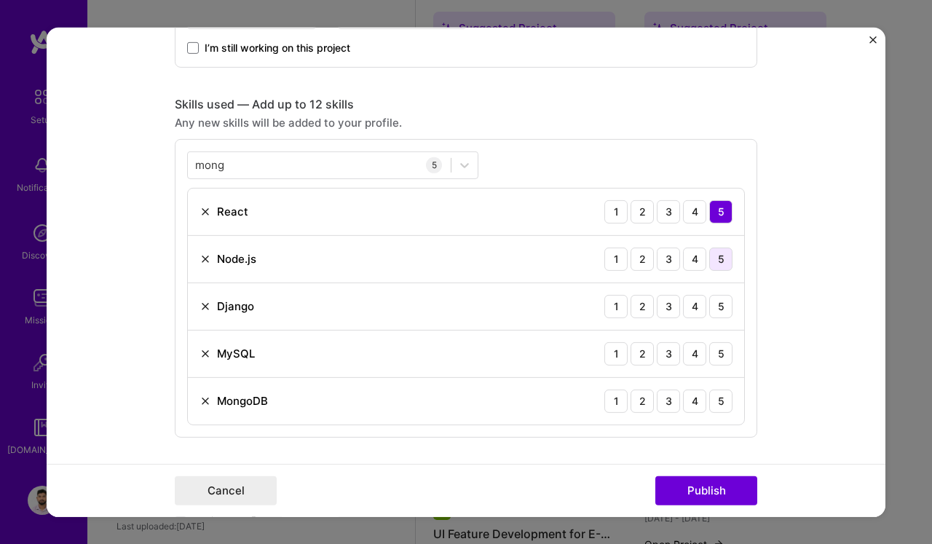
click at [718, 260] on div "5" at bounding box center [720, 258] width 23 height 23
click at [718, 304] on div "5" at bounding box center [720, 305] width 23 height 23
click at [720, 355] on div "5" at bounding box center [720, 353] width 23 height 23
click at [720, 397] on div "5" at bounding box center [720, 400] width 23 height 23
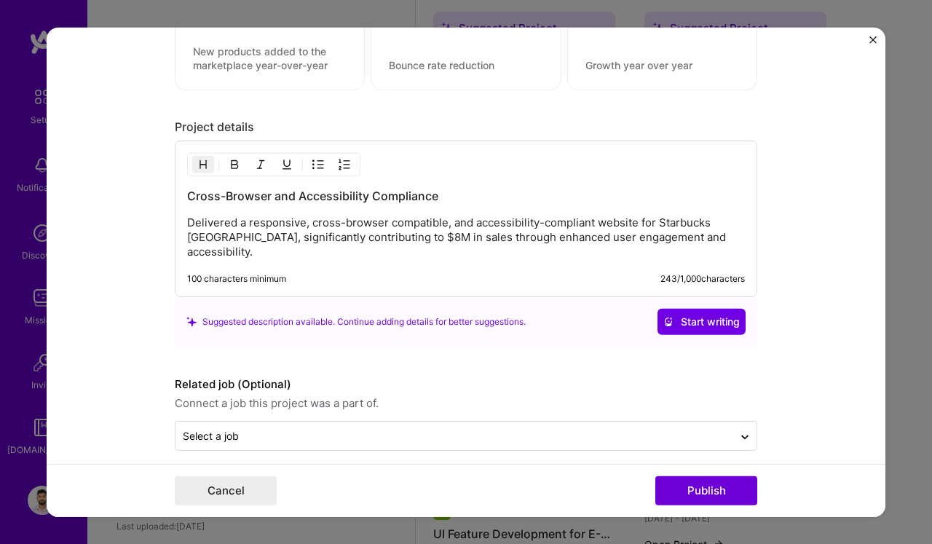
scroll to position [1377, 0]
click at [704, 485] on button "Publish" at bounding box center [706, 490] width 102 height 29
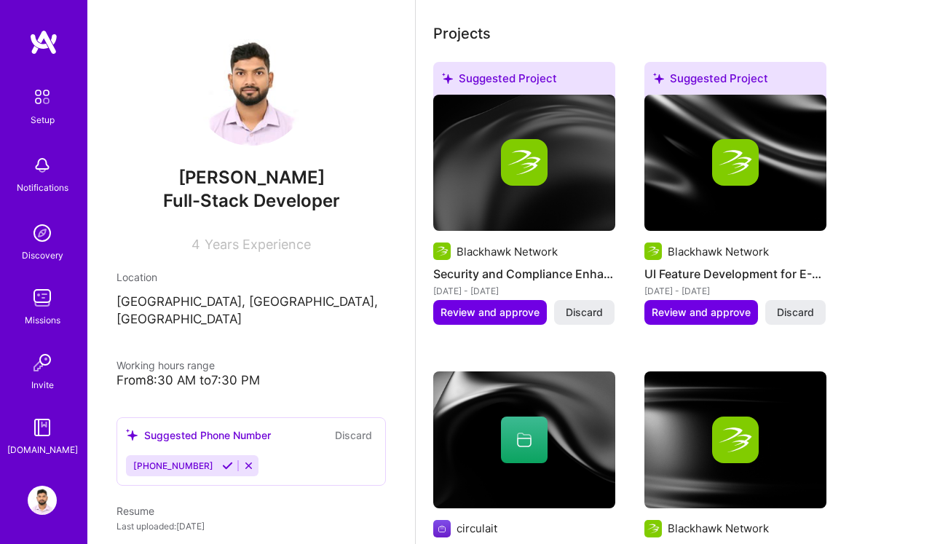
scroll to position [513, 0]
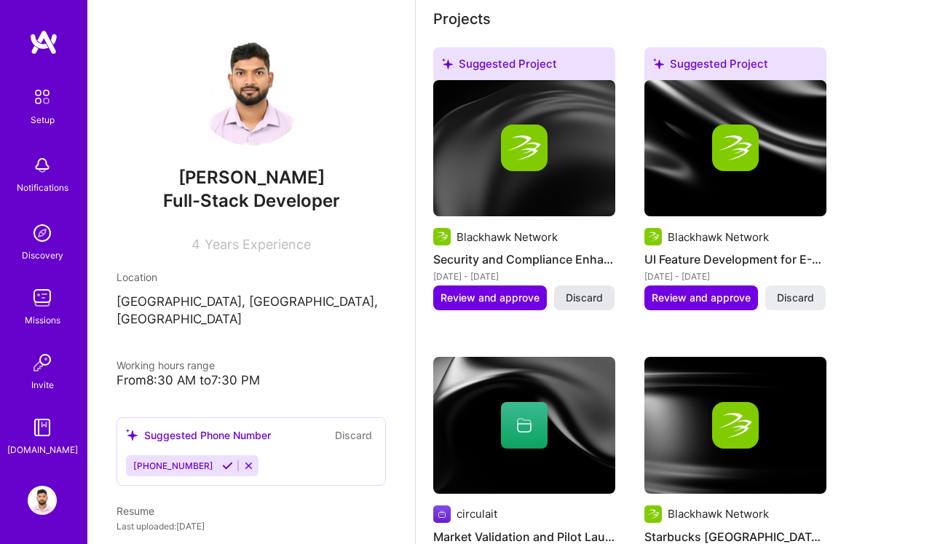
click at [578, 293] on span "Discard" at bounding box center [584, 298] width 37 height 15
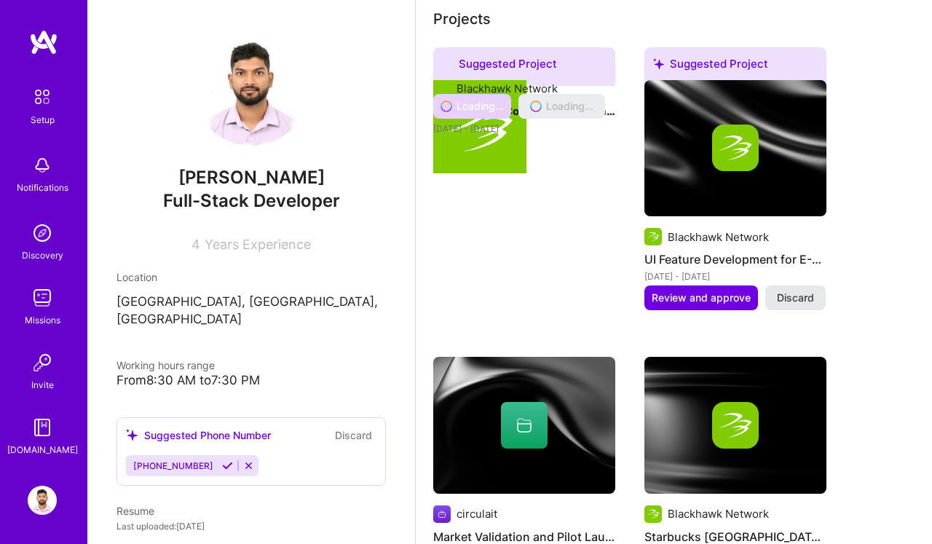
click at [793, 298] on div "Suggested Project Blackhawk Network Security and Compliance Enhancement [DATE] …" at bounding box center [673, 464] width 481 height 835
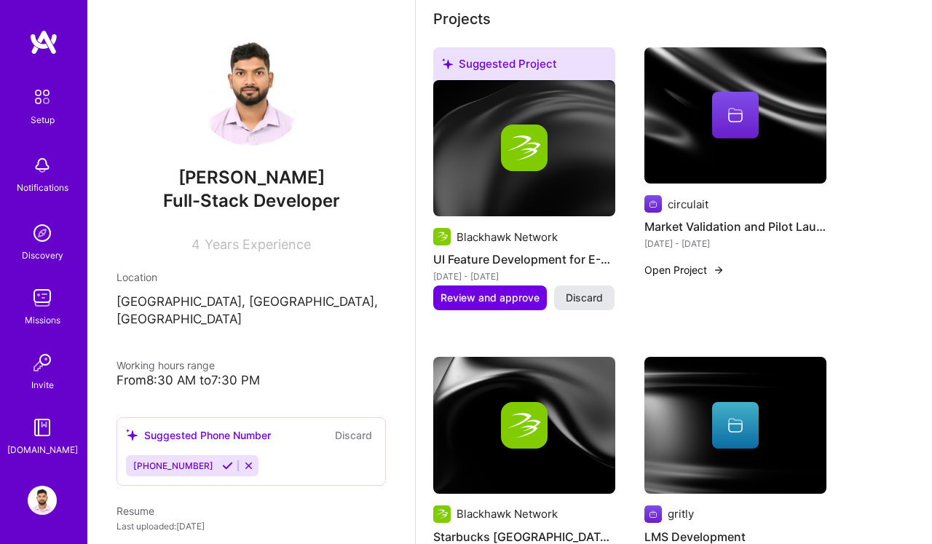
click at [597, 298] on span "Discard" at bounding box center [584, 298] width 37 height 15
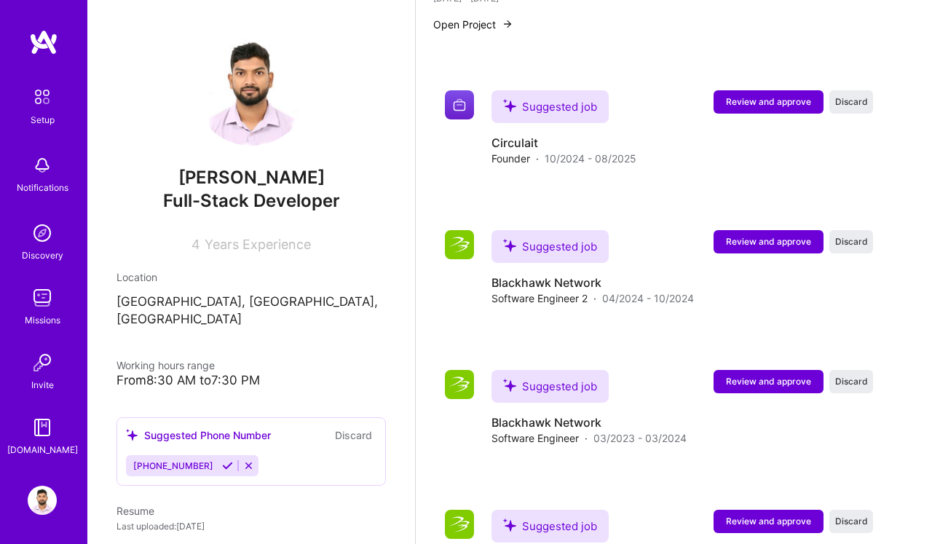
scroll to position [1031, 0]
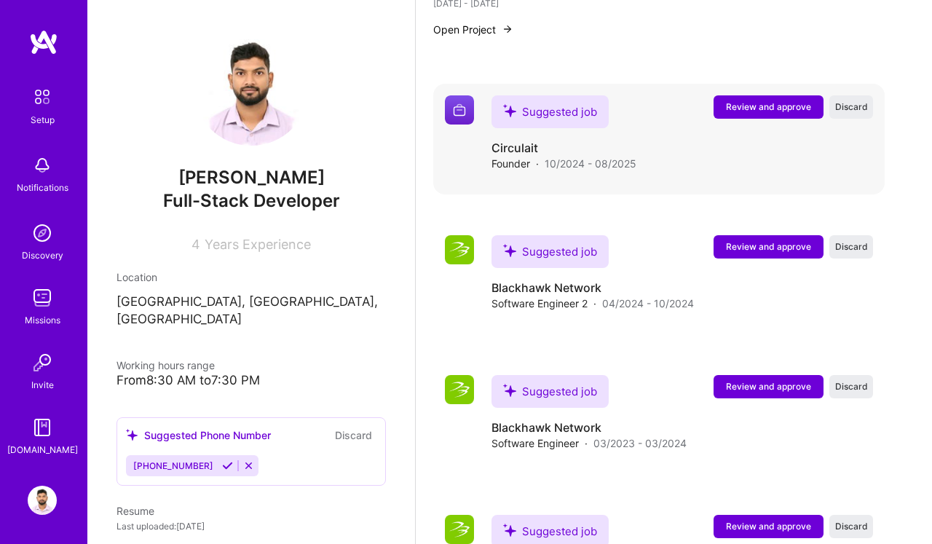
click at [788, 106] on span "Review and approve" at bounding box center [768, 107] width 85 height 12
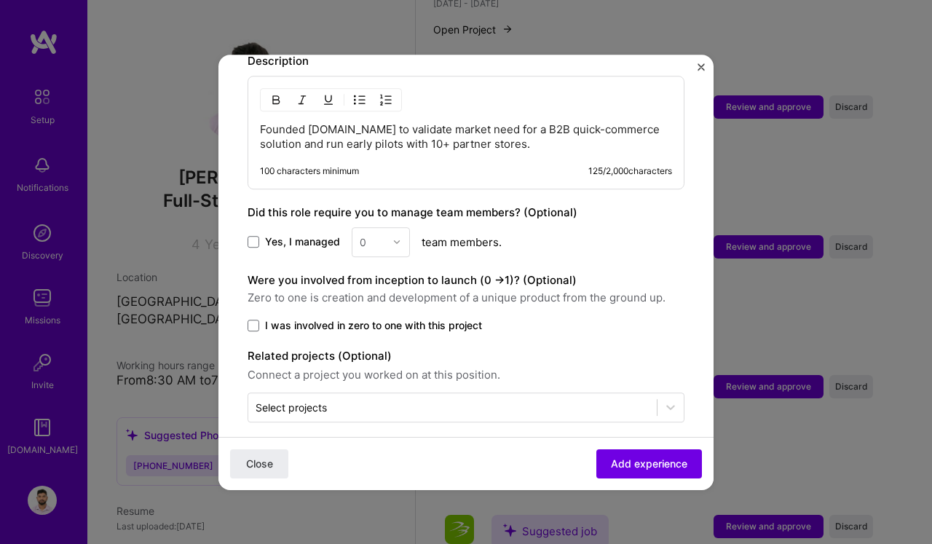
scroll to position [633, 0]
click at [704, 65] on img "Close" at bounding box center [701, 66] width 7 height 7
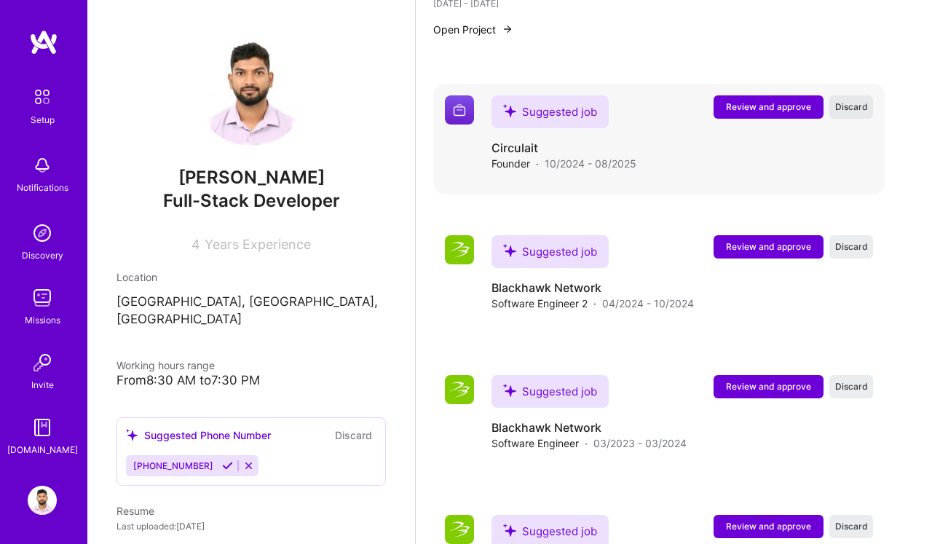
click at [849, 106] on span "Discard" at bounding box center [851, 107] width 33 height 12
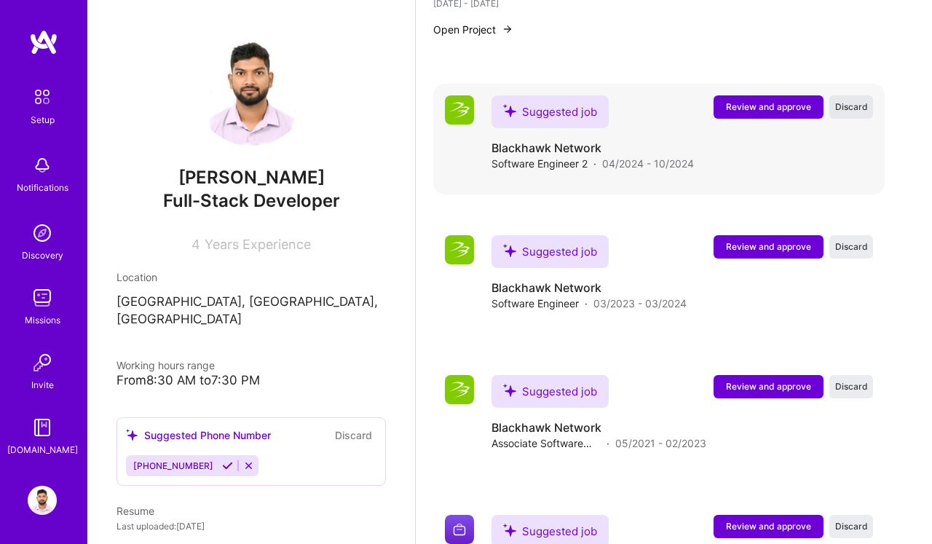
click at [852, 109] on span "Discard" at bounding box center [851, 107] width 33 height 12
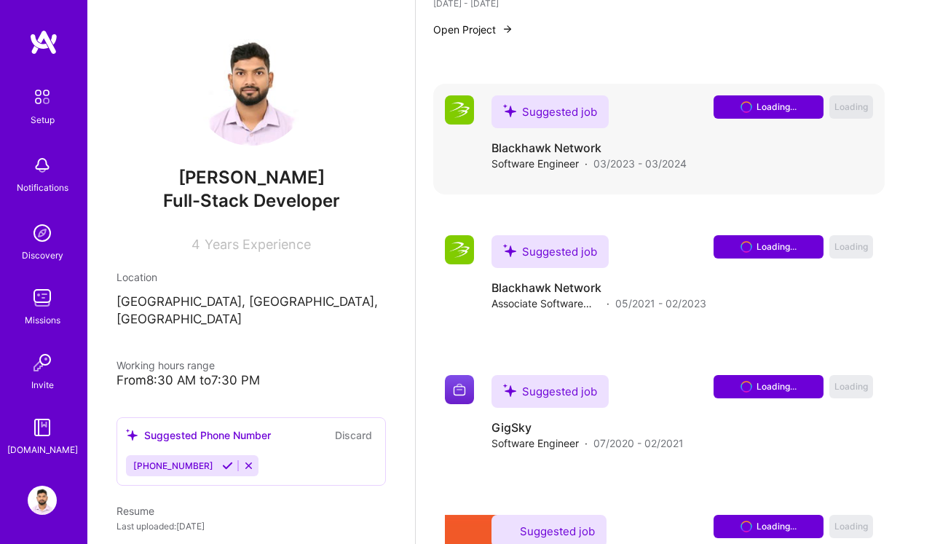
scroll to position [996, 0]
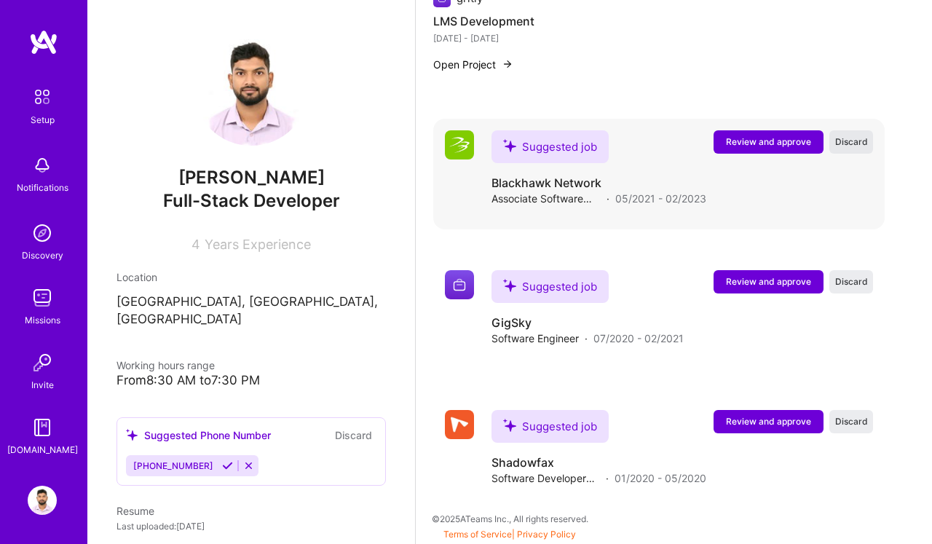
click at [851, 146] on span "Discard" at bounding box center [851, 141] width 33 height 12
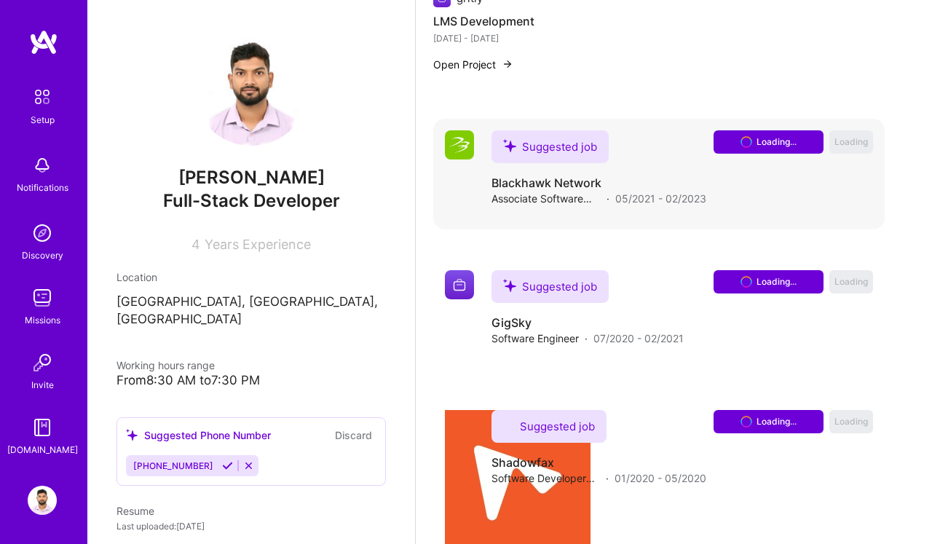
scroll to position [857, 0]
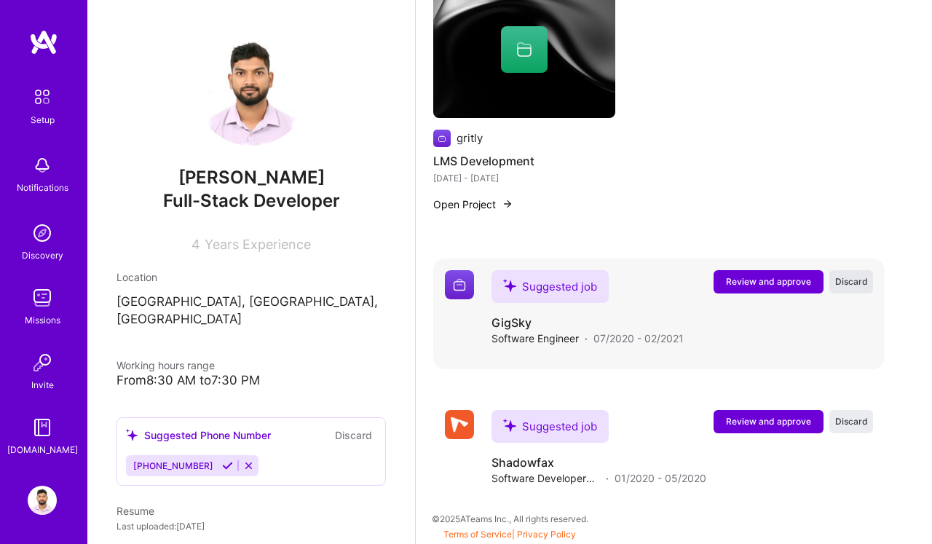
click at [850, 283] on span "Discard" at bounding box center [851, 281] width 33 height 12
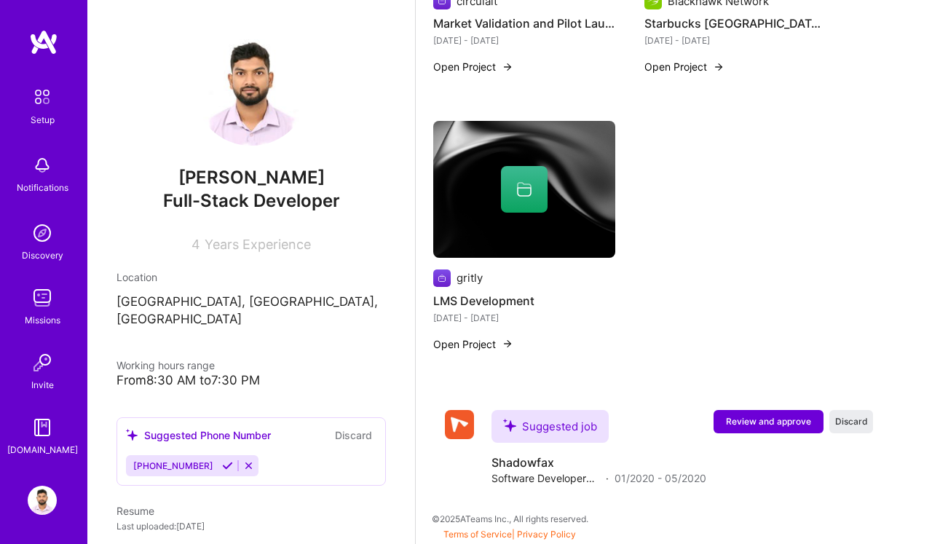
scroll to position [717, 0]
click at [856, 420] on span "Discard" at bounding box center [851, 421] width 33 height 12
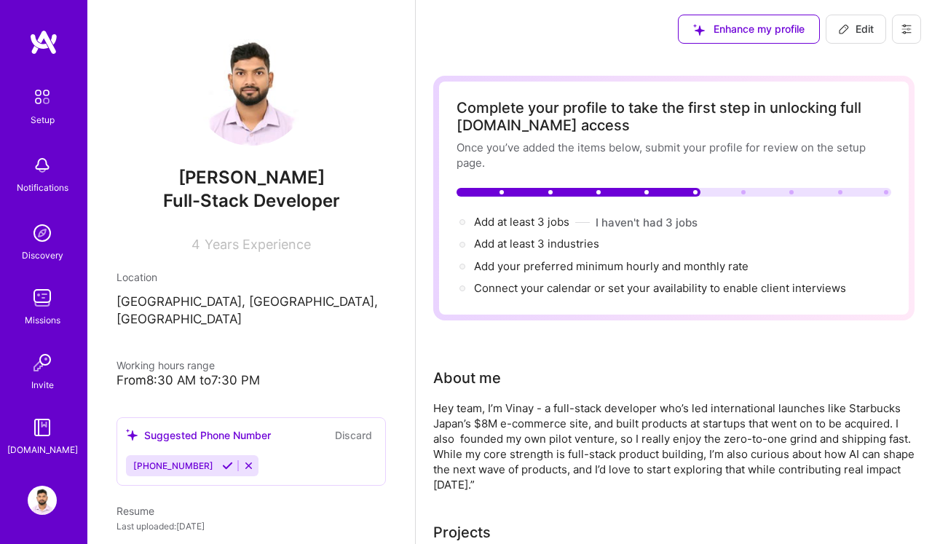
scroll to position [0, 0]
click at [42, 104] on img at bounding box center [42, 97] width 31 height 31
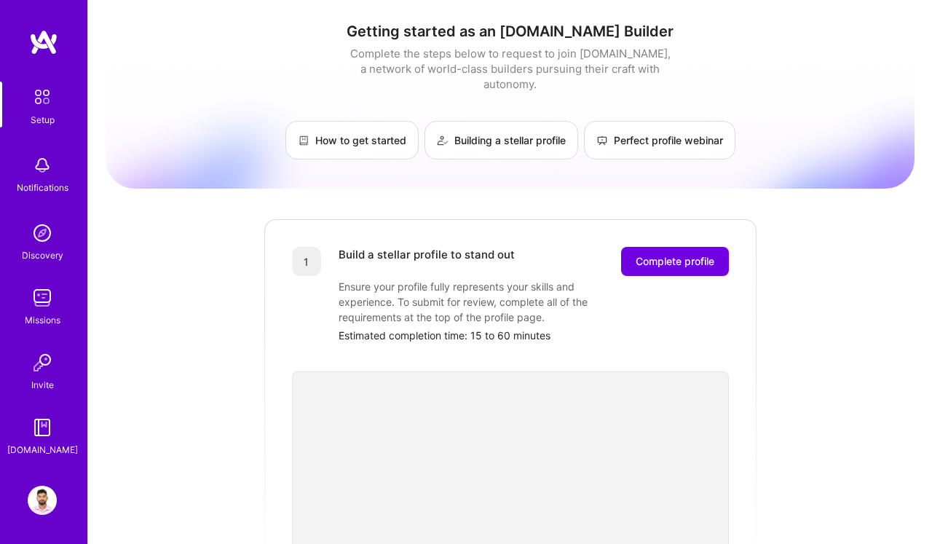
click at [48, 175] on img at bounding box center [42, 165] width 29 height 29
click at [36, 239] on img at bounding box center [42, 232] width 29 height 29
